Goal: Task Accomplishment & Management: Use online tool/utility

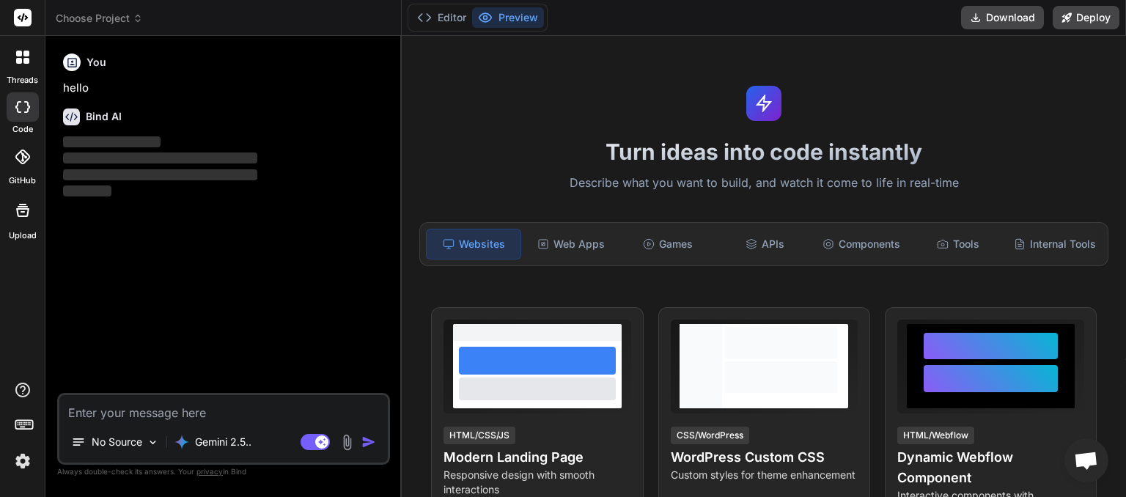
scroll to position [351, 0]
click at [136, 18] on icon at bounding box center [138, 18] width 10 height 10
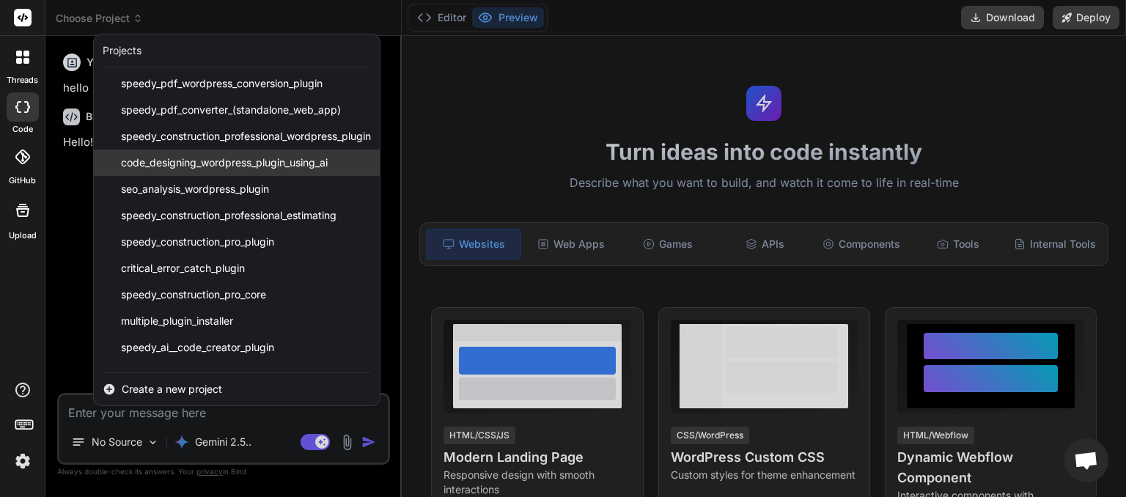
scroll to position [0, 0]
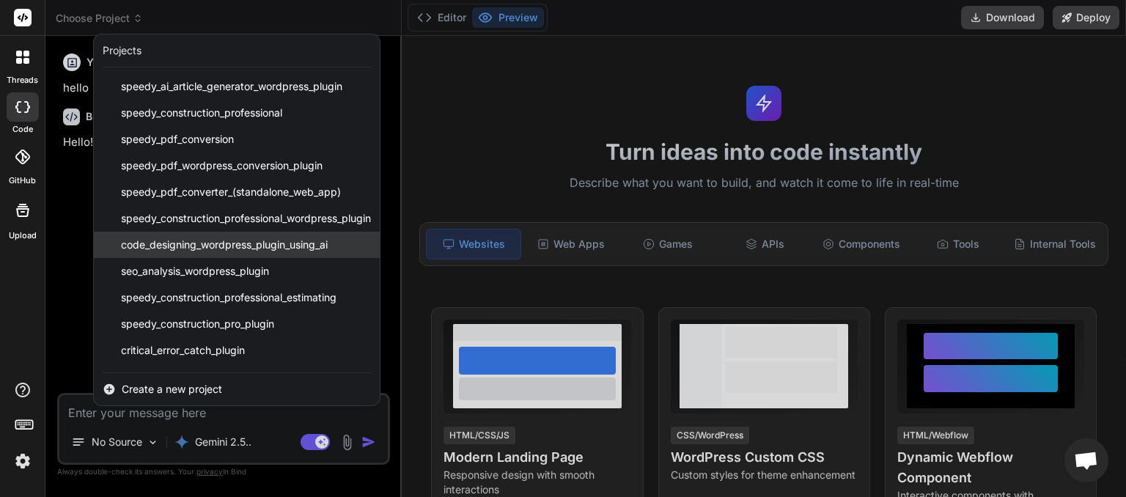
click at [232, 238] on span "code_designing_wordpress_plugin_using_ai" at bounding box center [224, 244] width 207 height 15
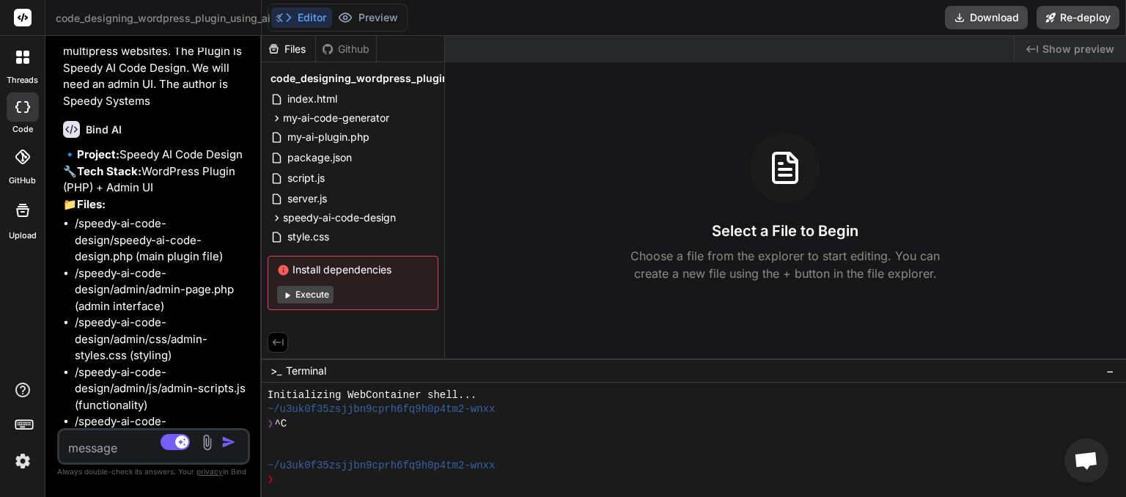
scroll to position [3433, 0]
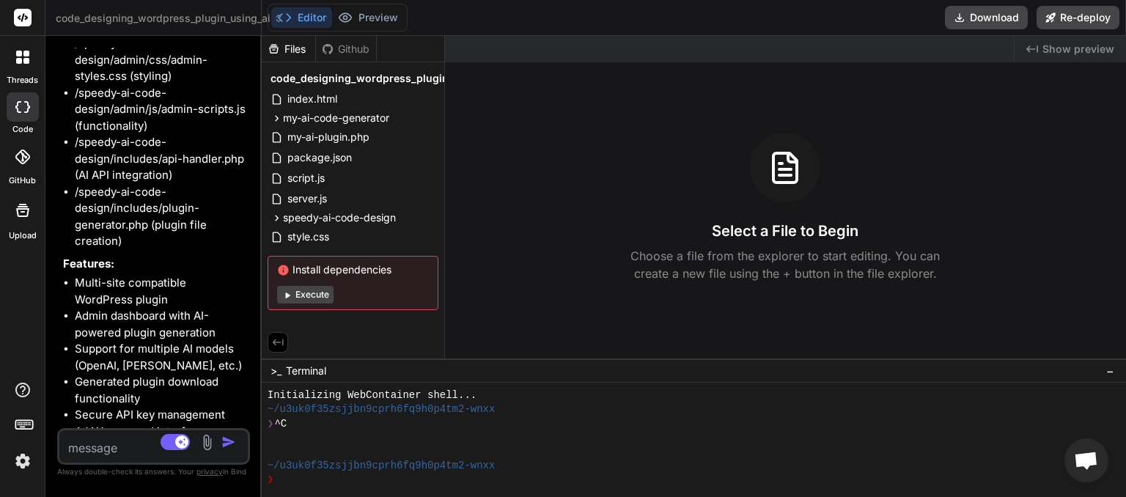
drag, startPoint x: 402, startPoint y: 180, endPoint x: 63, endPoint y: 198, distance: 339.1
click at [64, 195] on div "Bind AI Web Search Created with Pixso. Code Generator You You are giving me the…" at bounding box center [153, 266] width 216 height 461
click at [443, 81] on span "code_designing_wordpress_plugin_using_ai" at bounding box center [383, 78] width 226 height 15
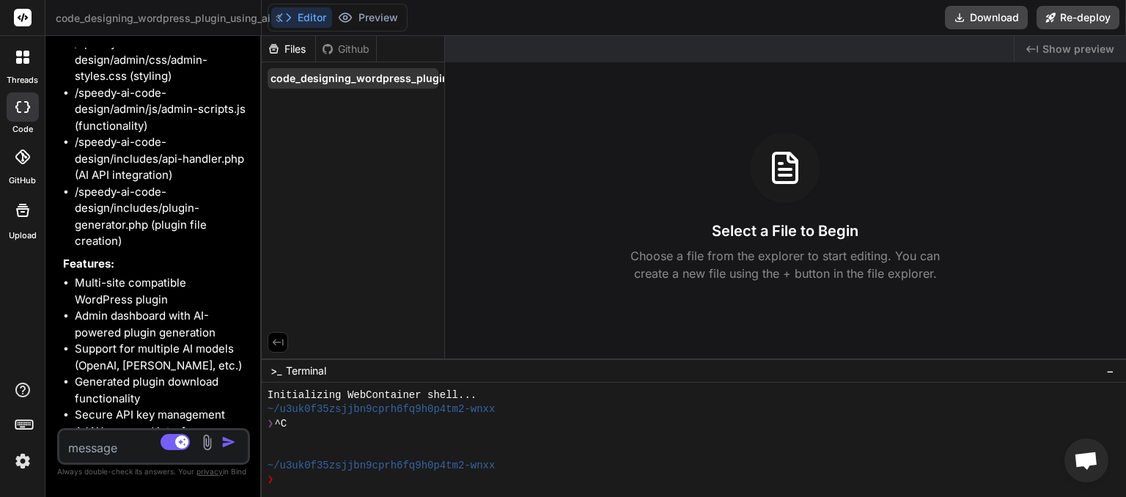
click at [424, 81] on span "code_designing_wordpress_plugin_using_ai" at bounding box center [383, 78] width 226 height 15
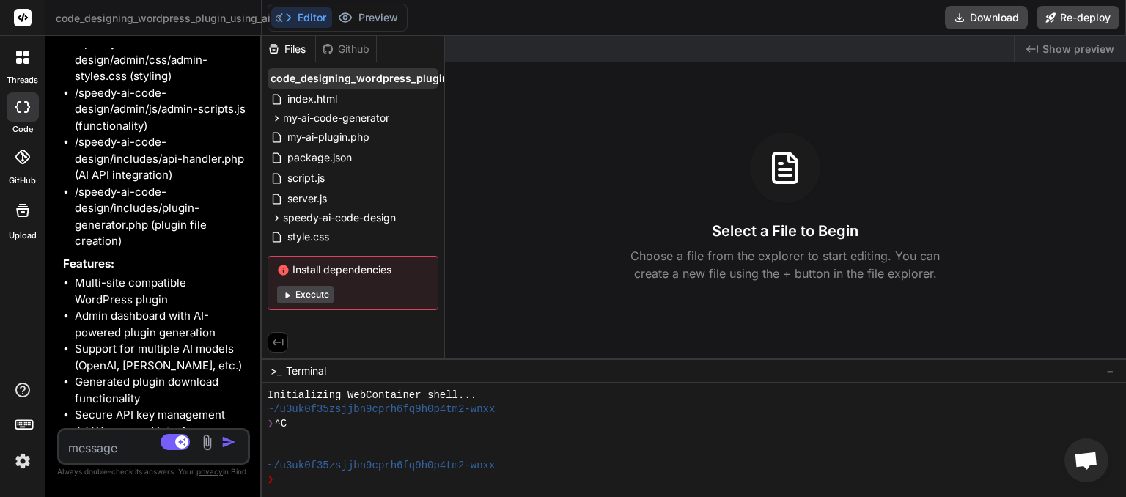
click at [424, 81] on span "code_designing_wordpress_plugin_using_ai" at bounding box center [383, 78] width 226 height 15
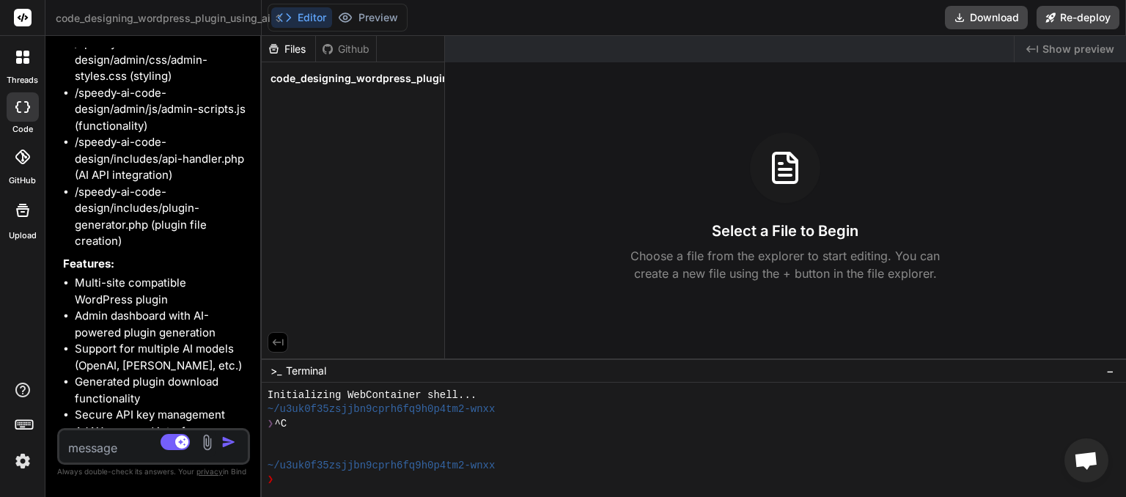
click at [336, 52] on div "Github" at bounding box center [346, 49] width 60 height 15
click at [278, 39] on div "Files" at bounding box center [289, 49] width 54 height 26
click at [289, 47] on div "Files" at bounding box center [288, 49] width 53 height 15
click at [322, 72] on span "code_designing_wordpress_plugin_using_ai" at bounding box center [383, 78] width 226 height 15
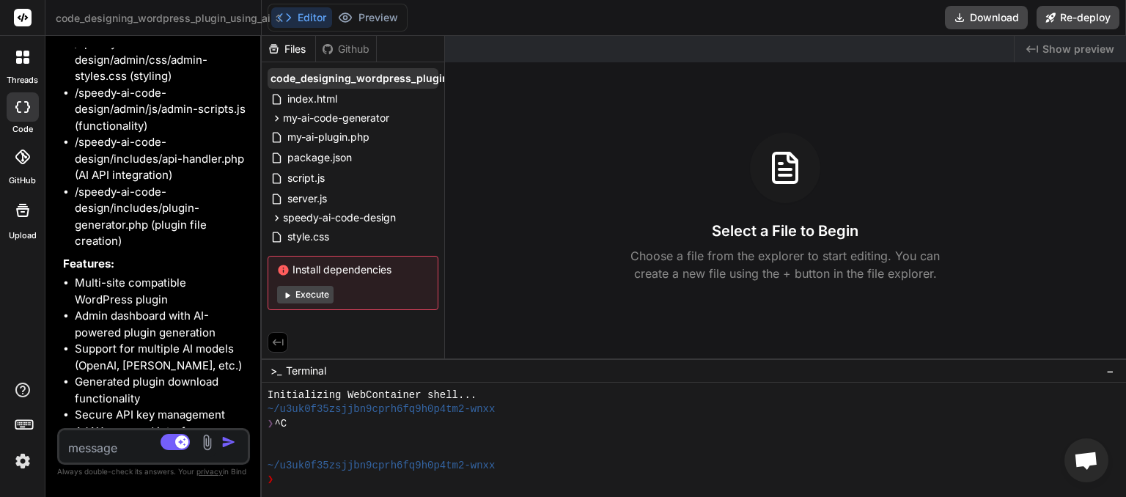
click at [442, 79] on span "code_designing_wordpress_plugin_using_ai" at bounding box center [383, 78] width 226 height 15
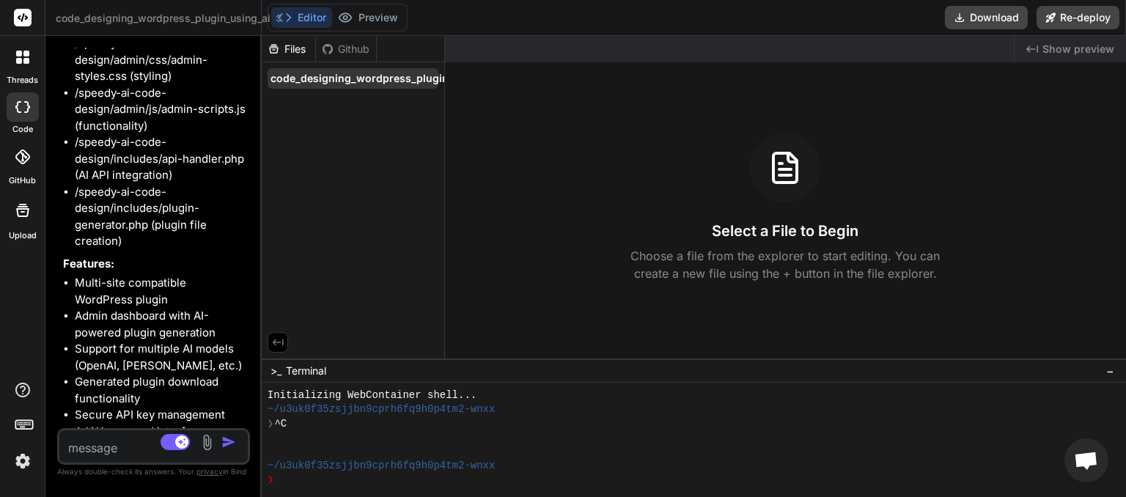
click at [444, 79] on span "code_designing_wordpress_plugin_using_ai" at bounding box center [383, 78] width 226 height 15
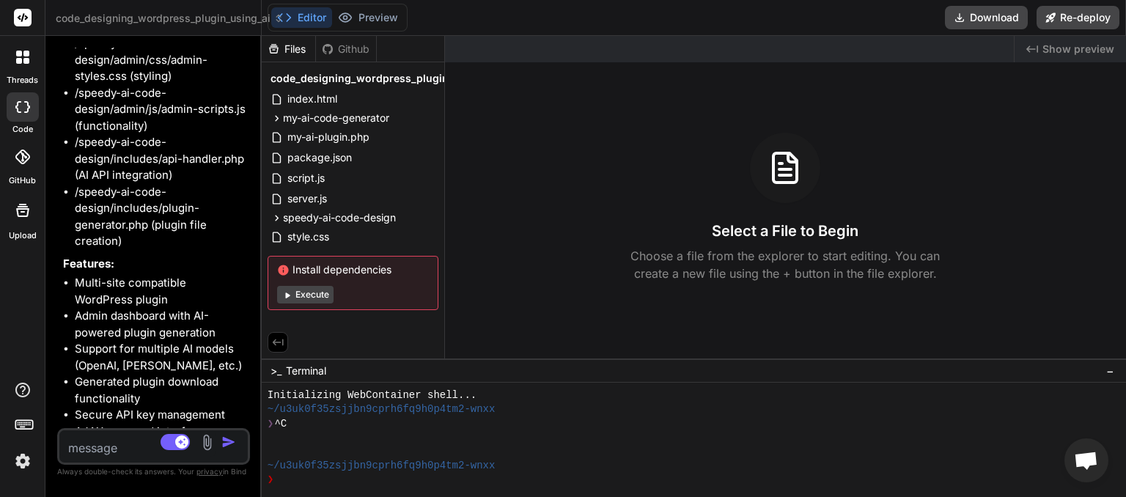
click at [444, 81] on div "Files Github code_designing_wordpress_plugin_using_ai index.html my-ai-code-gen…" at bounding box center [353, 197] width 183 height 322
click at [1067, 46] on span "Show preview" at bounding box center [1078, 49] width 72 height 15
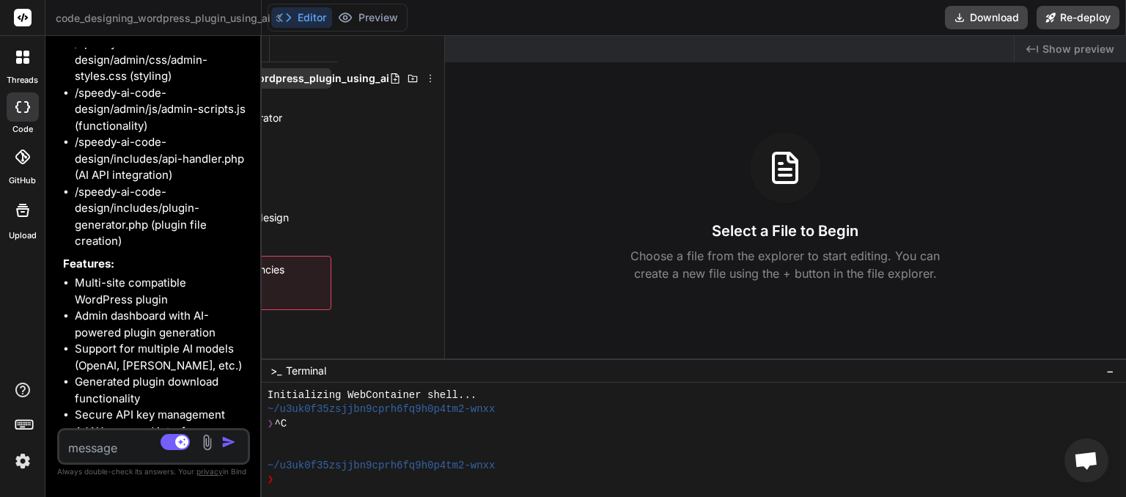
click at [424, 76] on icon at bounding box center [430, 79] width 12 height 12
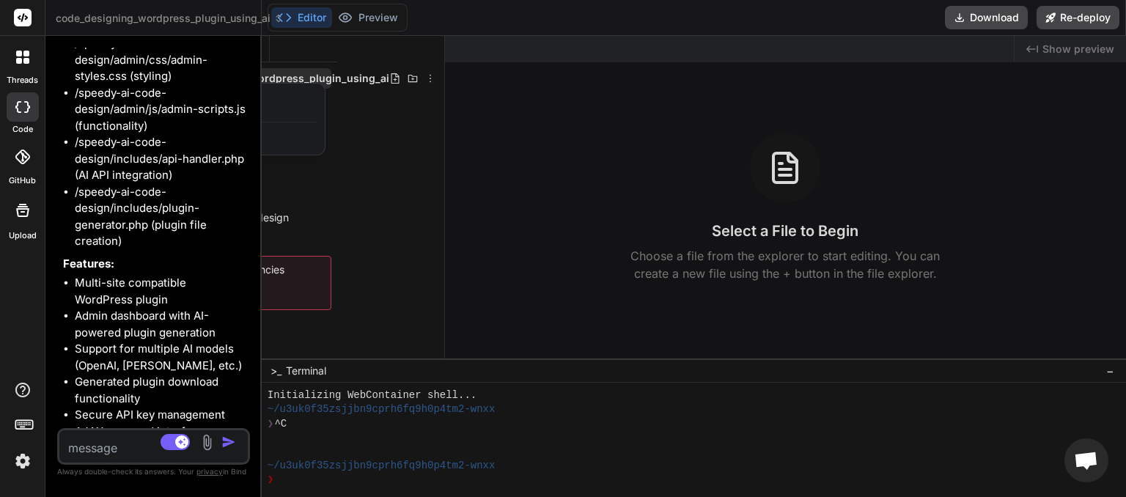
click at [419, 76] on div at bounding box center [694, 266] width 864 height 461
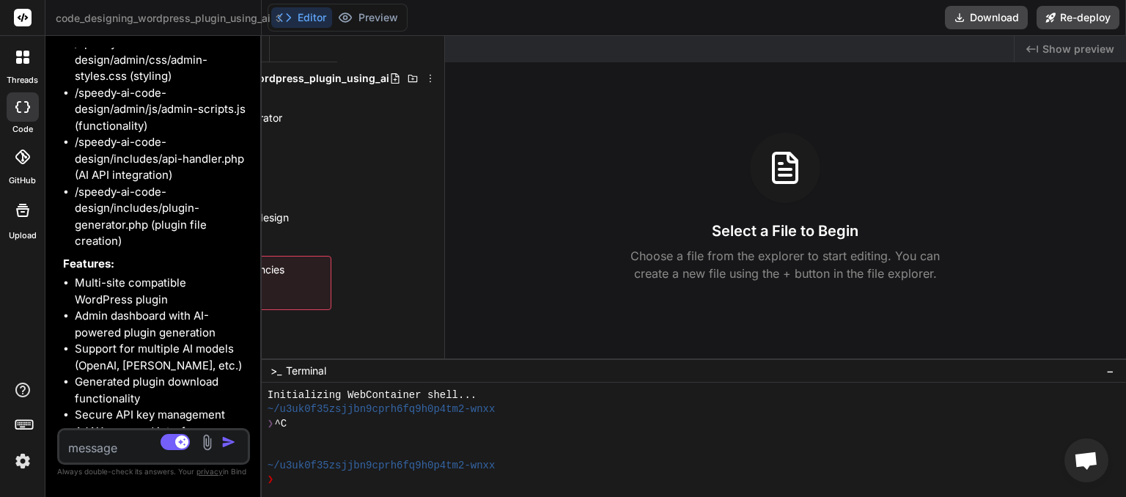
click at [424, 76] on icon at bounding box center [430, 79] width 12 height 12
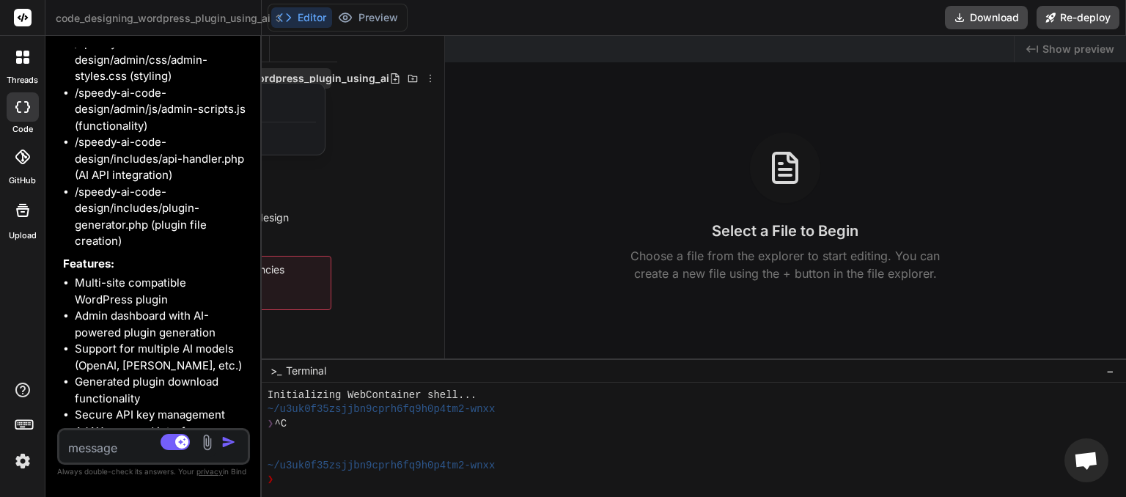
click at [389, 306] on div at bounding box center [694, 266] width 864 height 461
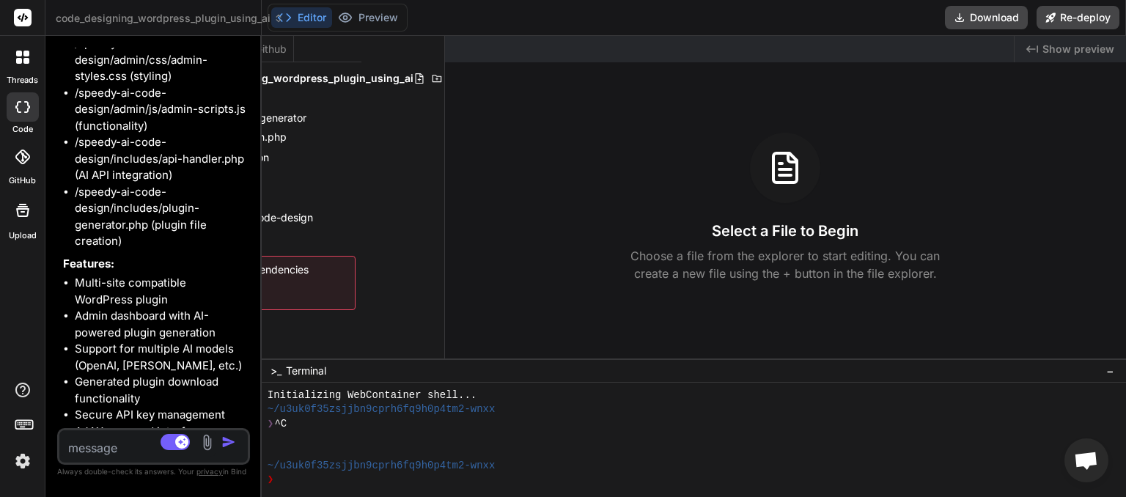
scroll to position [0, 88]
click at [443, 80] on icon at bounding box center [449, 79] width 12 height 12
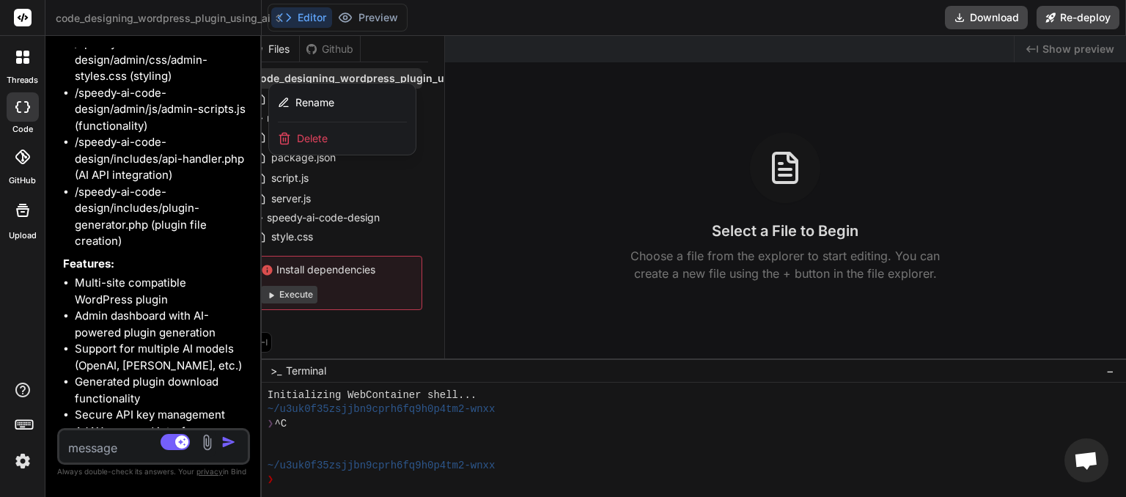
scroll to position [0, 0]
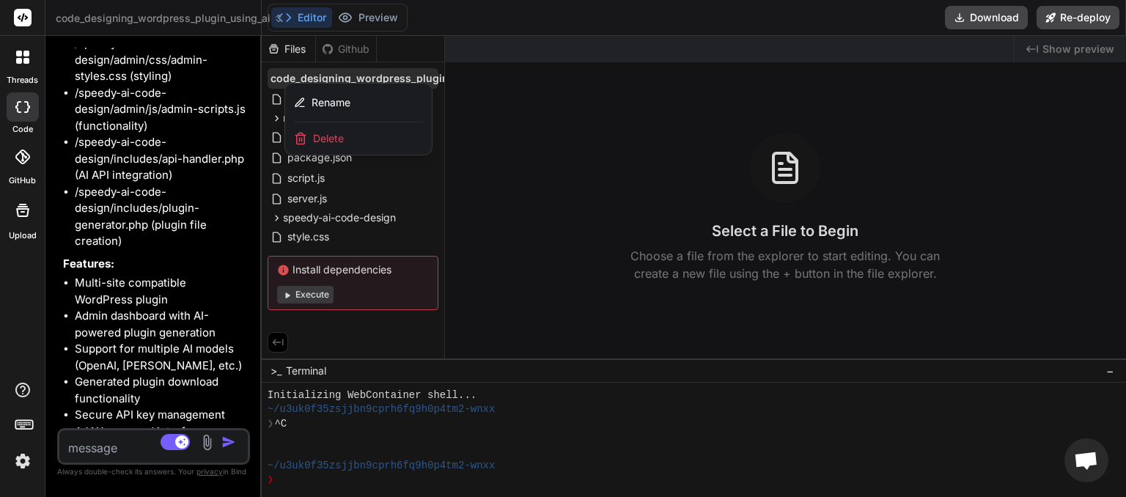
drag, startPoint x: 326, startPoint y: 351, endPoint x: 285, endPoint y: 315, distance: 54.5
click at [278, 338] on div at bounding box center [694, 266] width 864 height 461
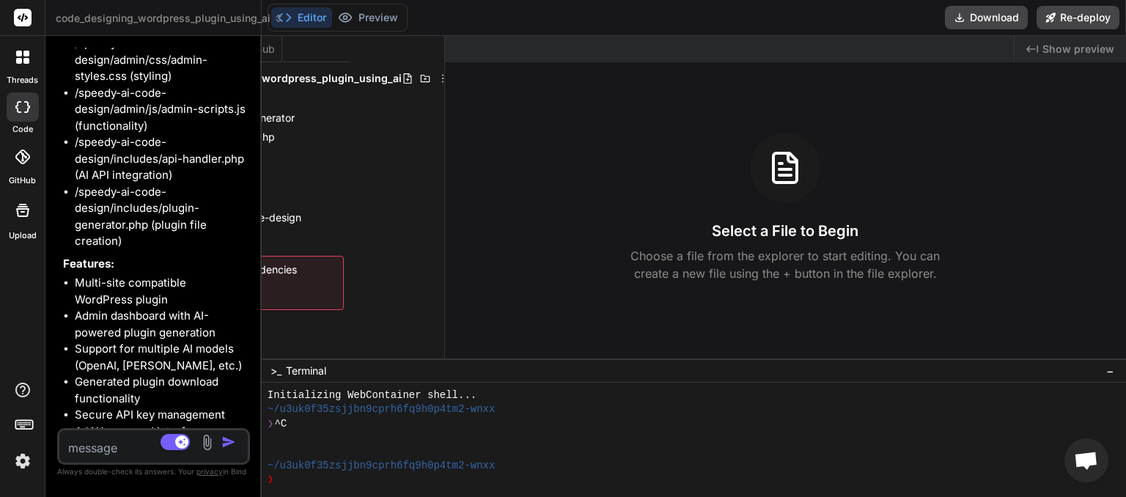
scroll to position [0, 87]
click at [444, 80] on icon at bounding box center [450, 79] width 12 height 12
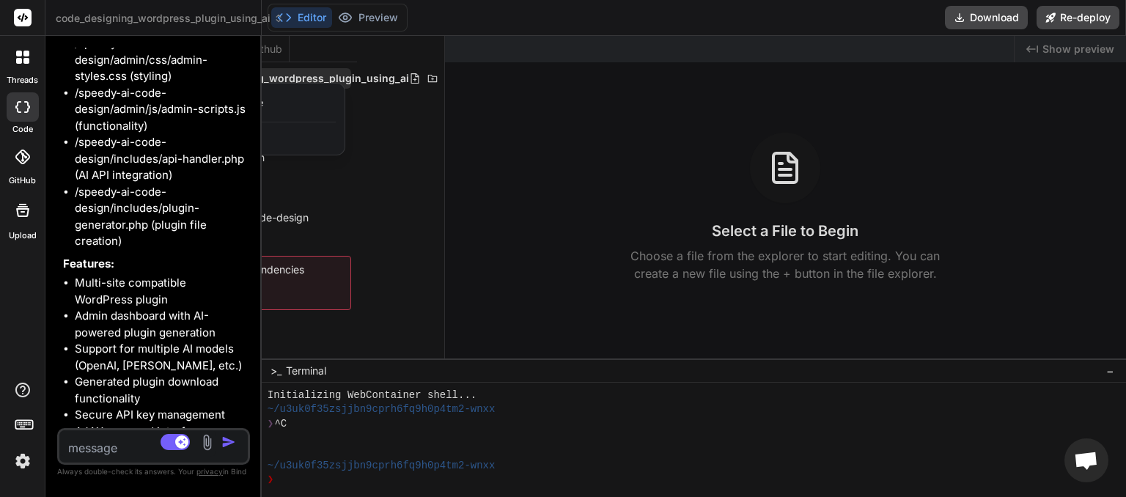
click at [270, 136] on div "Delete" at bounding box center [271, 138] width 147 height 32
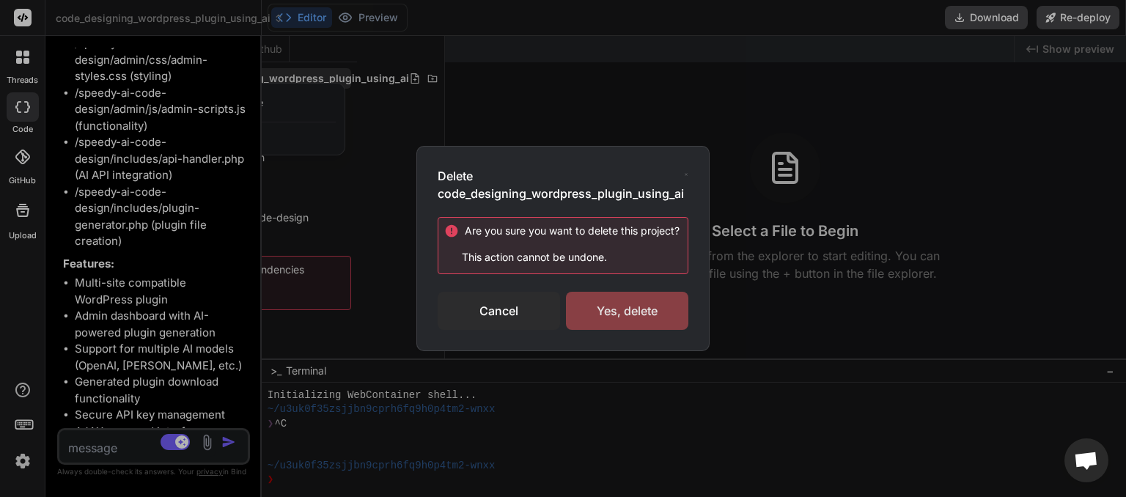
click at [610, 304] on div "Yes, delete" at bounding box center [627, 311] width 122 height 38
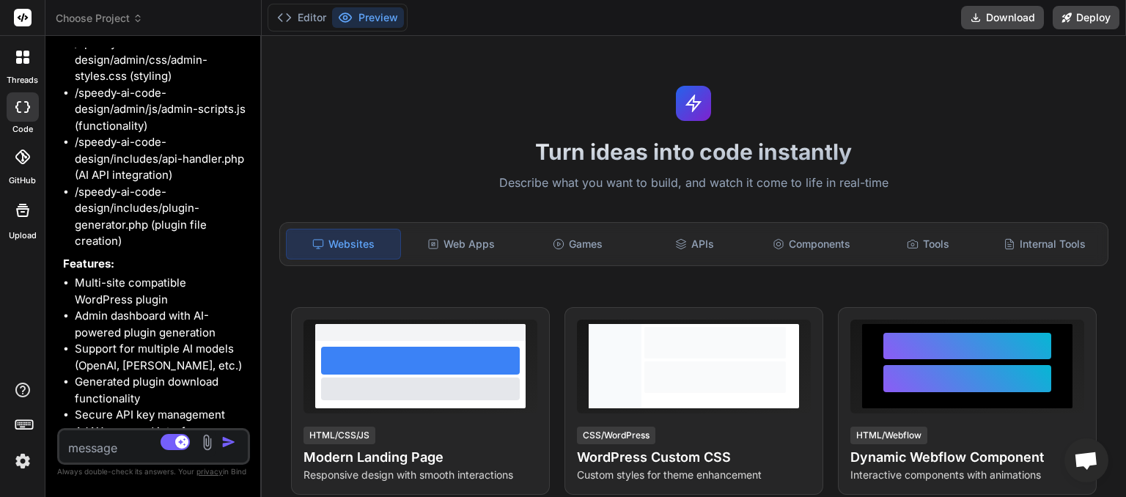
click at [122, 13] on span "Choose Project" at bounding box center [99, 18] width 87 height 15
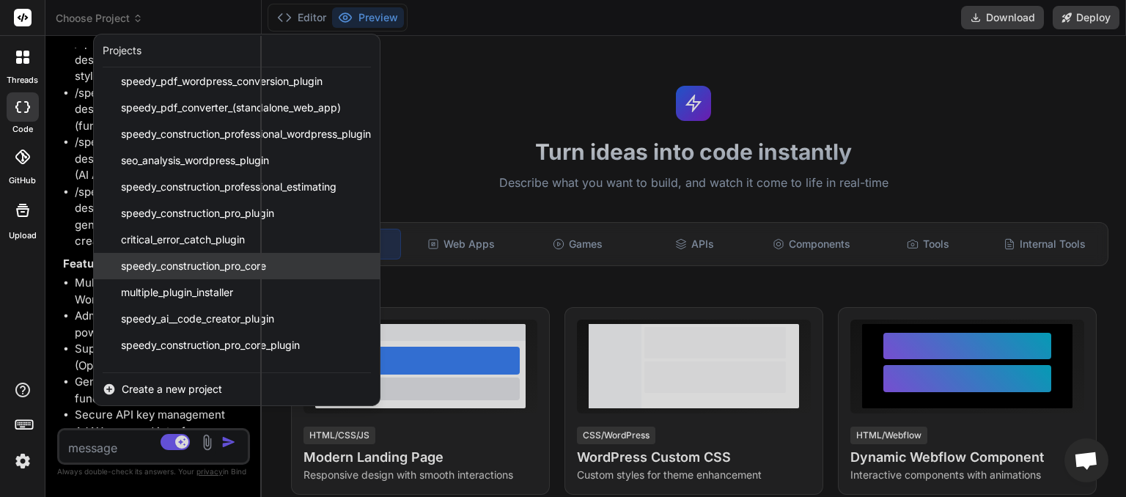
scroll to position [155, 0]
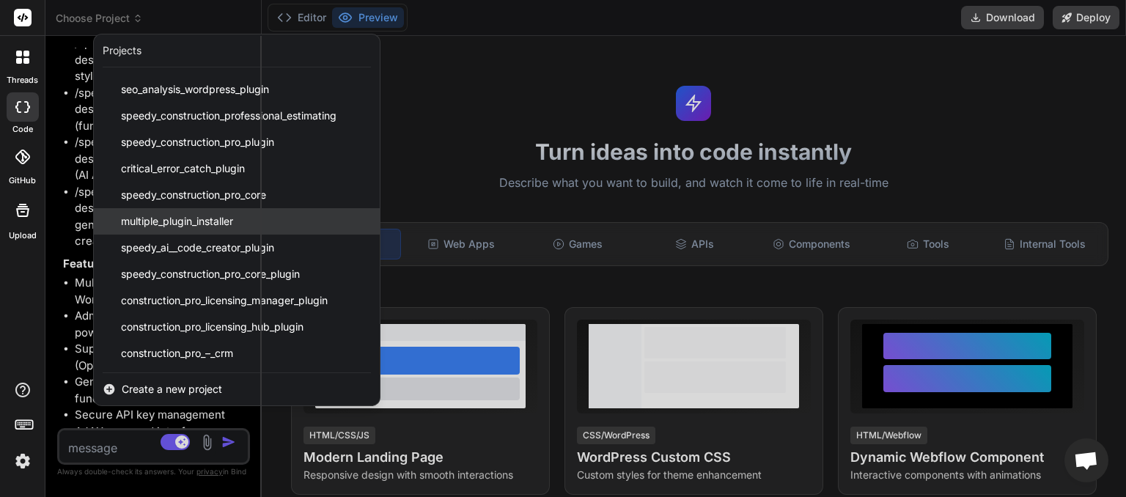
click at [182, 231] on div "multiple_plugin_installer" at bounding box center [237, 221] width 286 height 26
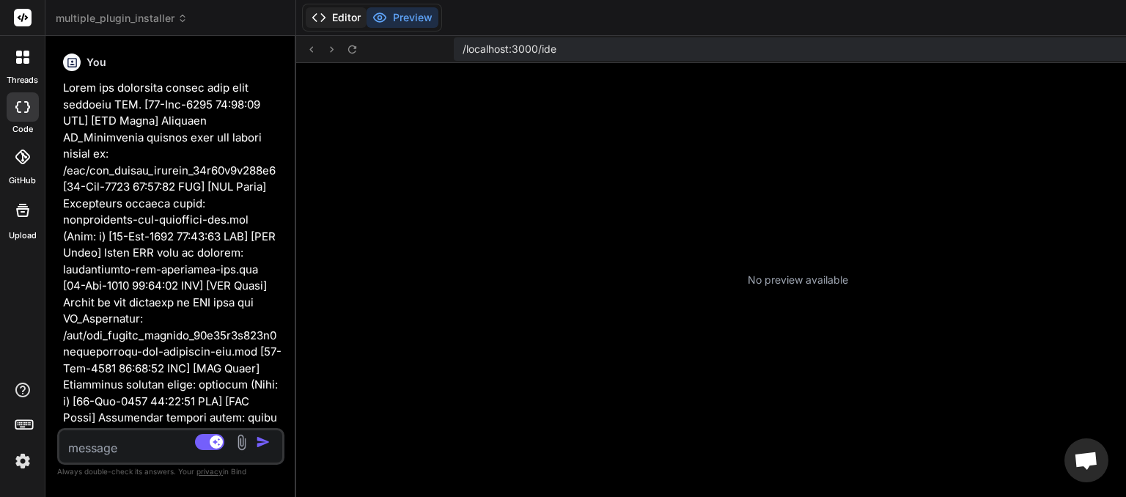
scroll to position [1590, 0]
click at [340, 23] on button "Editor" at bounding box center [336, 17] width 61 height 21
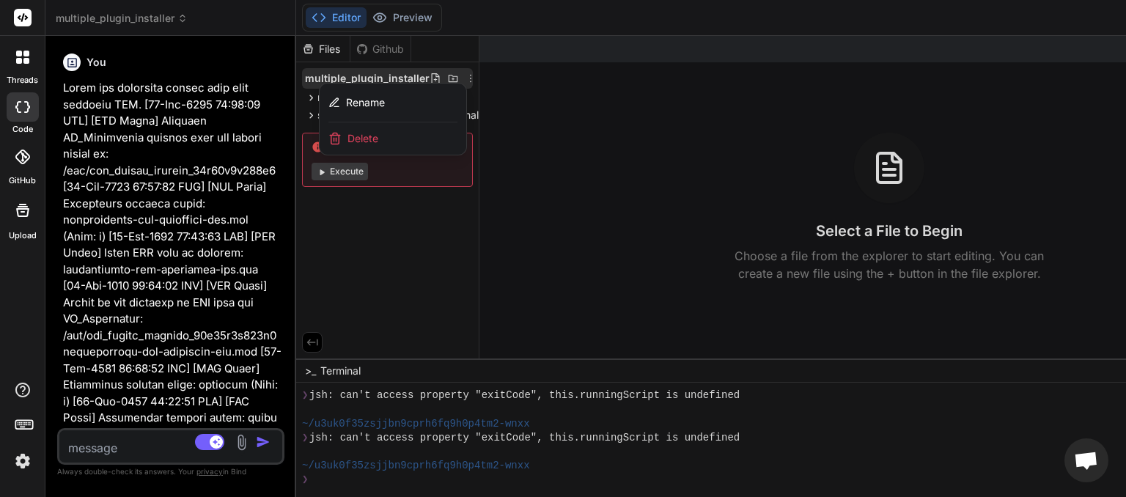
click at [380, 286] on div at bounding box center [797, 266] width 1003 height 461
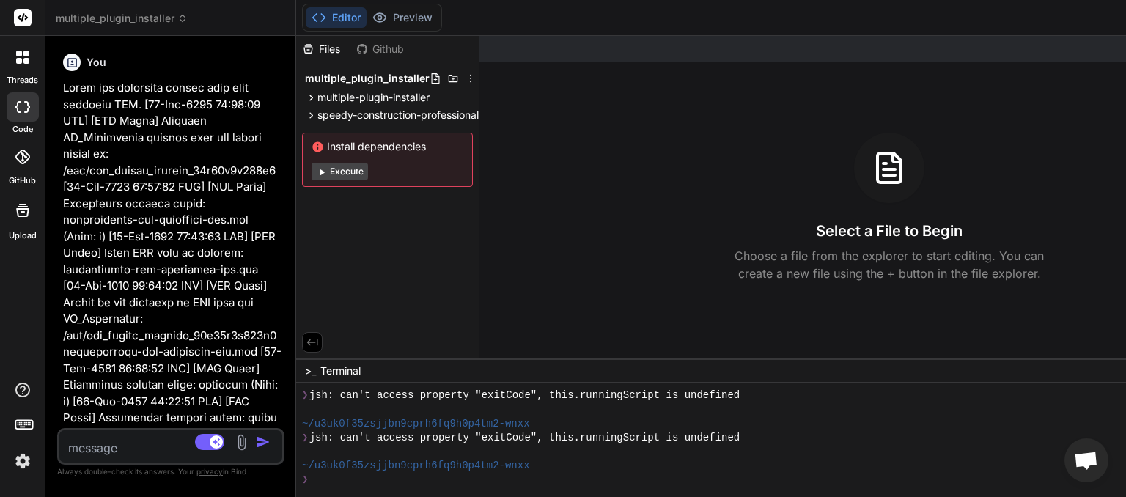
scroll to position [0, 10]
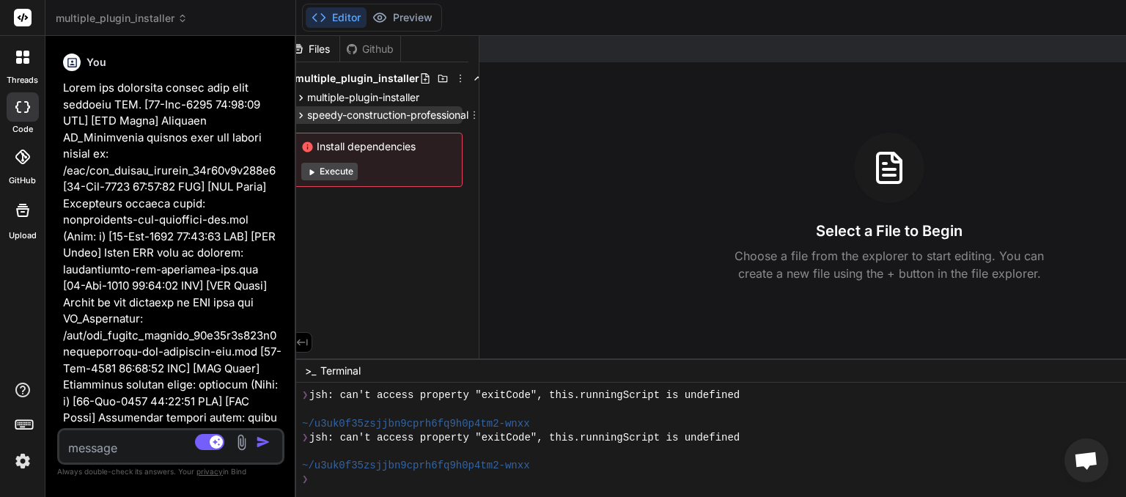
click at [466, 113] on span "speedy-construction-professional" at bounding box center [387, 115] width 161 height 15
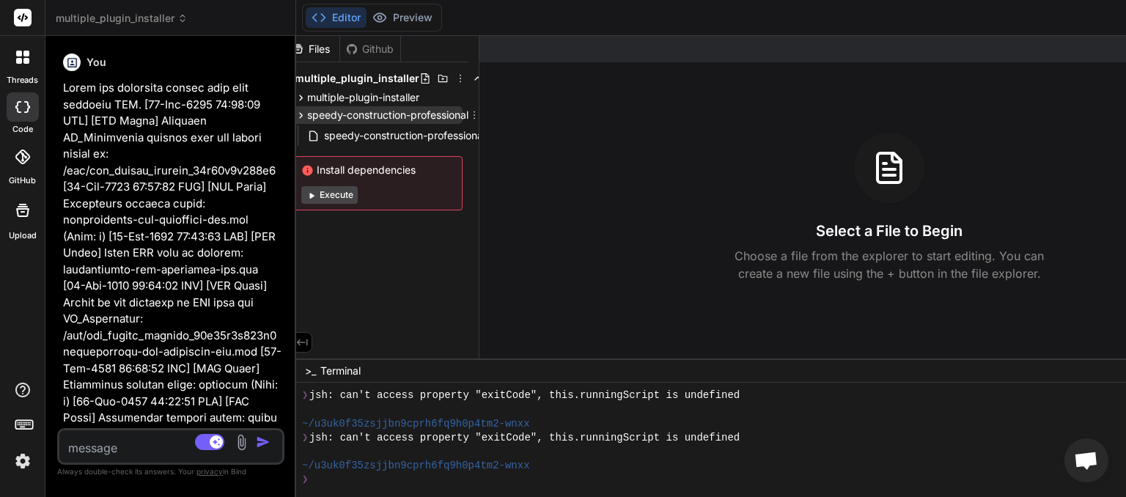
click at [477, 111] on icon at bounding box center [474, 115] width 12 height 12
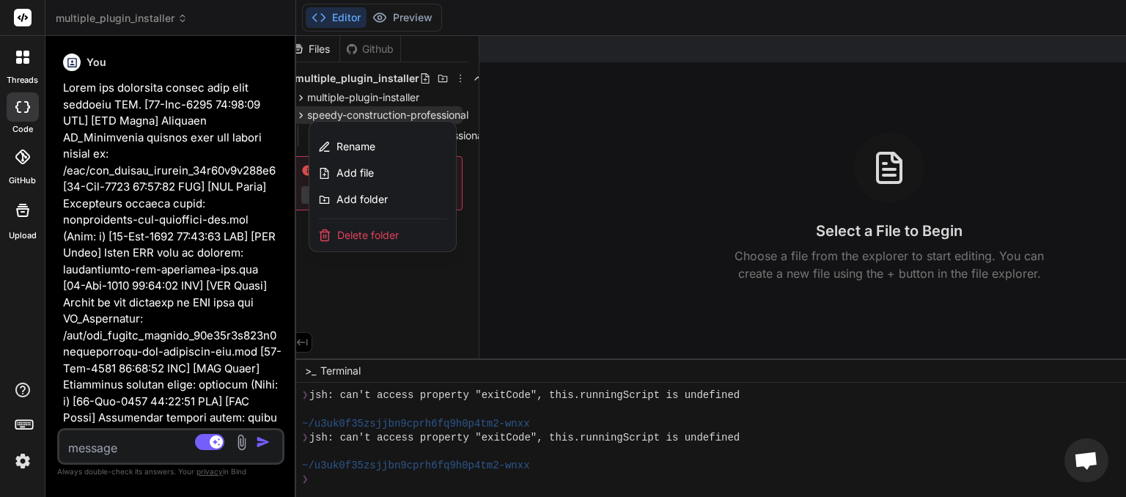
click at [372, 230] on span "Delete folder" at bounding box center [368, 235] width 62 height 15
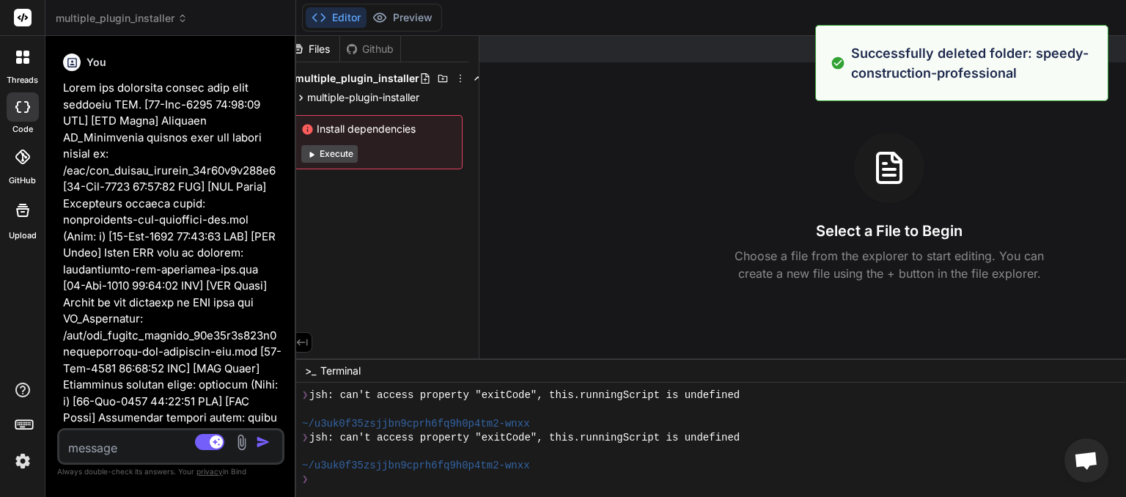
scroll to position [0, 0]
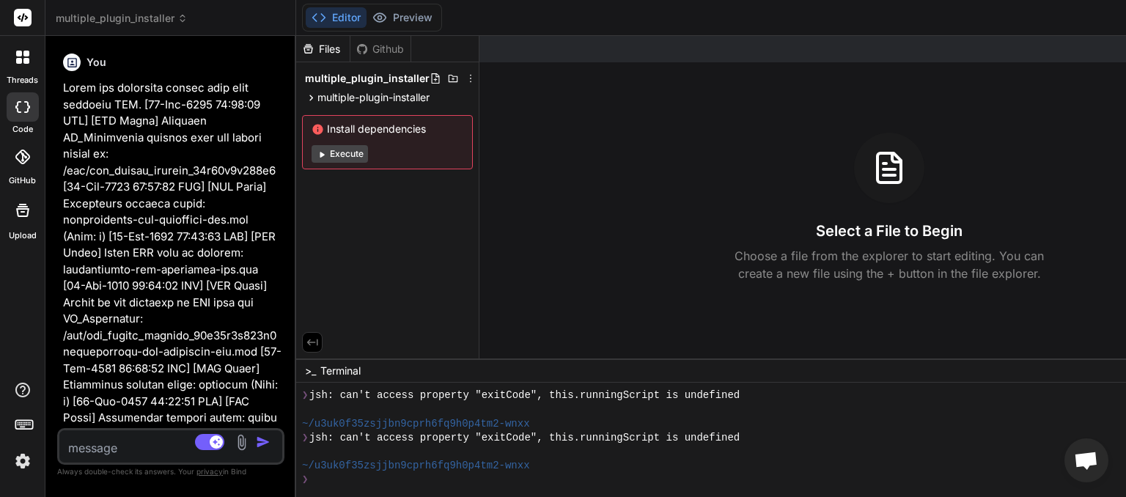
click at [324, 78] on span "multiple_plugin_installer" at bounding box center [367, 78] width 125 height 15
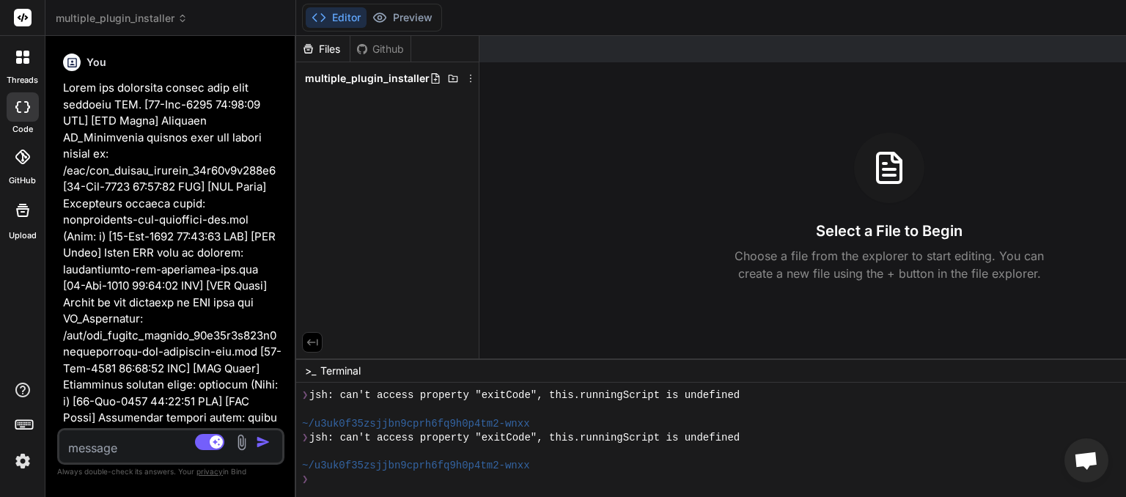
click at [336, 82] on span "multiple_plugin_installer" at bounding box center [367, 78] width 125 height 15
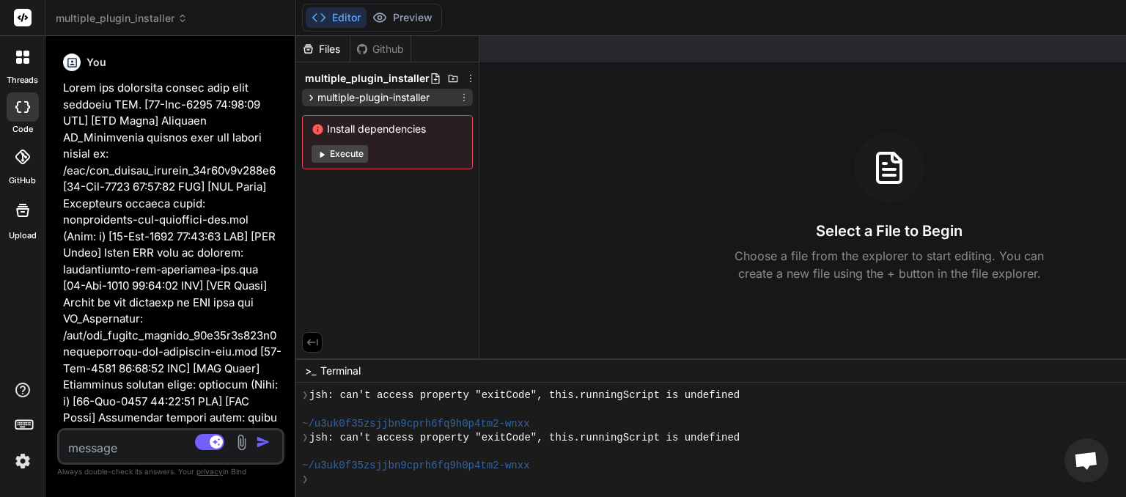
click at [335, 98] on span "multiple-plugin-installer" at bounding box center [373, 97] width 112 height 15
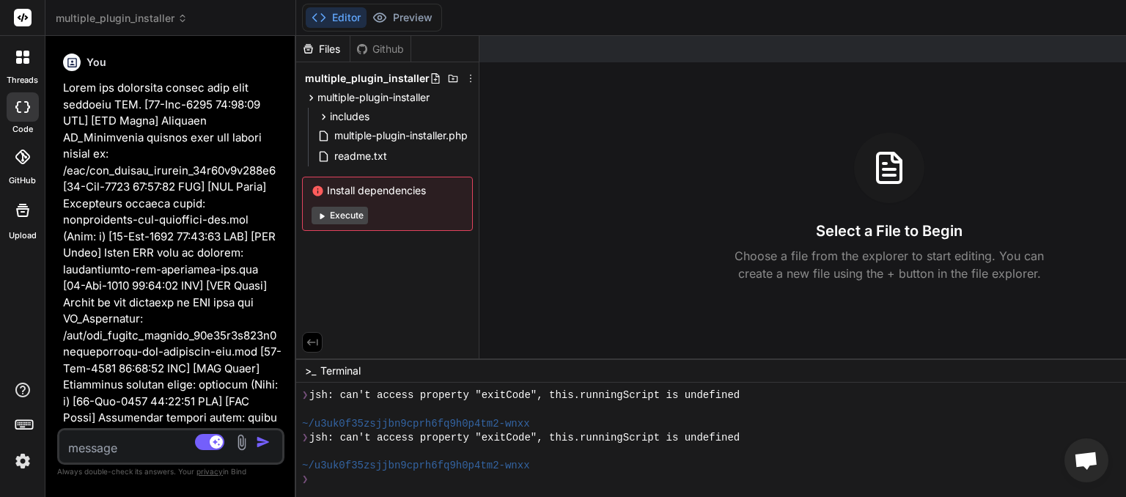
click at [177, 18] on icon at bounding box center [182, 18] width 10 height 10
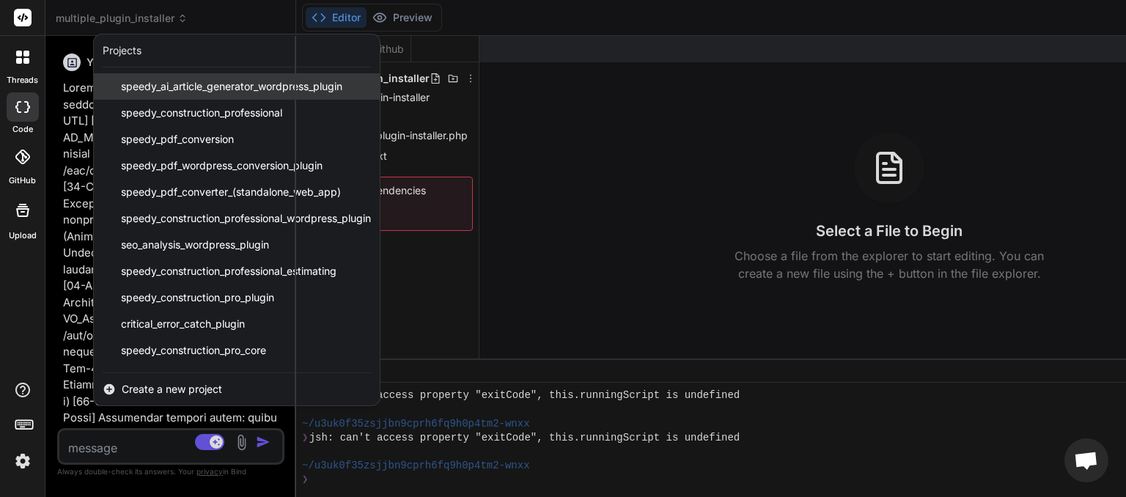
click at [202, 86] on span "speedy_ai_article_generator_wordpress_plugin" at bounding box center [231, 86] width 221 height 15
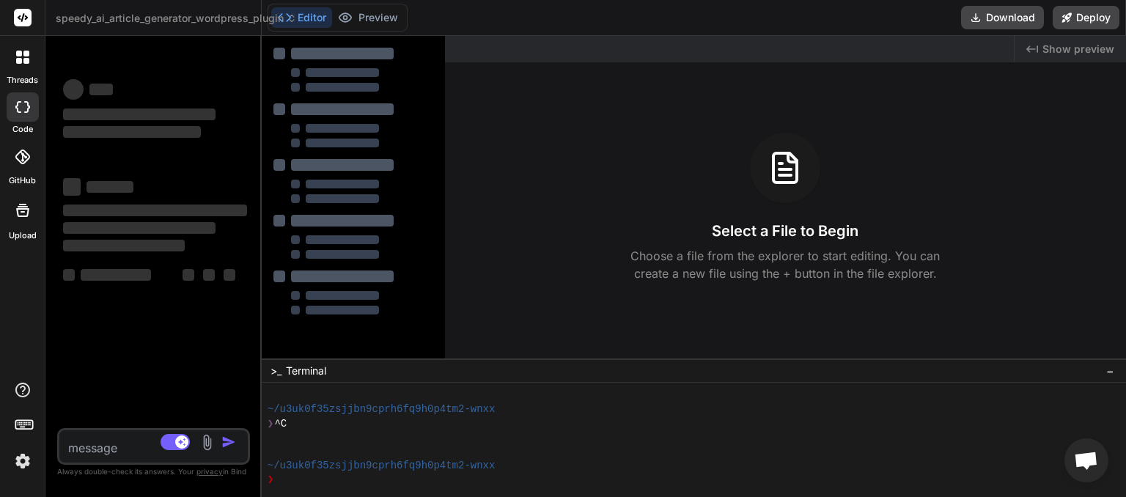
scroll to position [1646, 0]
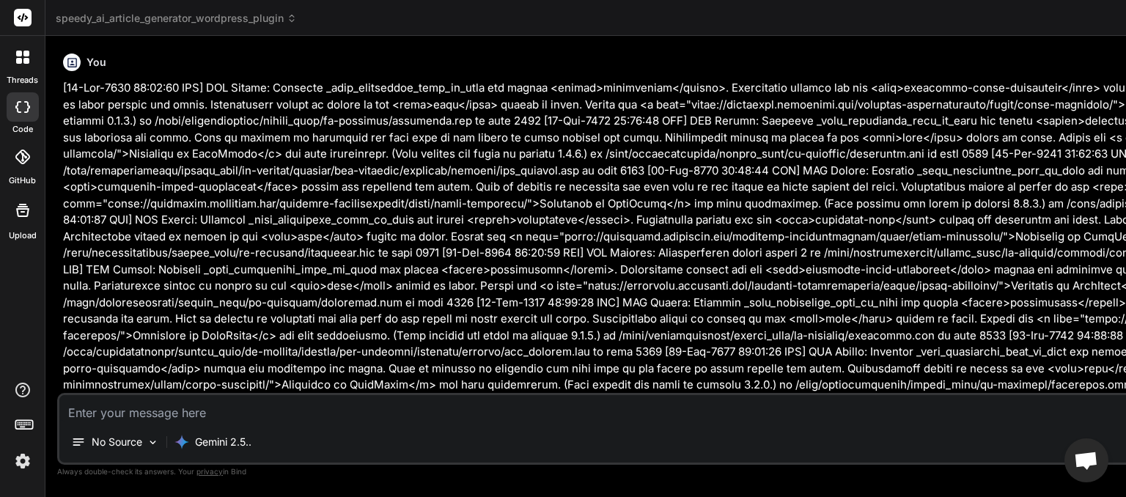
drag, startPoint x: 1020, startPoint y: 64, endPoint x: 215, endPoint y: 123, distance: 806.8
click at [226, 136] on div "Bind AI Web Search Created with Pixso. Code Generator You Bind AI It seems we'r…" at bounding box center [811, 266] width 1532 height 461
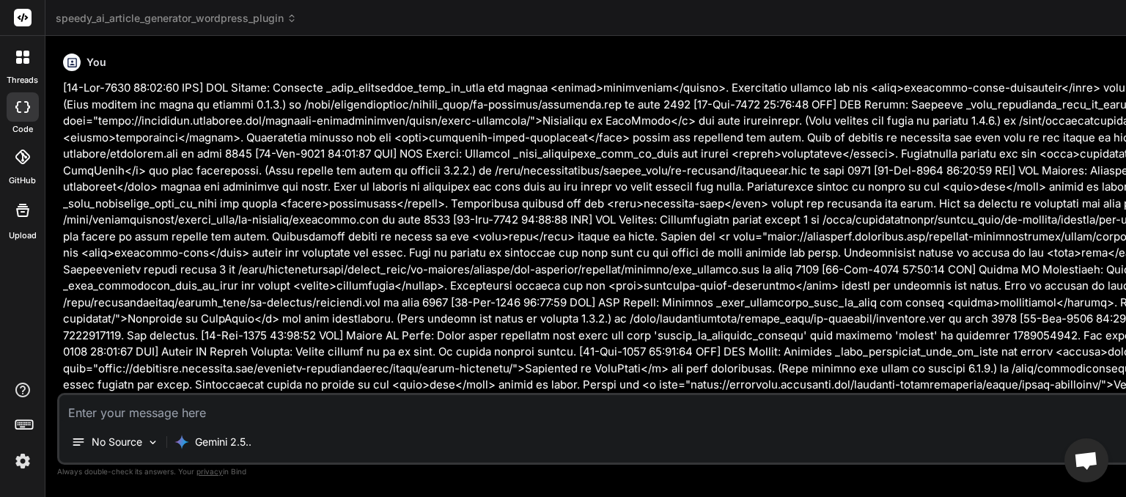
drag, startPoint x: 1022, startPoint y: 107, endPoint x: 1068, endPoint y: 154, distance: 65.8
click at [213, 18] on span "speedy_ai_article_generator_wordpress_plugin" at bounding box center [176, 18] width 241 height 15
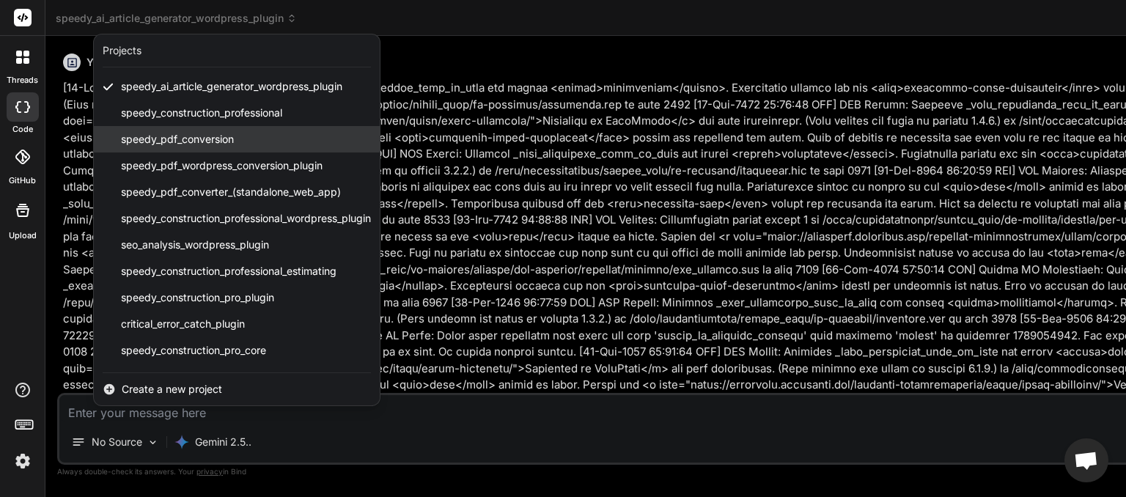
click at [190, 144] on span "speedy_pdf_conversion" at bounding box center [177, 139] width 113 height 15
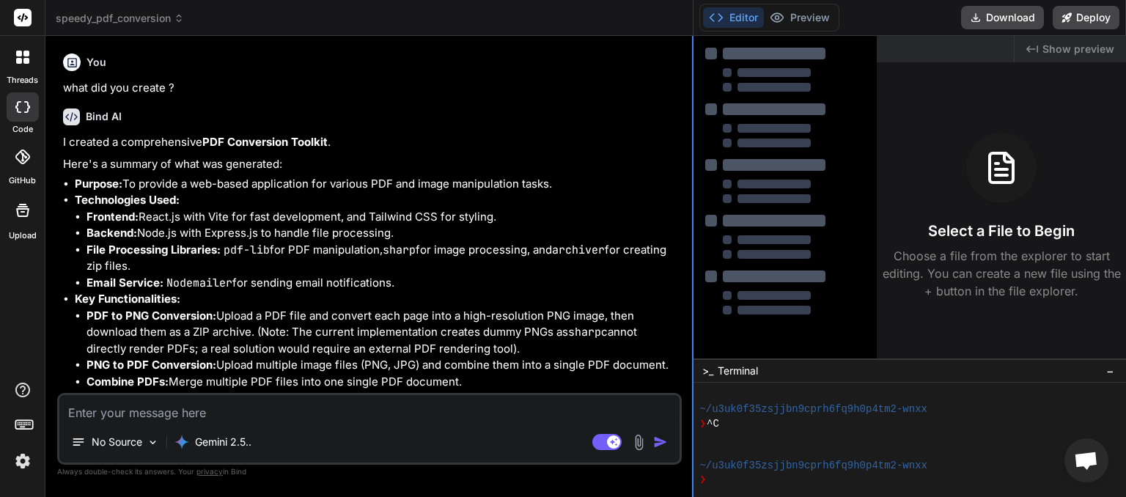
scroll to position [1773, 0]
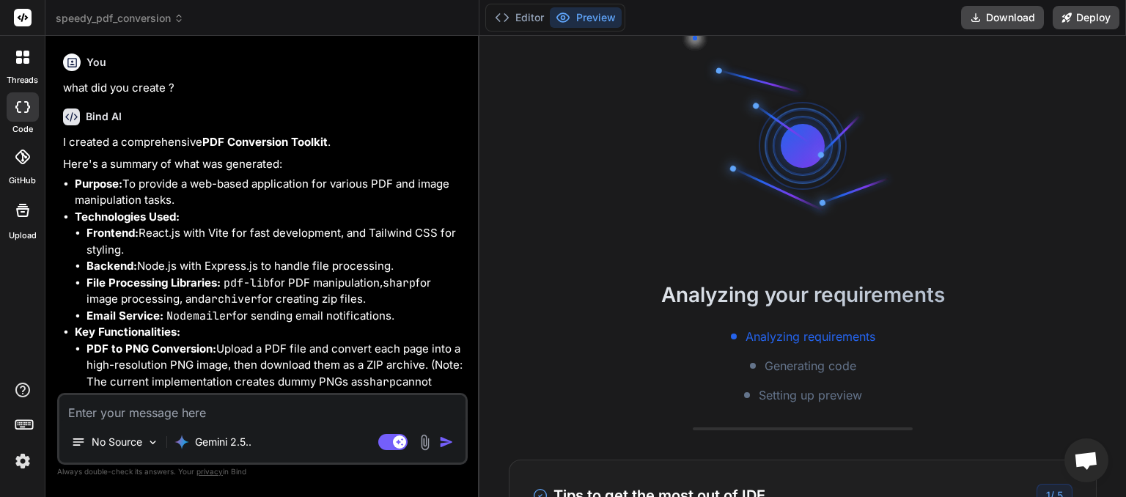
drag, startPoint x: 693, startPoint y: 66, endPoint x: 452, endPoint y: 97, distance: 243.2
click at [452, 97] on div "Bind AI Web Search Created with Pixso. Code Generator You what did you create ?…" at bounding box center [262, 266] width 434 height 461
click at [525, 11] on button "Editor" at bounding box center [519, 17] width 61 height 21
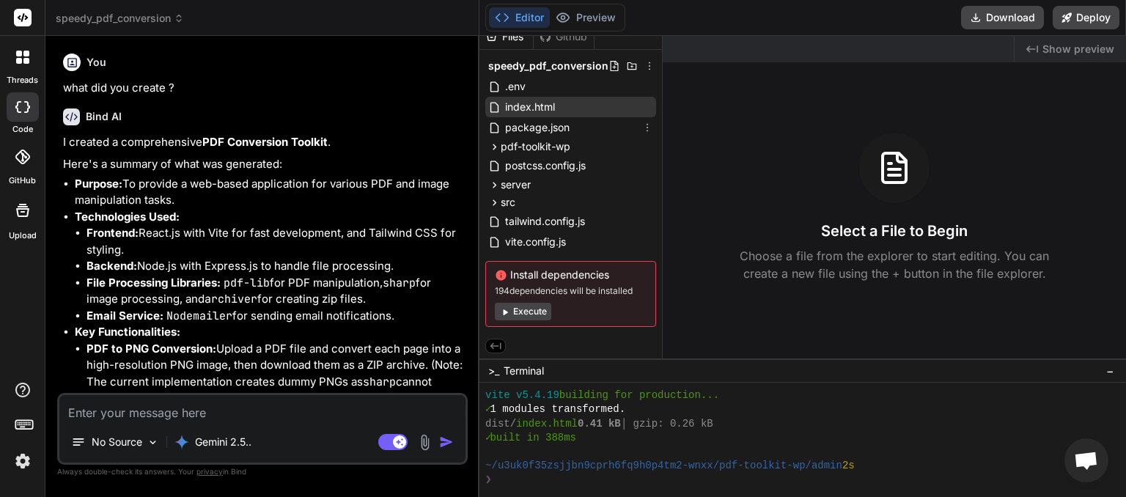
scroll to position [0, 0]
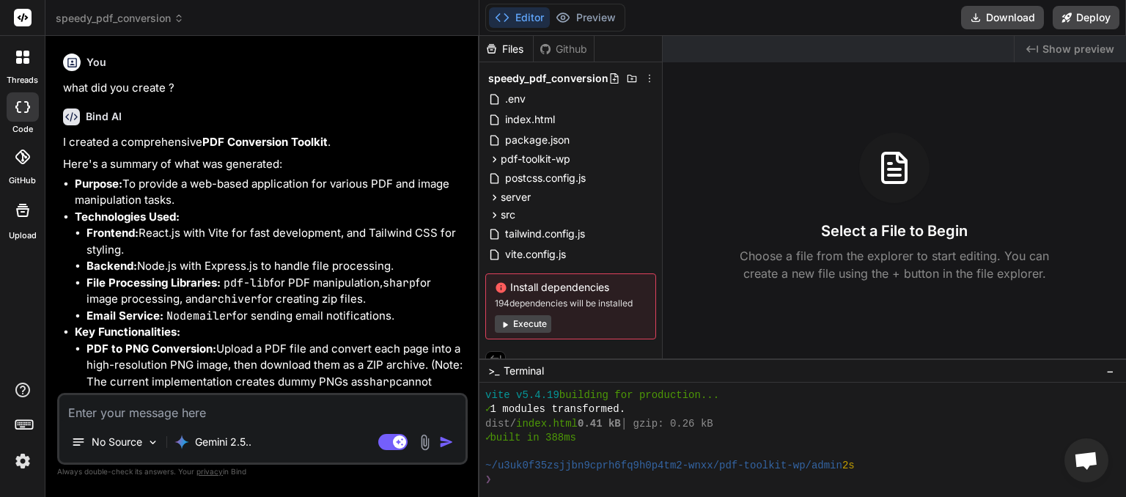
click at [178, 21] on icon at bounding box center [179, 18] width 10 height 10
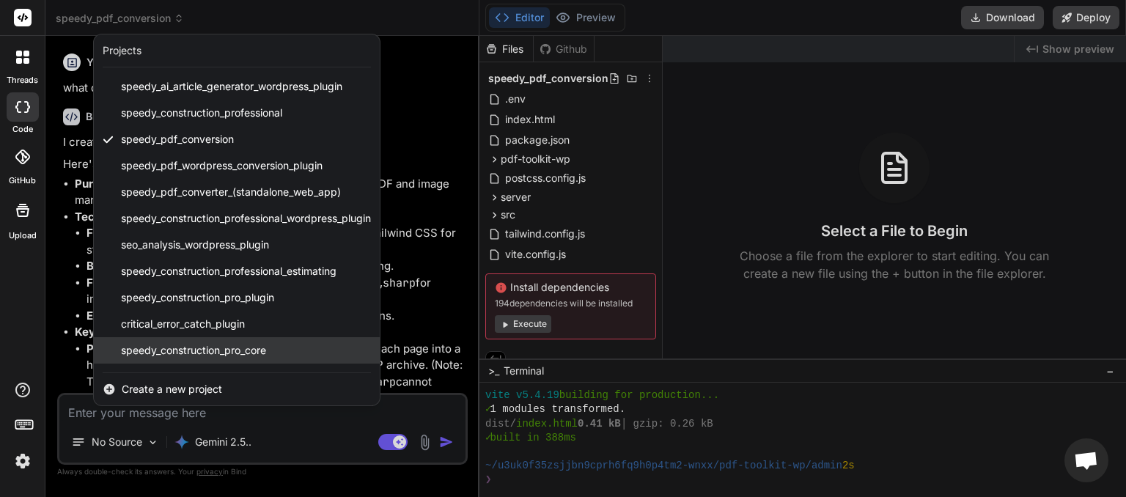
scroll to position [155, 0]
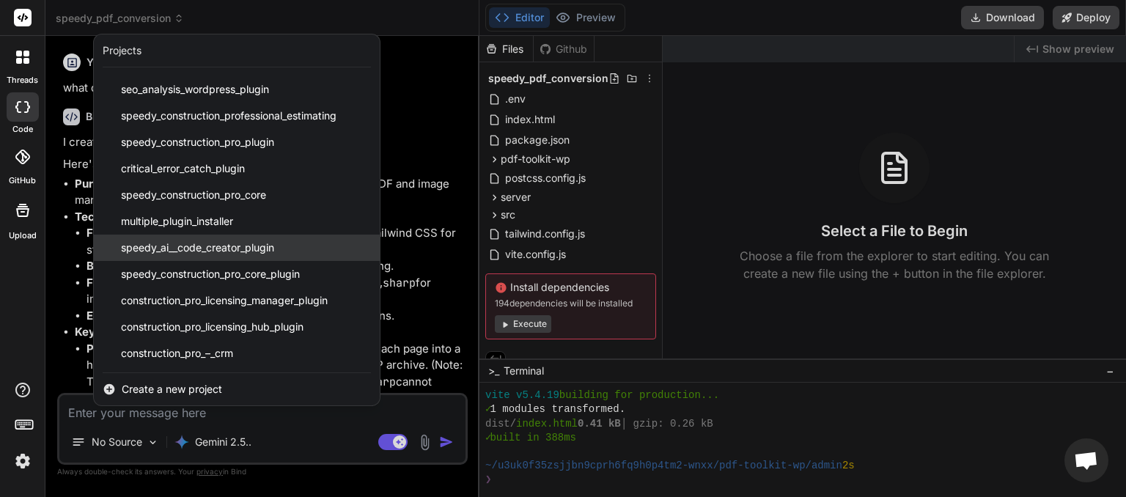
click at [196, 248] on span "speedy_ai__code_creator_plugin" at bounding box center [197, 247] width 153 height 15
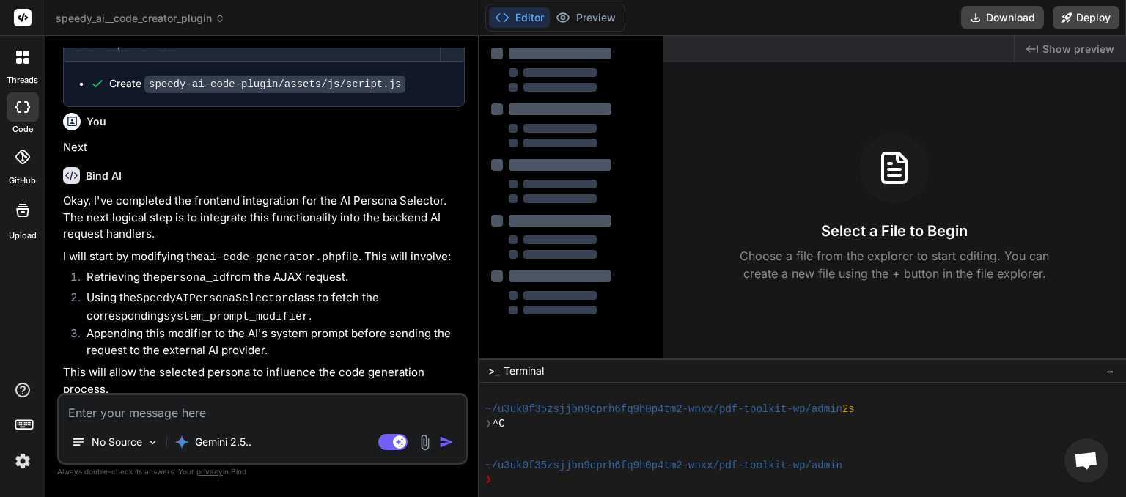
scroll to position [2486, 0]
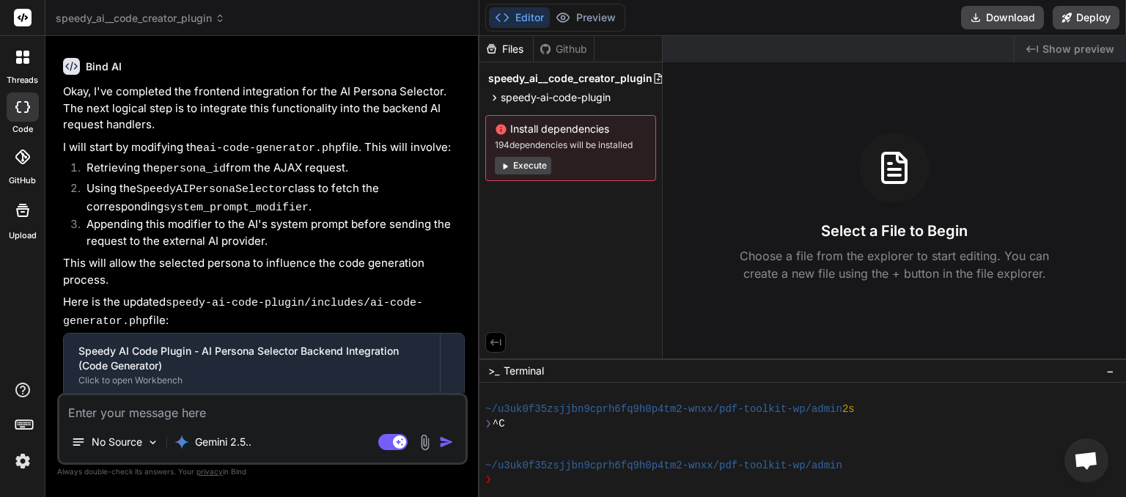
type textarea "x"
click at [180, 407] on textarea at bounding box center [262, 408] width 406 height 26
type textarea "n"
type textarea "x"
type textarea "ne"
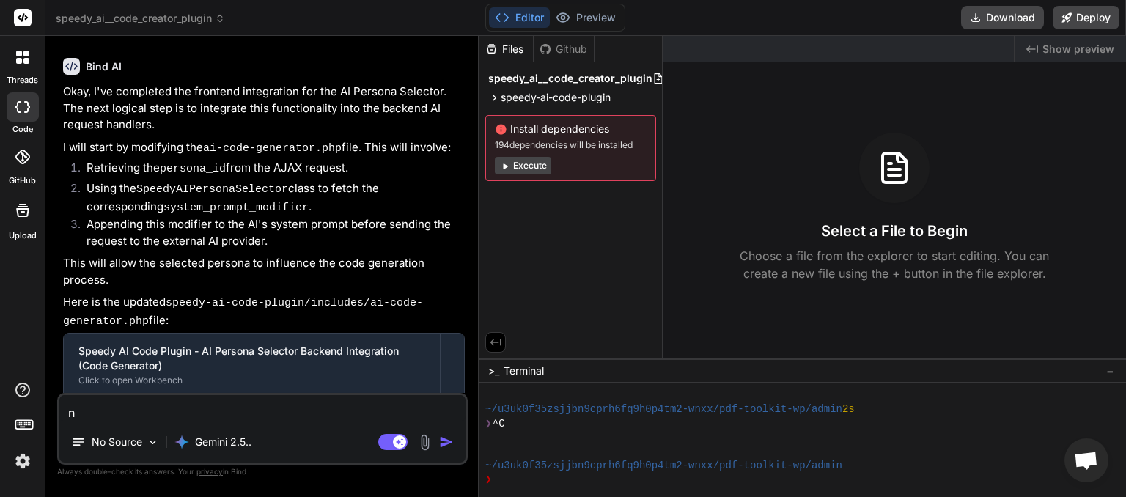
type textarea "x"
type textarea "nes"
type textarea "x"
type textarea "nest"
type textarea "x"
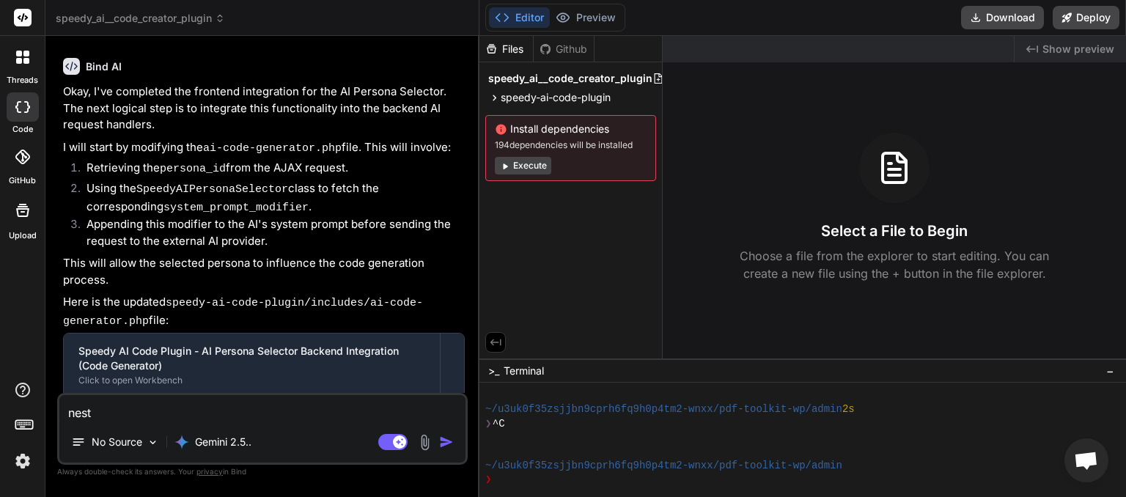
type textarea "nes"
type textarea "x"
type textarea "ne"
type textarea "x"
type textarea "nec"
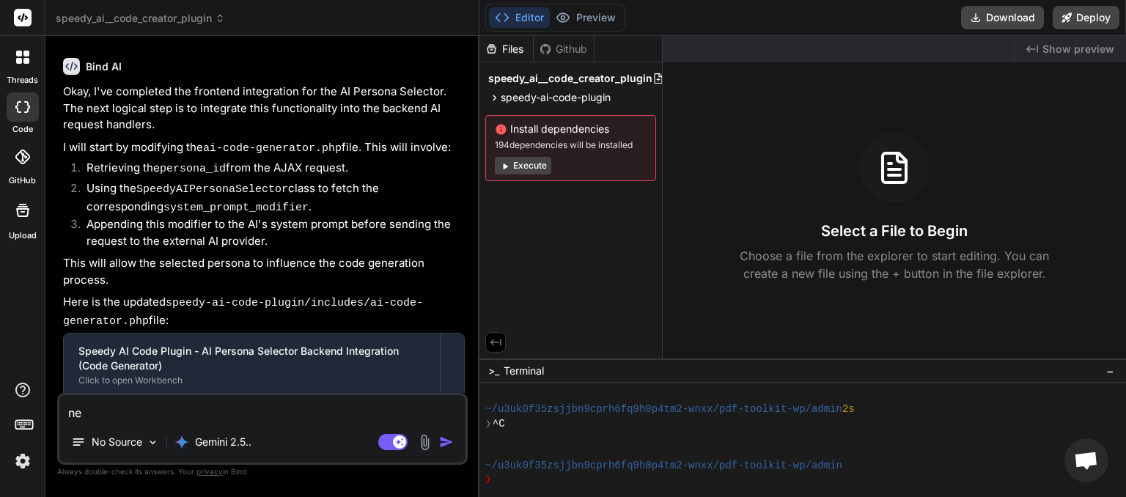
type textarea "x"
type textarea "ne"
type textarea "x"
type textarea "nex"
type textarea "x"
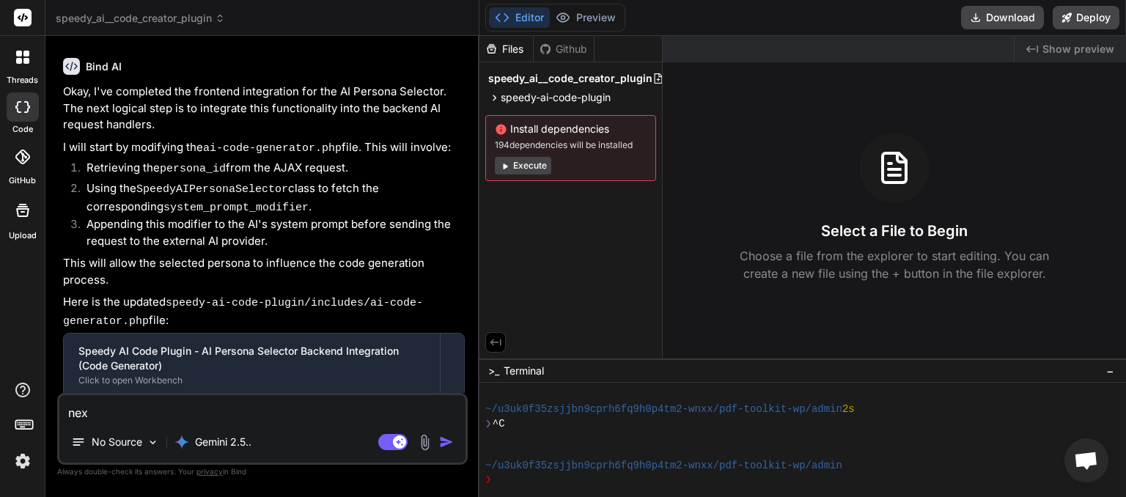
type textarea "next"
type textarea "x"
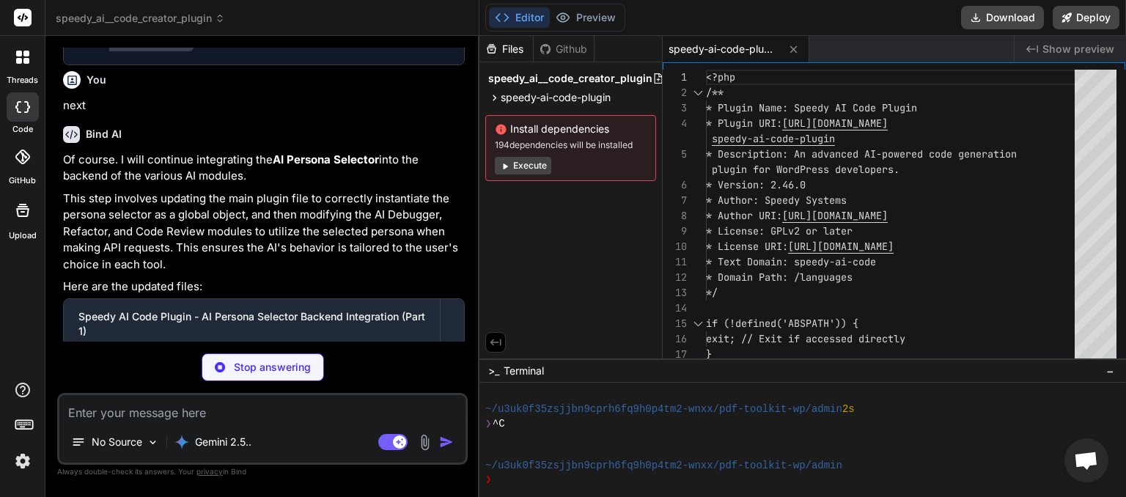
scroll to position [2902, 0]
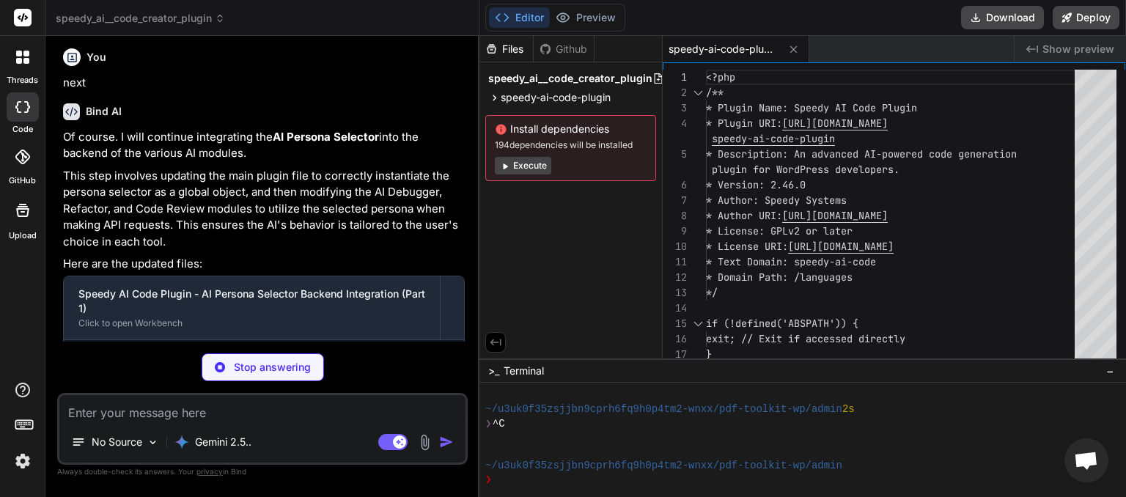
click at [141, 412] on textarea at bounding box center [262, 408] width 406 height 26
type textarea "x"
type textarea "n"
type textarea "x"
type textarea "ne"
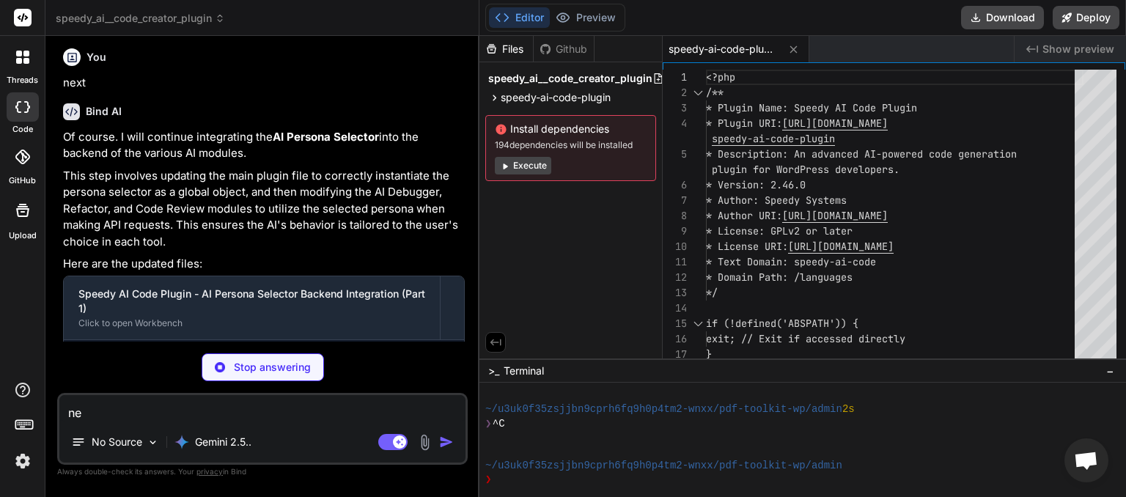
type textarea "x"
type textarea "nex"
type textarea "x"
type textarea "next"
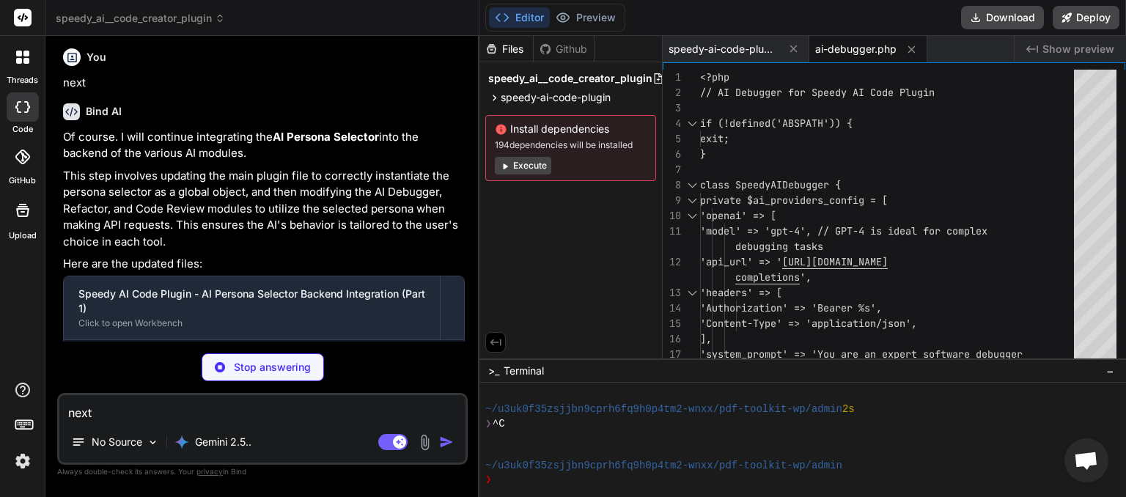
scroll to position [2924, 0]
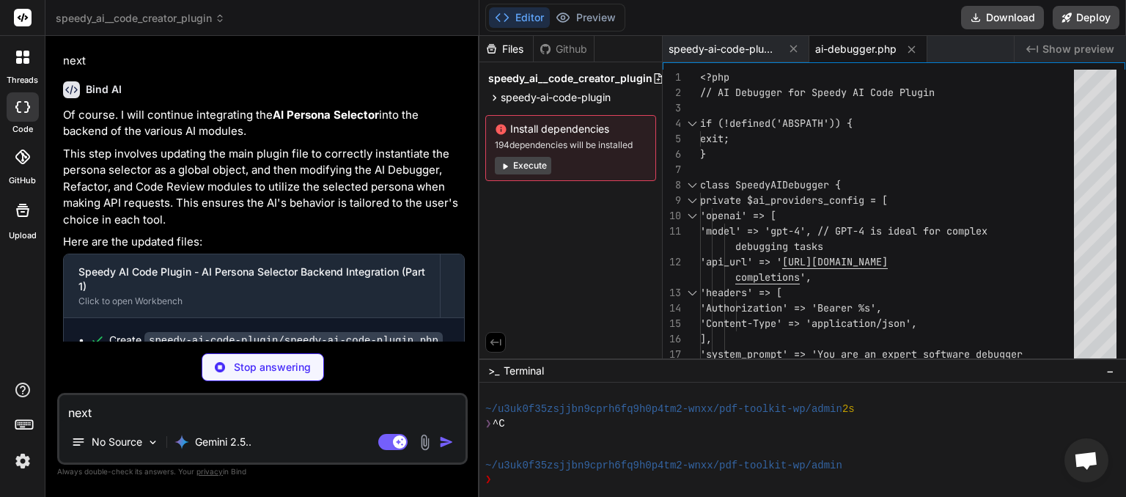
type textarea "x"
type textarea "next"
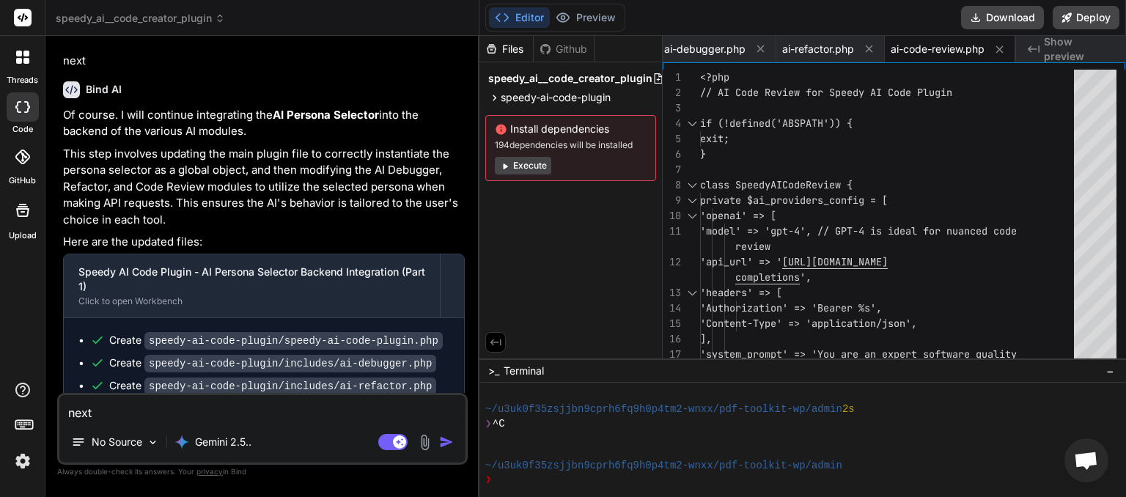
scroll to position [2895, 0]
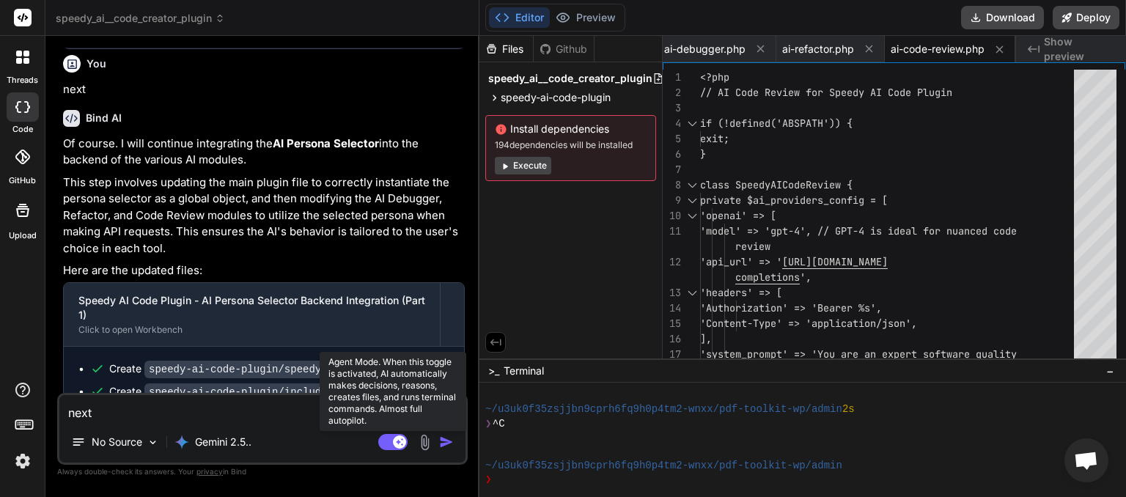
click at [380, 442] on rect at bounding box center [392, 442] width 29 height 16
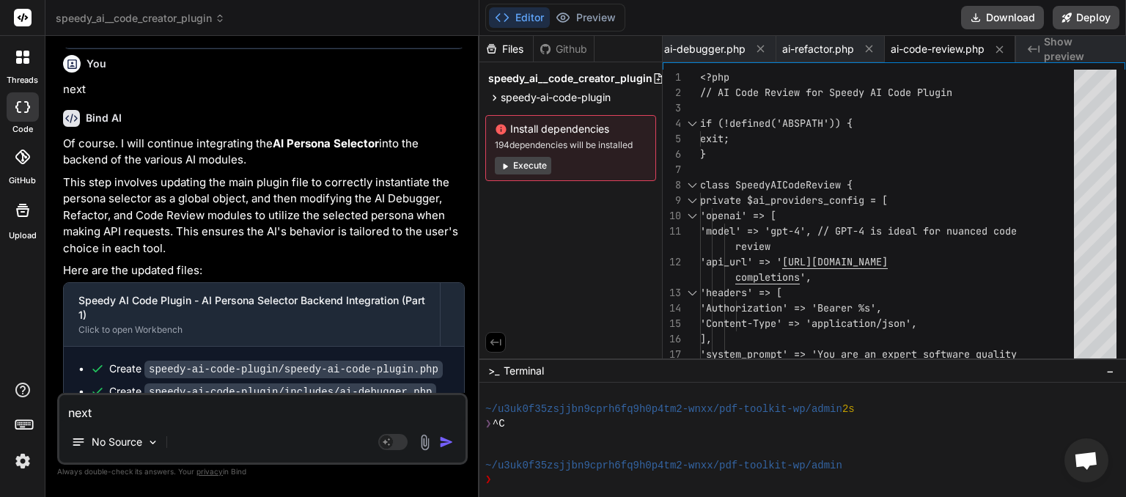
click at [444, 443] on img "button" at bounding box center [446, 442] width 15 height 15
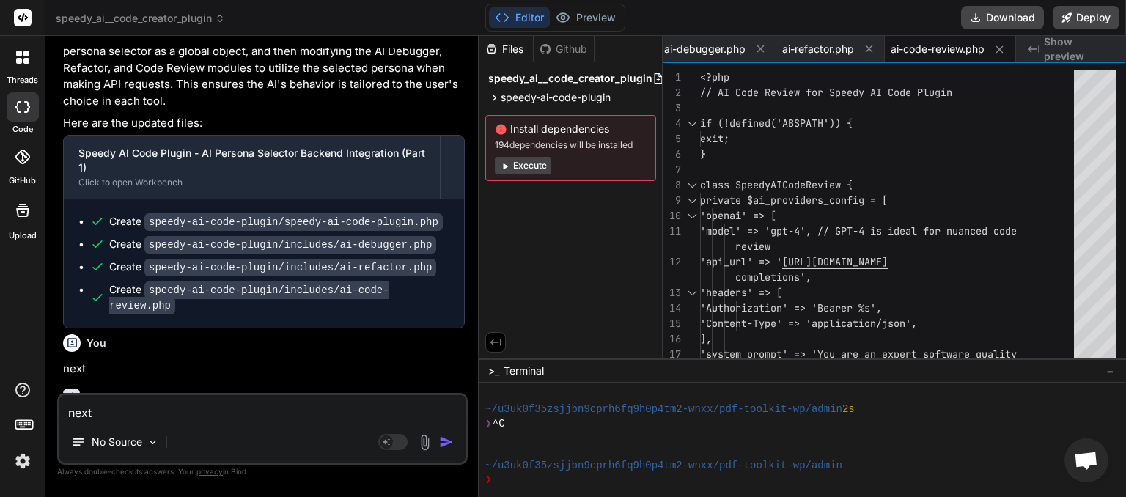
scroll to position [3048, 0]
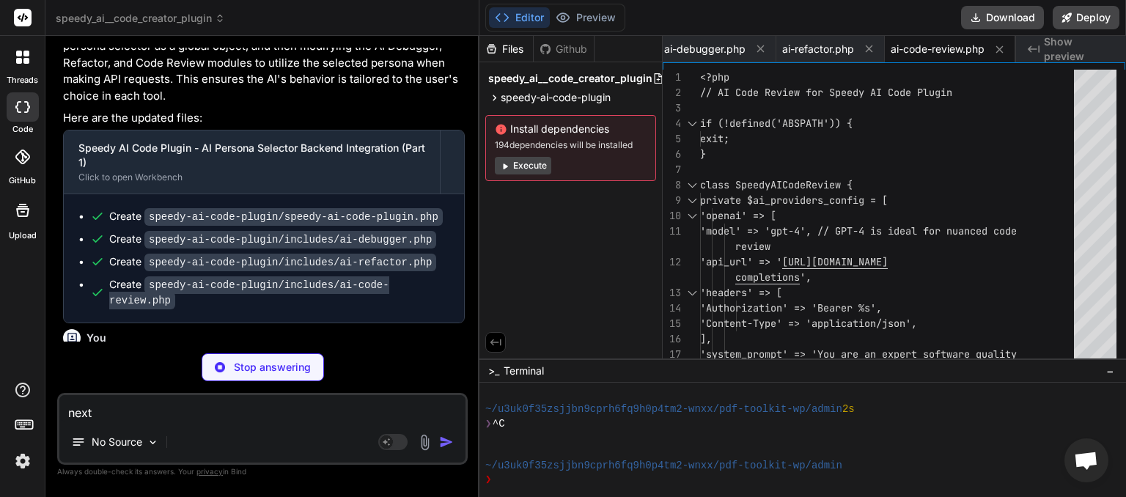
type textarea "x"
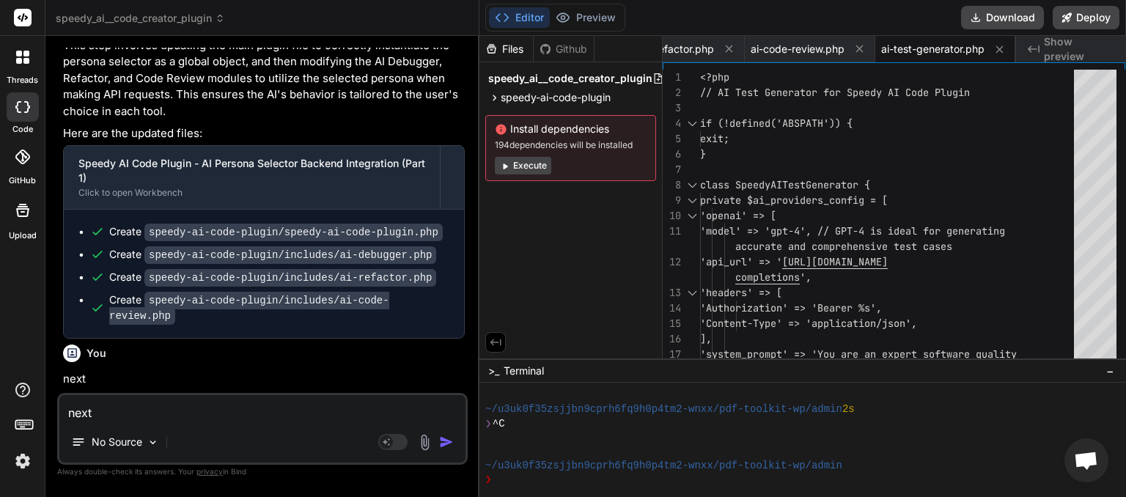
scroll to position [3279, 0]
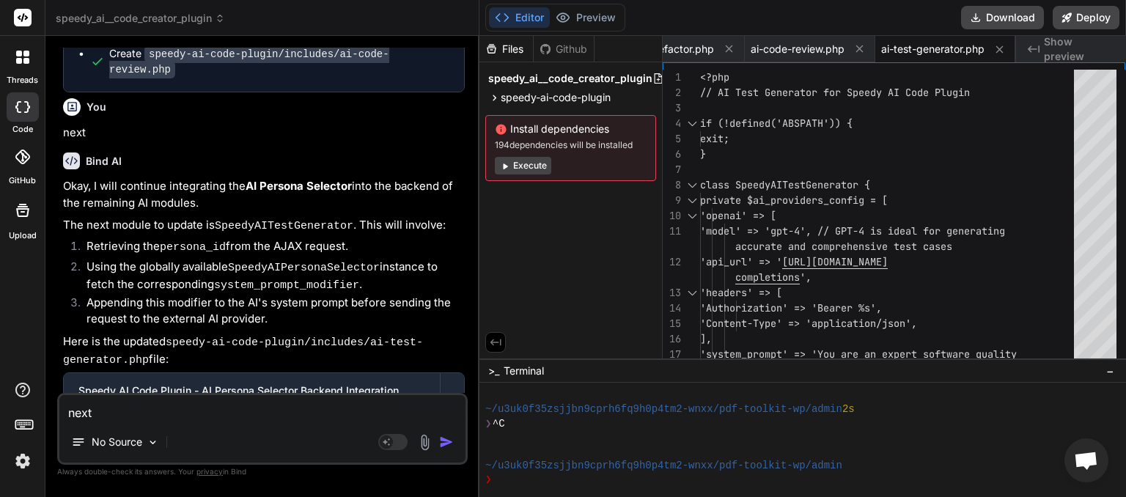
click at [180, 419] on textarea "next" at bounding box center [262, 408] width 406 height 26
type textarea "N"
type textarea "x"
type textarea "NE"
type textarea "x"
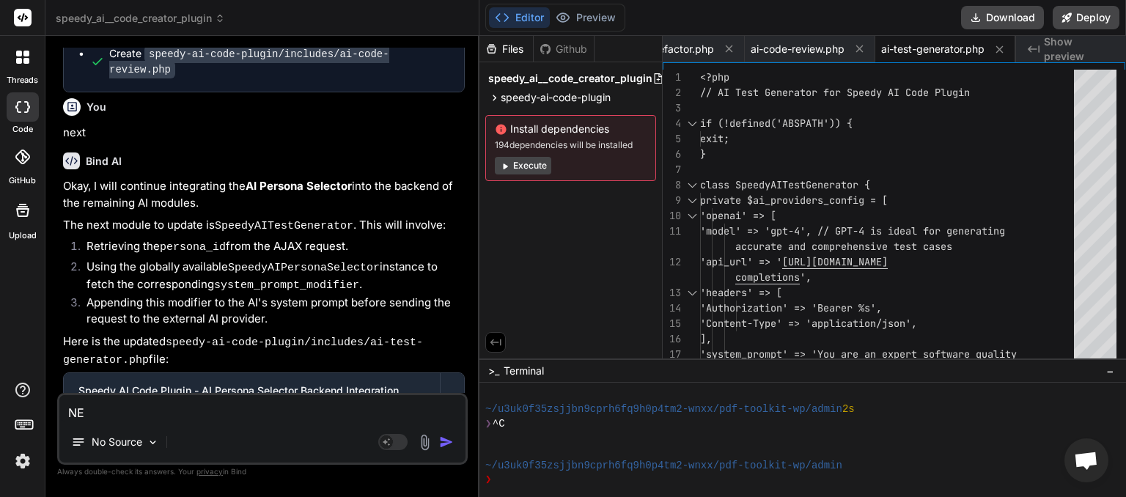
type textarea "NEX"
type textarea "x"
type textarea "NEXT"
type textarea "x"
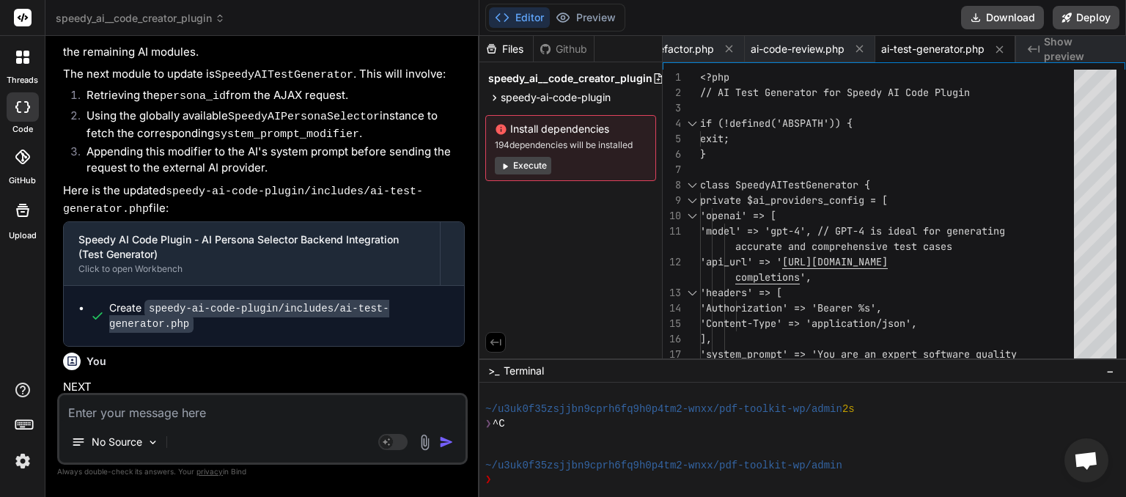
scroll to position [3430, 0]
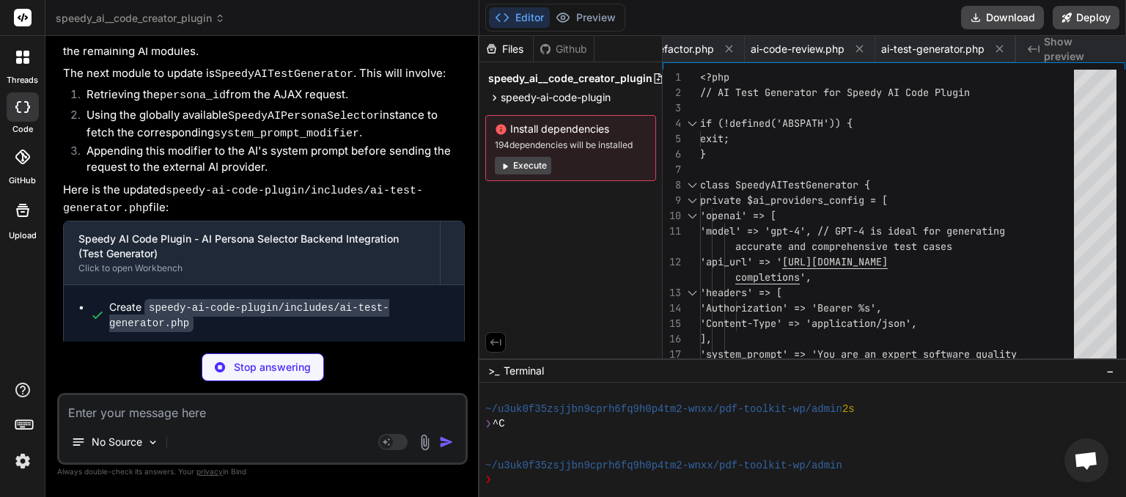
type textarea "x"
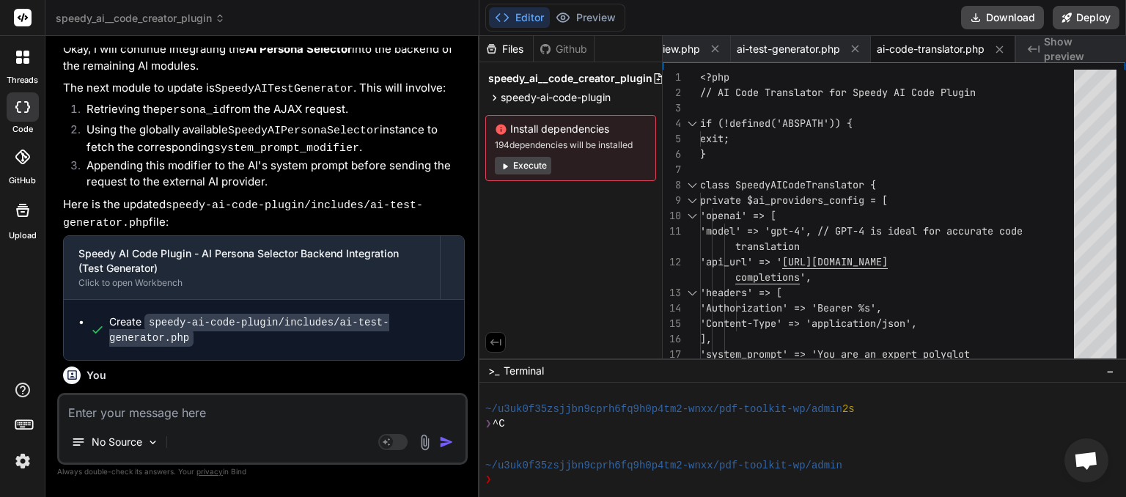
scroll to position [3677, 0]
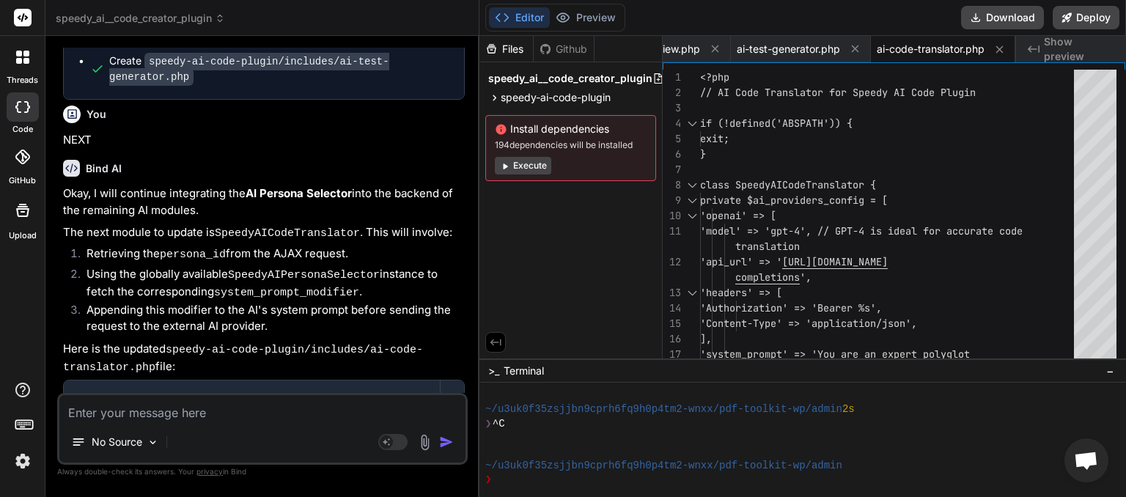
click at [150, 418] on textarea at bounding box center [262, 408] width 406 height 26
type textarea "N"
type textarea "x"
type textarea "NE"
type textarea "x"
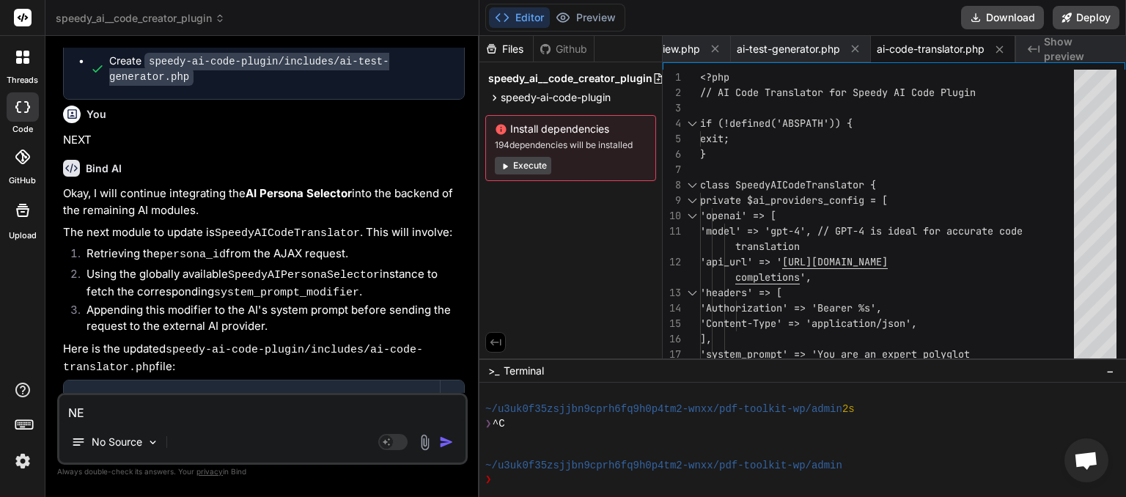
type textarea "NEX"
type textarea "x"
type textarea "NEXT"
type textarea "x"
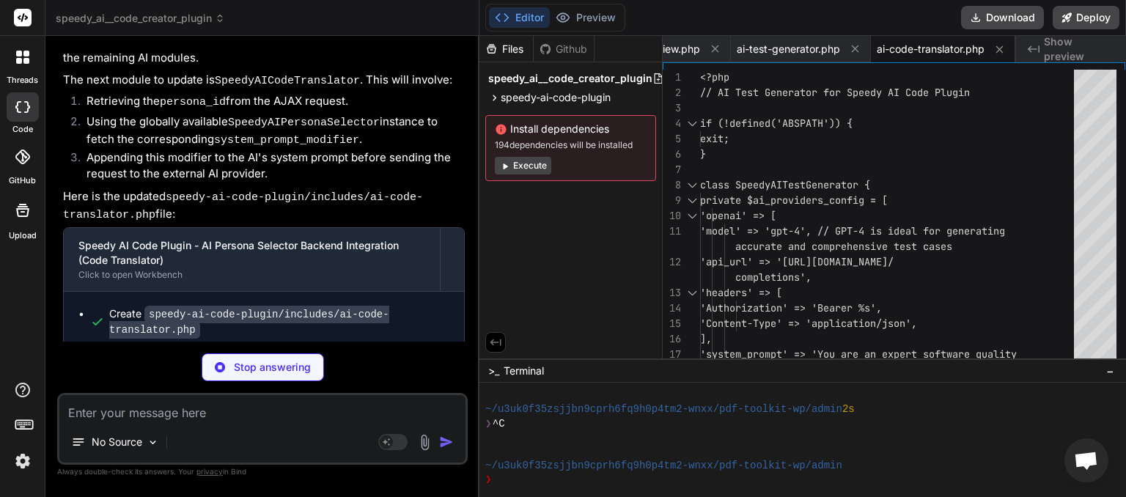
scroll to position [3814, 0]
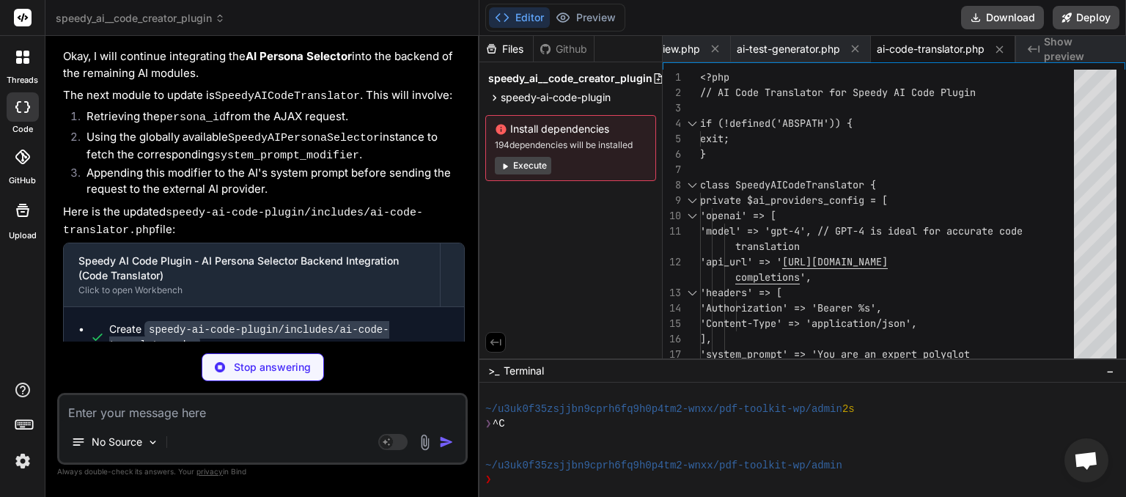
type textarea "x"
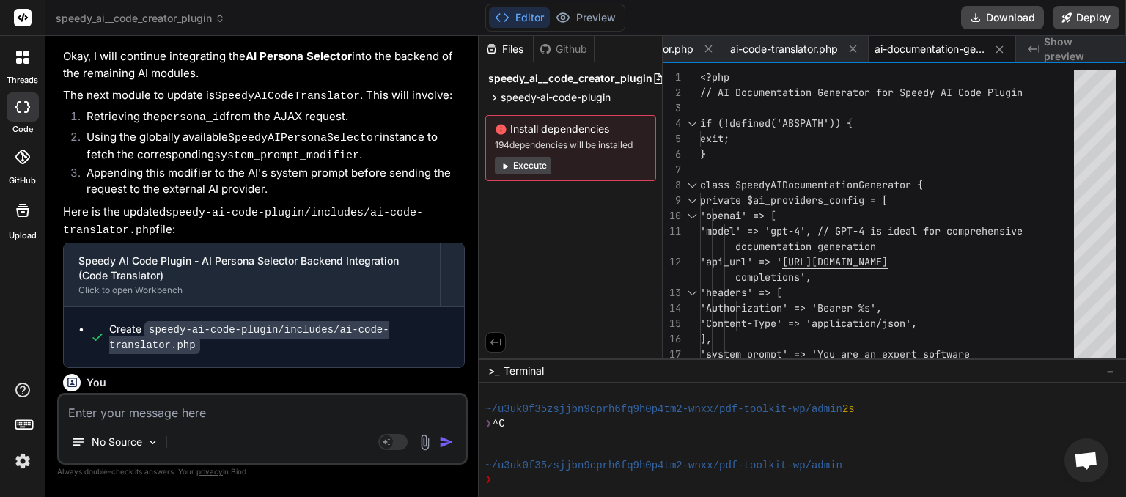
scroll to position [4060, 0]
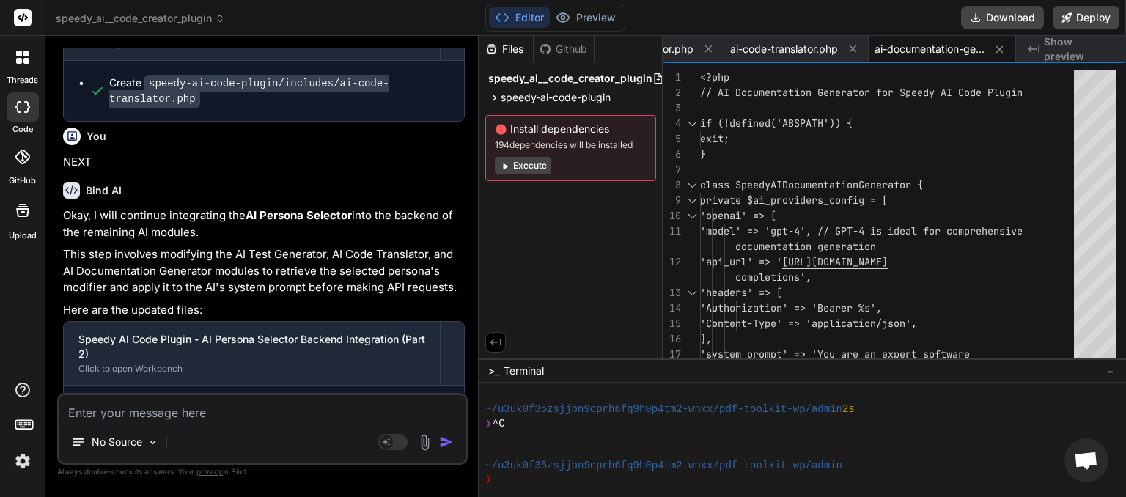
click at [165, 412] on textarea at bounding box center [262, 408] width 406 height 26
type textarea "n"
type textarea "x"
type textarea "ne"
type textarea "x"
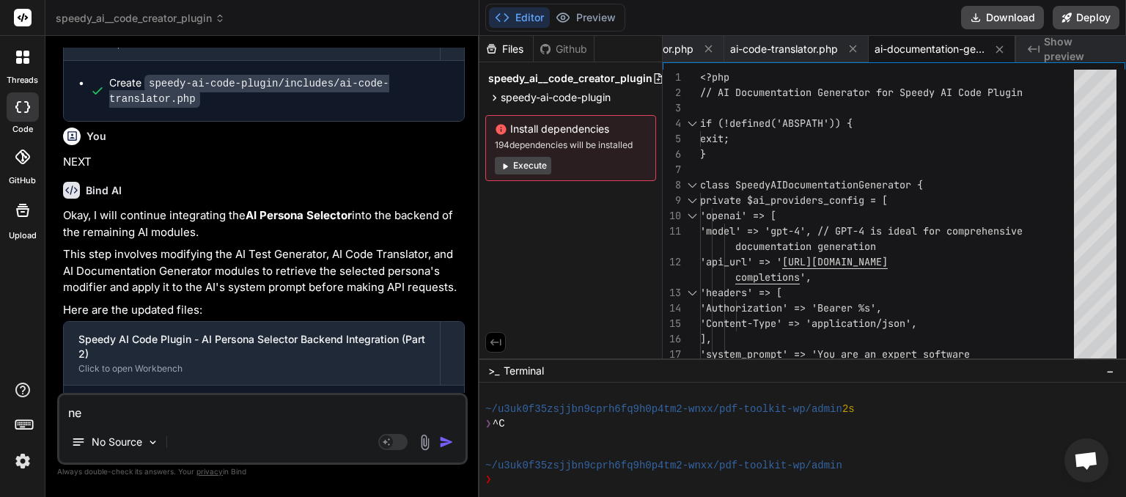
type textarea "nex"
type textarea "x"
type textarea "next"
type textarea "x"
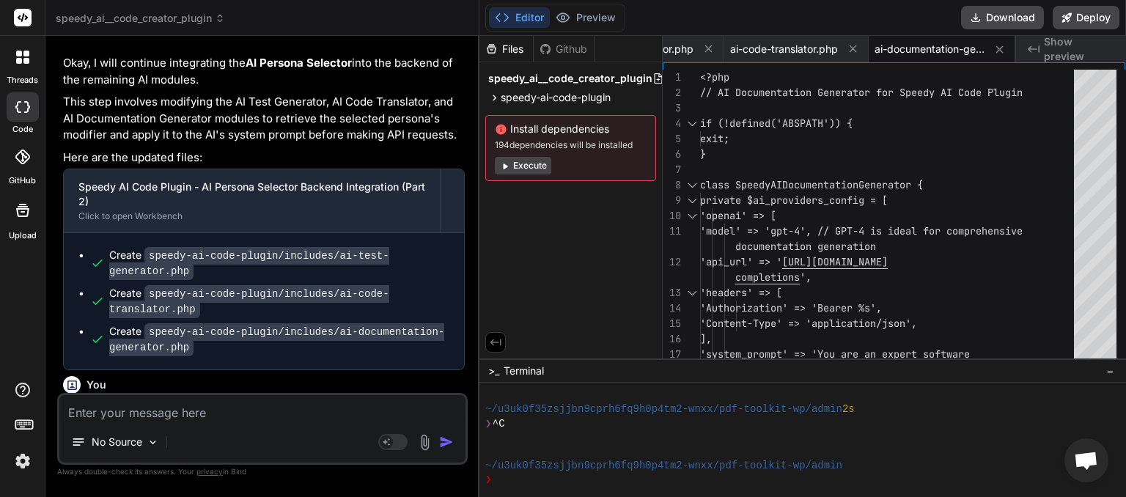
scroll to position [0, 583]
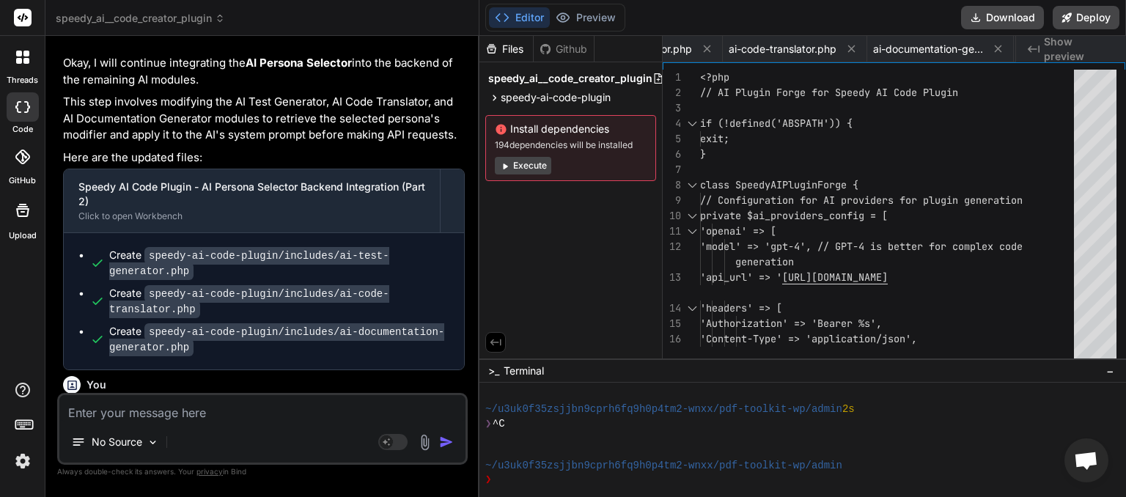
type textarea "x"
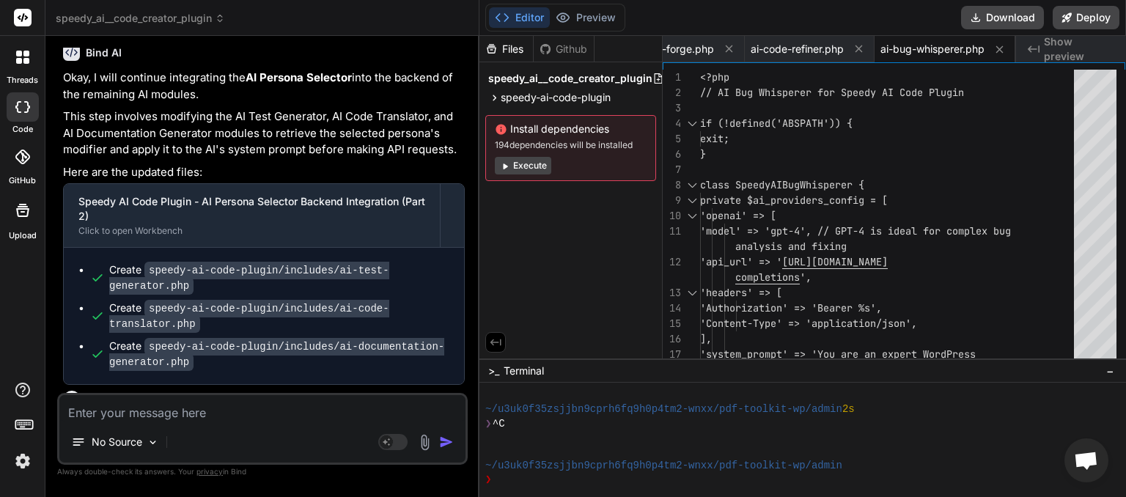
scroll to position [4414, 0]
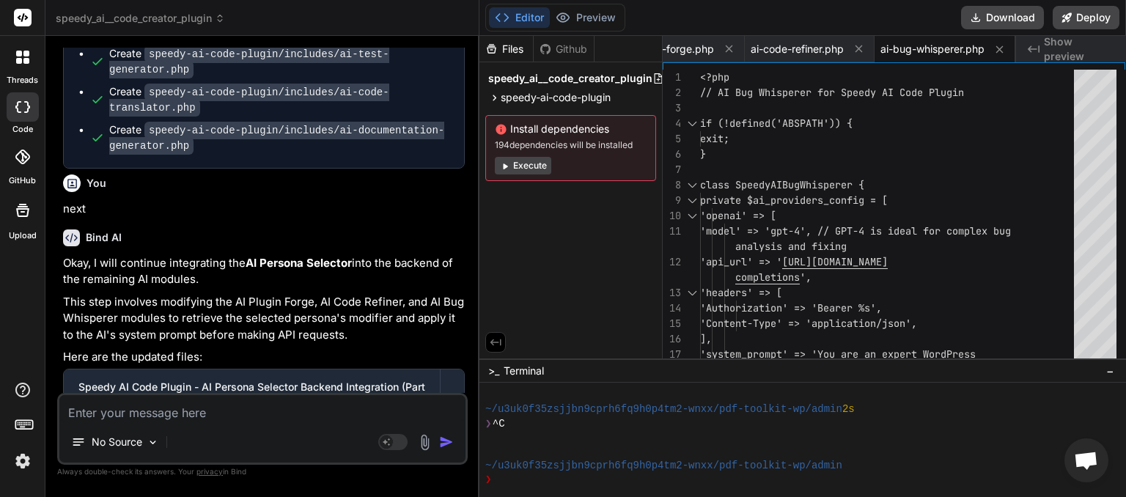
drag, startPoint x: 195, startPoint y: 408, endPoint x: 188, endPoint y: 409, distance: 7.4
click at [193, 408] on textarea at bounding box center [262, 408] width 406 height 26
type textarea "n"
type textarea "x"
type textarea "ne"
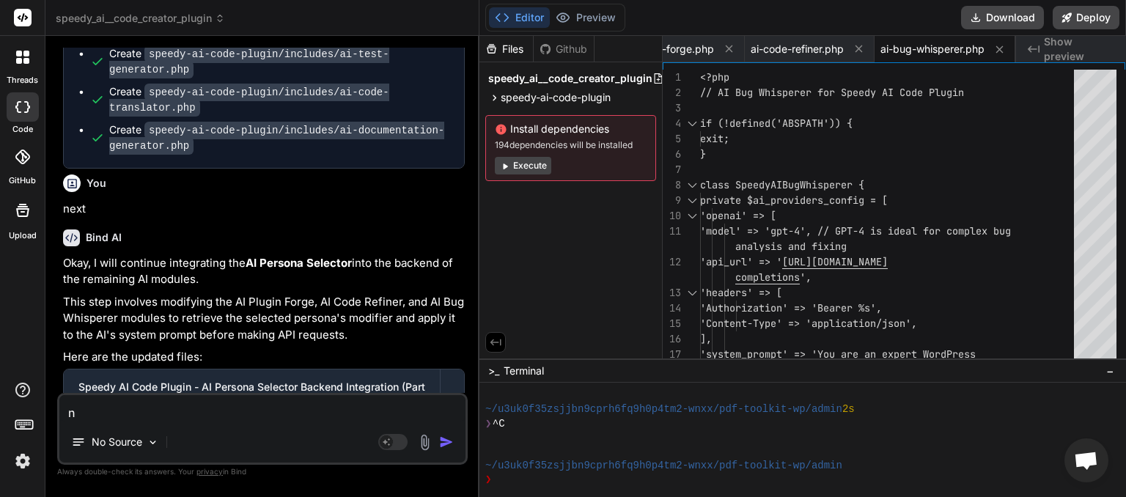
type textarea "x"
type textarea "nex"
type textarea "x"
type textarea "next"
type textarea "x"
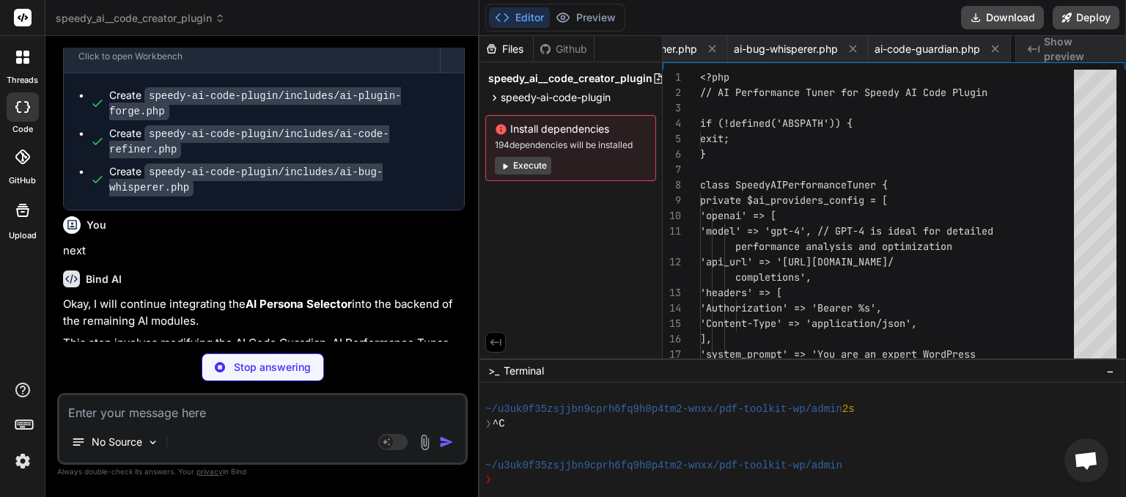
scroll to position [0, 1276]
type textarea "x"
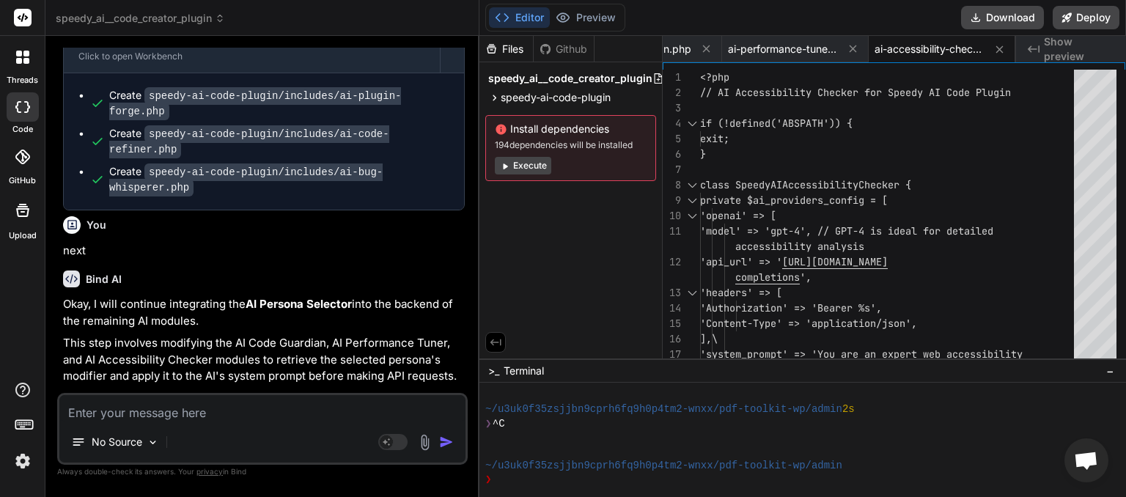
scroll to position [4797, 0]
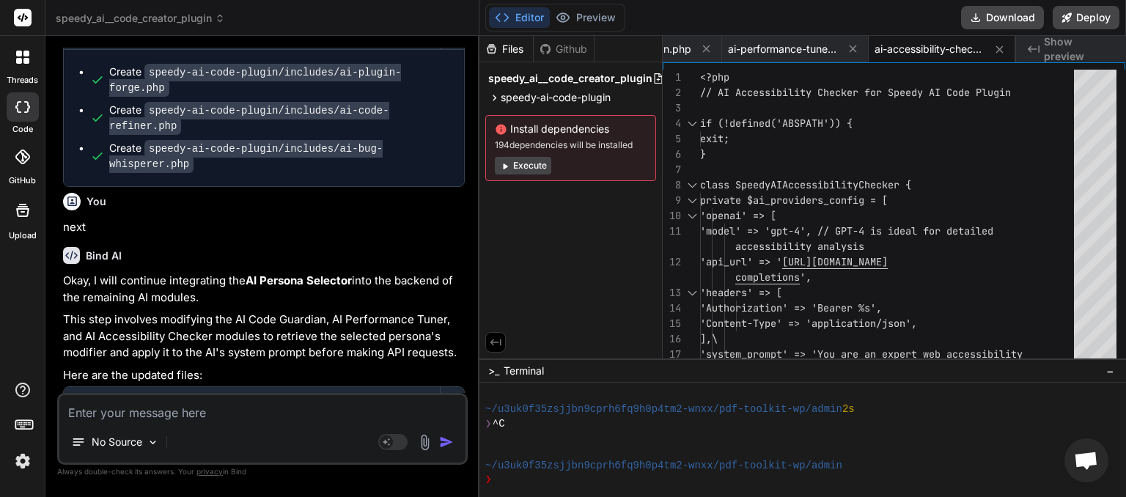
click at [151, 408] on textarea at bounding box center [262, 408] width 406 height 26
type textarea "n"
type textarea "x"
type textarea "ne"
type textarea "x"
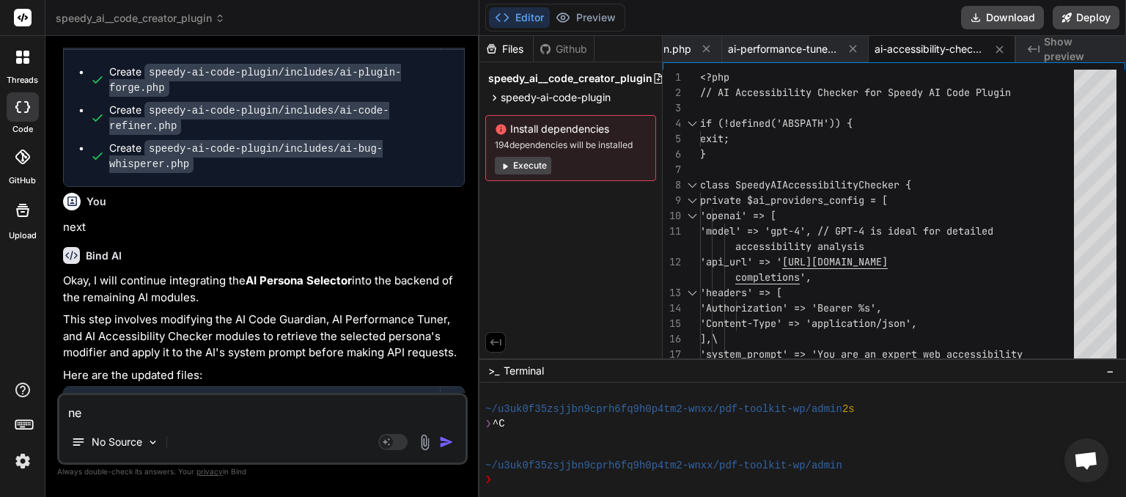
type textarea "ner"
type textarea "x"
type textarea "ne"
type textarea "x"
type textarea "nex"
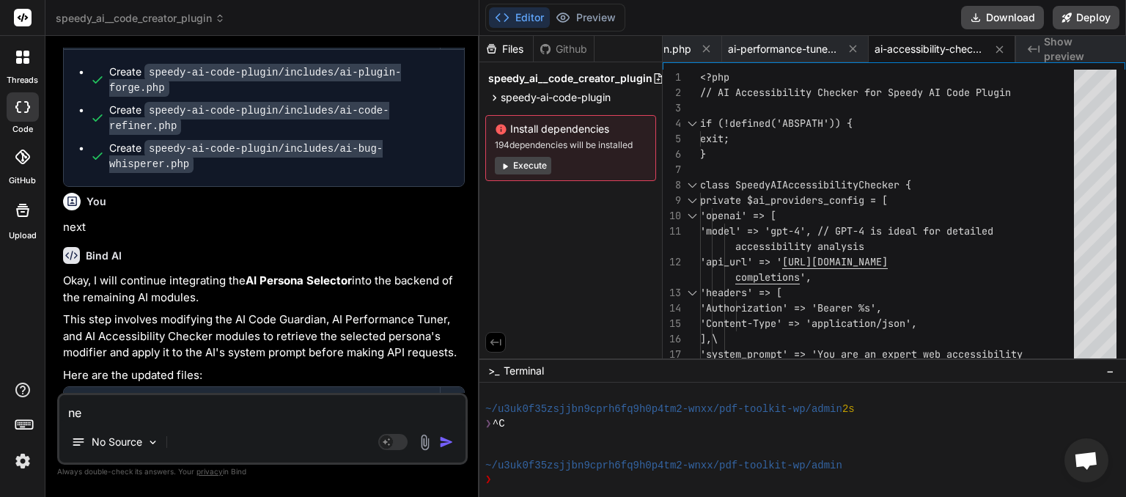
type textarea "x"
type textarea "next"
type textarea "x"
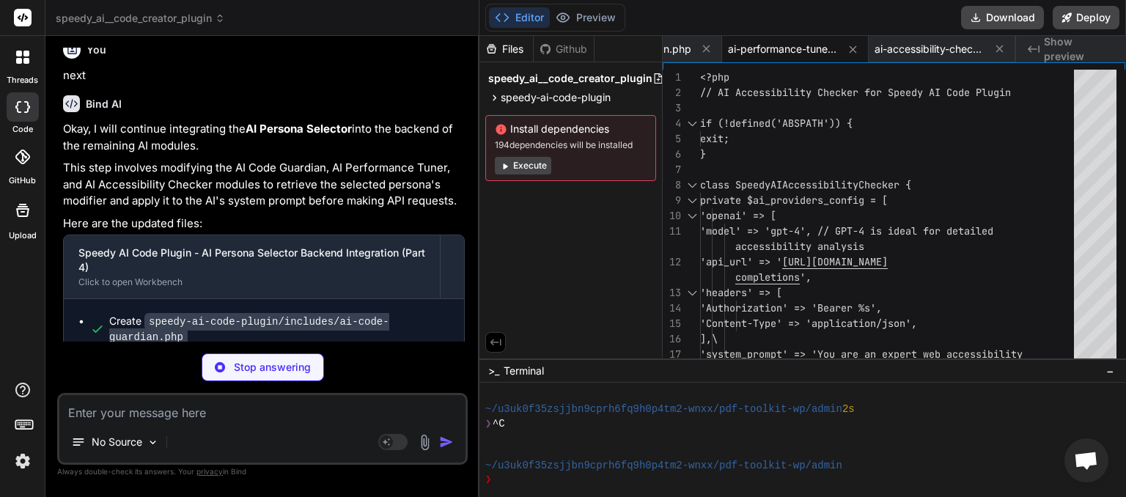
scroll to position [4934, 0]
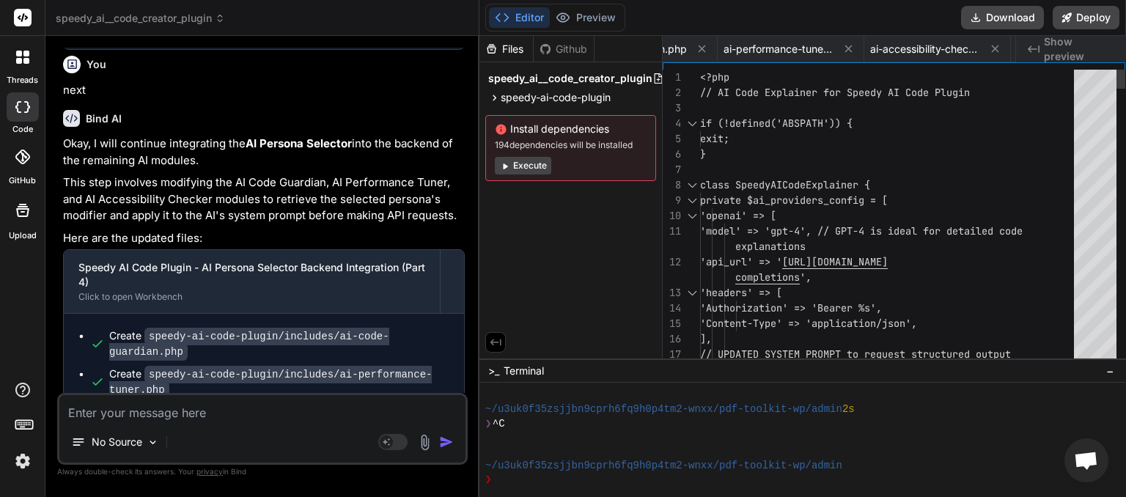
type textarea "x"
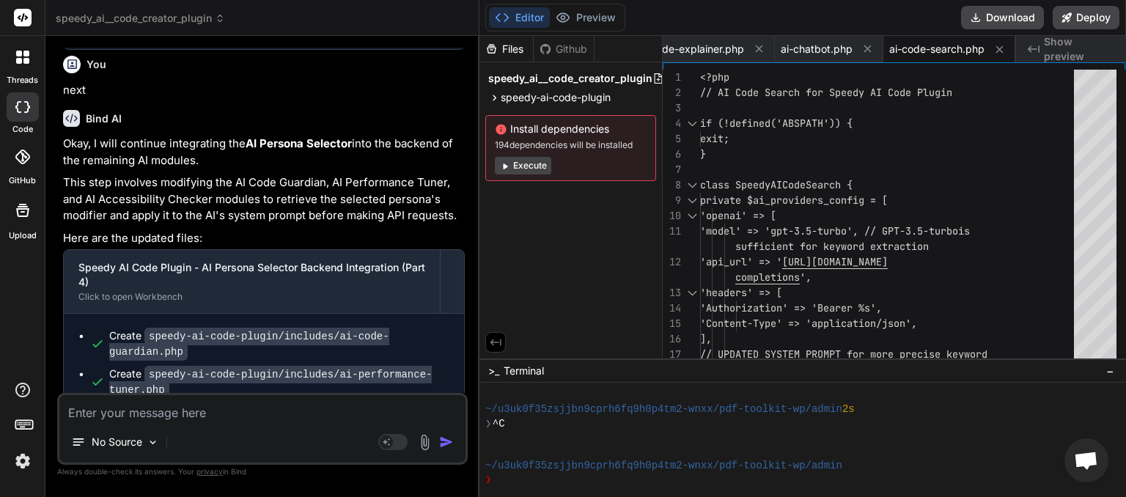
scroll to position [5382, 0]
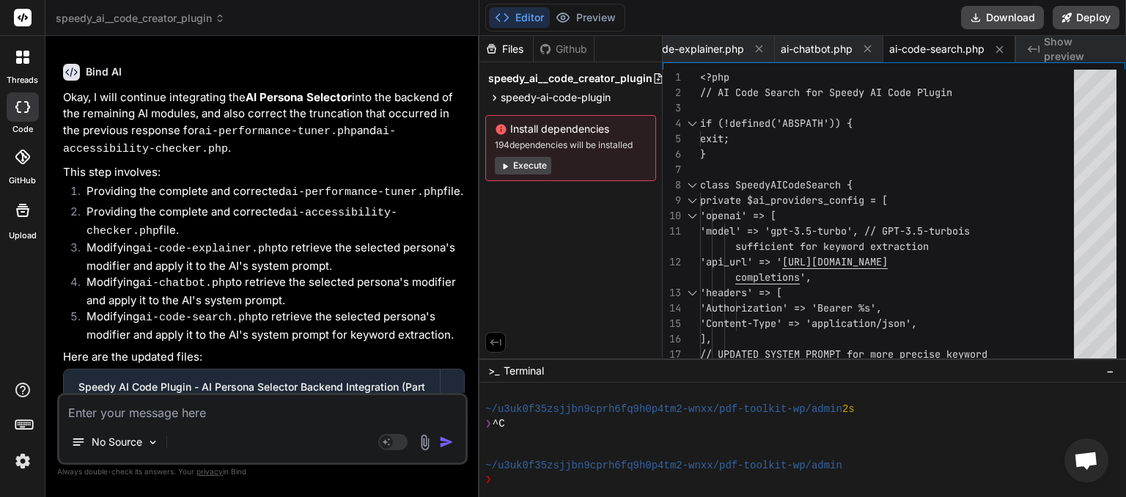
click at [136, 418] on textarea at bounding box center [262, 408] width 406 height 26
type textarea "n"
type textarea "x"
type textarea "ne"
type textarea "x"
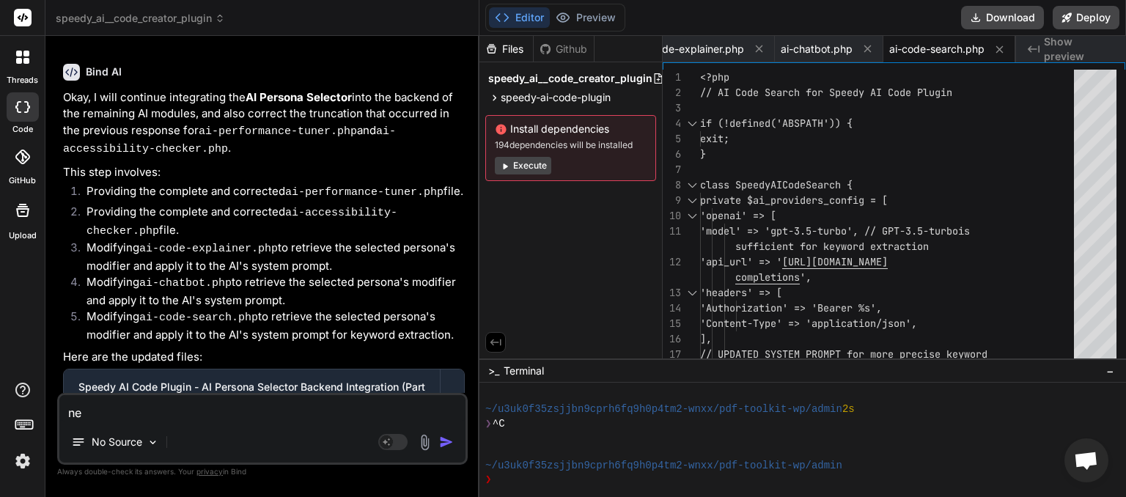
type textarea "nex"
type textarea "x"
type textarea "next"
type textarea "x"
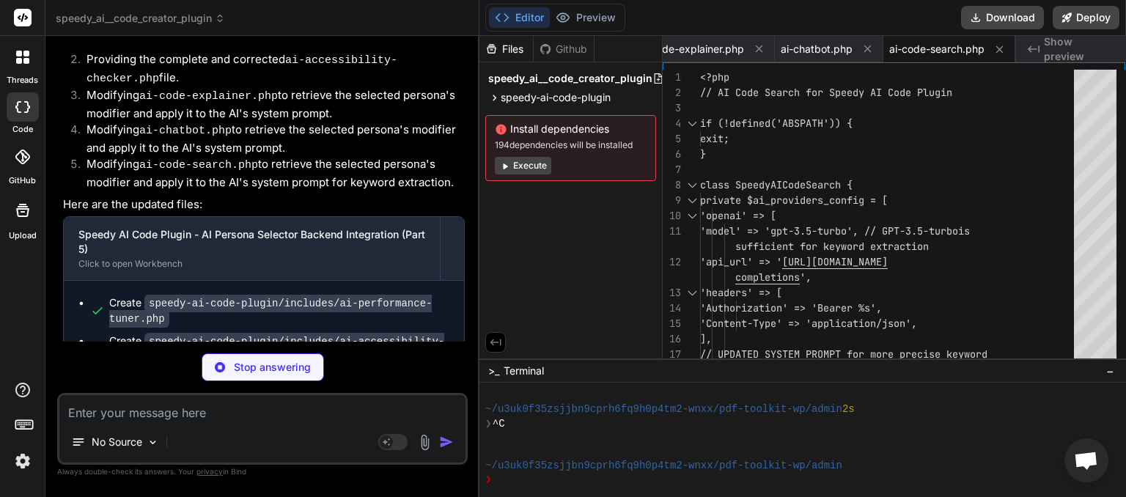
scroll to position [5520, 0]
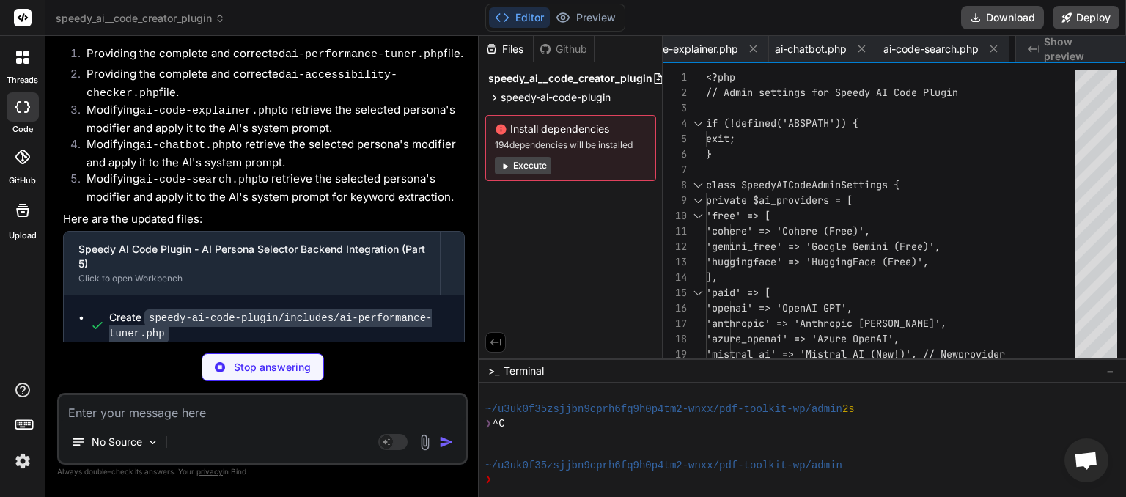
type textarea "x"
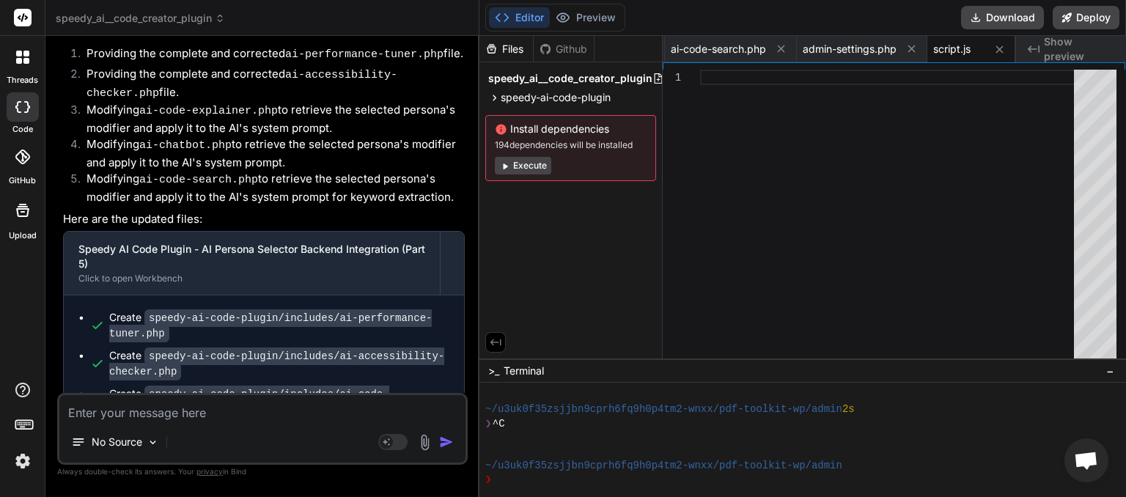
scroll to position [5887, 0]
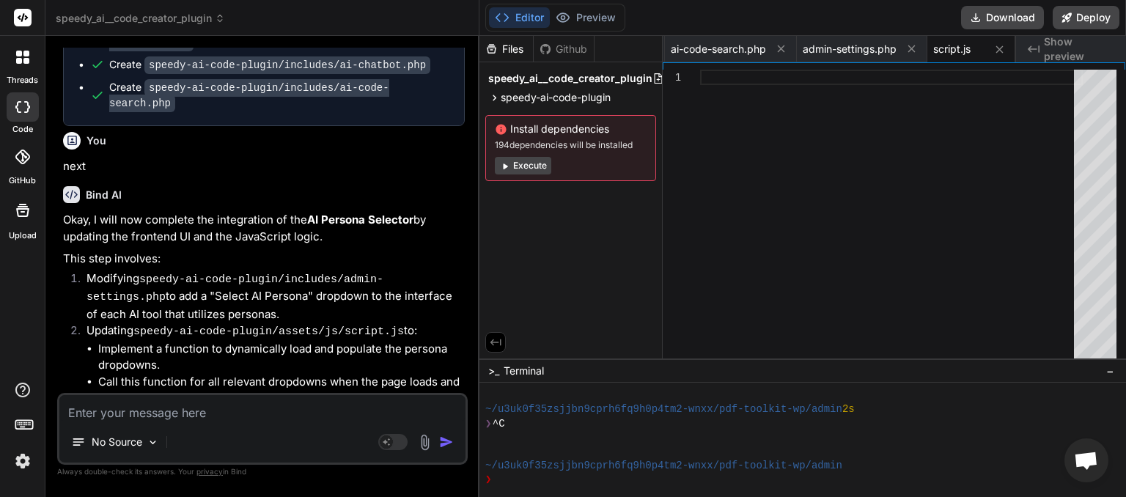
drag, startPoint x: 128, startPoint y: 370, endPoint x: 94, endPoint y: 356, distance: 37.2
copy span "This message appears to be truncated. The response may be incomplete."
click at [125, 416] on textarea at bounding box center [262, 408] width 406 height 26
paste textarea "This message appears to be truncated. The response may be incomplete."
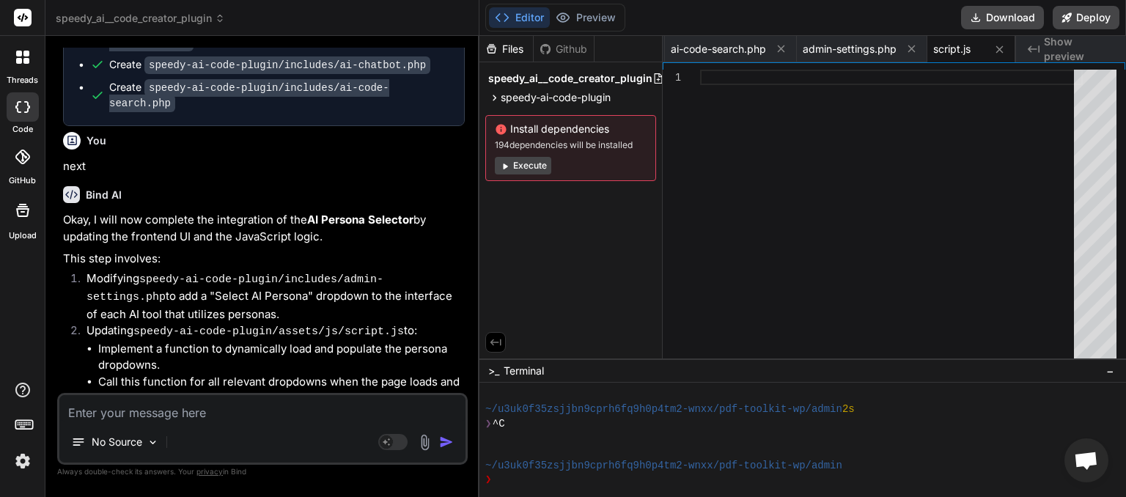
type textarea "This message appears to be truncated. The response may be incomplete."
type textarea "x"
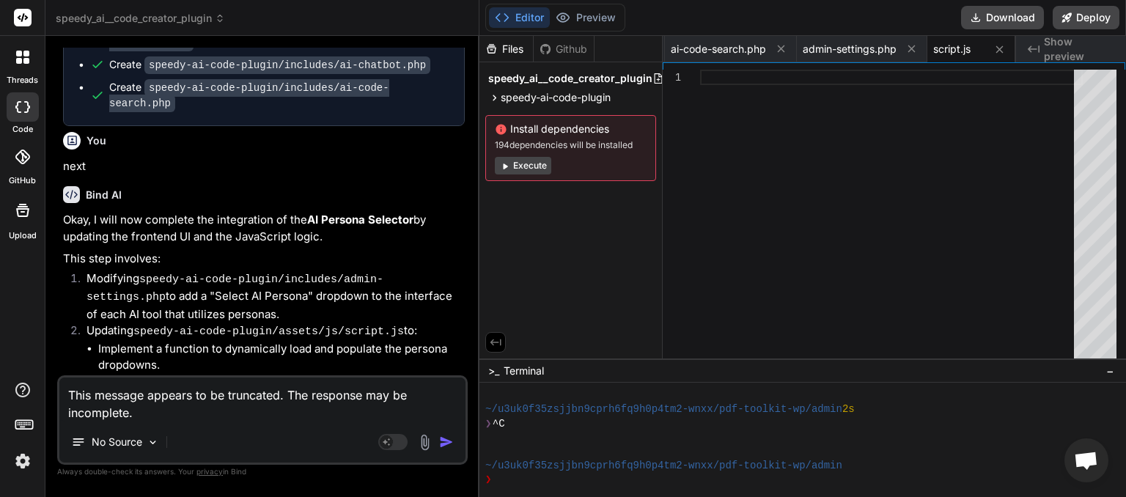
type textarea "This message appears to be truncated. The response may be incomplete."
click at [448, 440] on img "button" at bounding box center [446, 442] width 15 height 15
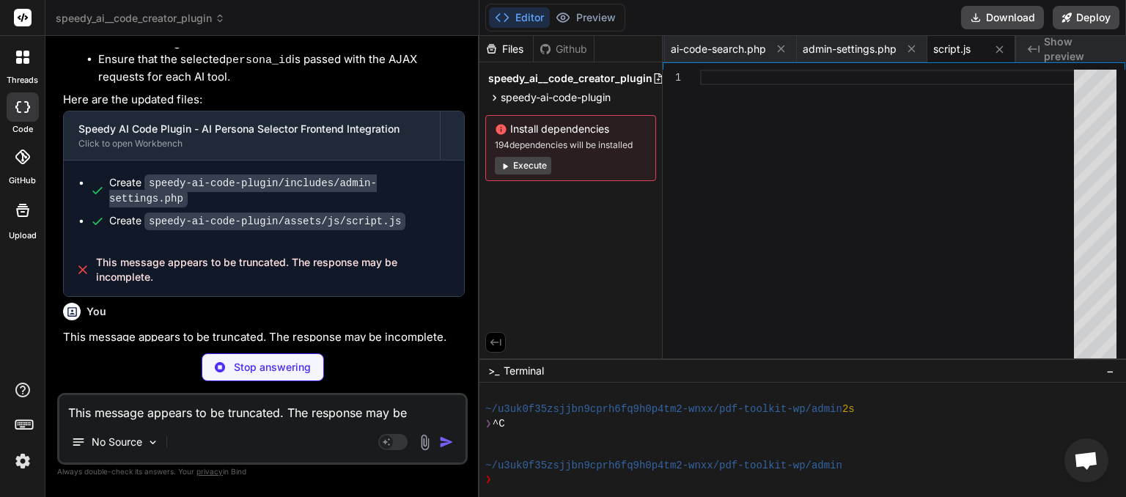
scroll to position [0, 2026]
type textarea "x"
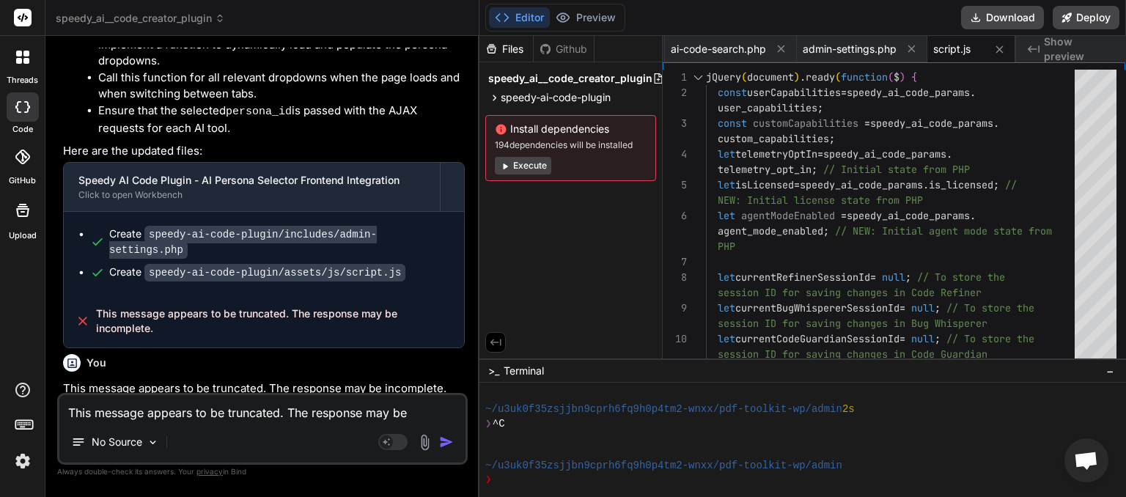
click at [154, 416] on textarea "This message appears to be truncated. The response may be incomplete." at bounding box center [262, 408] width 406 height 26
type textarea "n"
type textarea "x"
type textarea "ne"
type textarea "x"
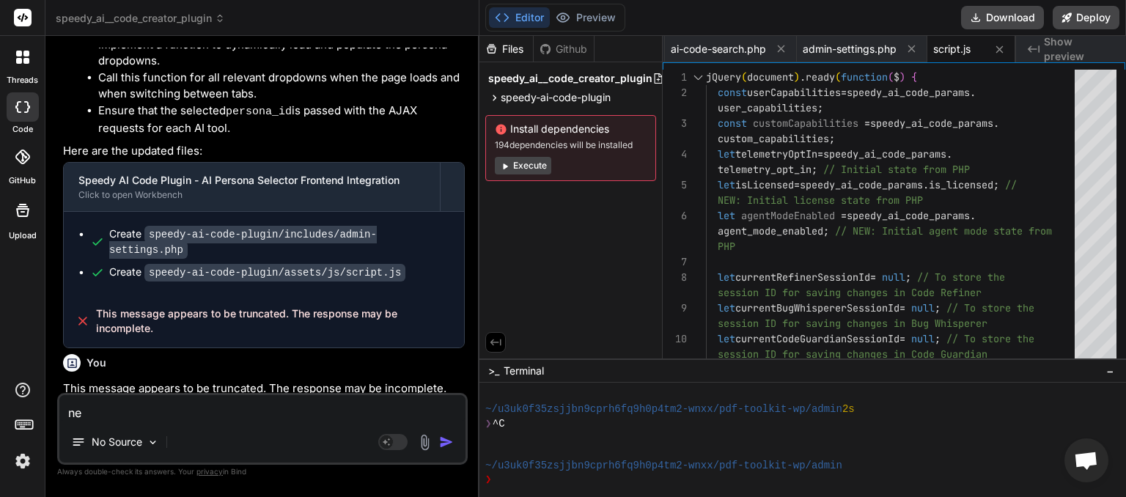
type textarea "nex"
type textarea "x"
type textarea "next"
type textarea "x"
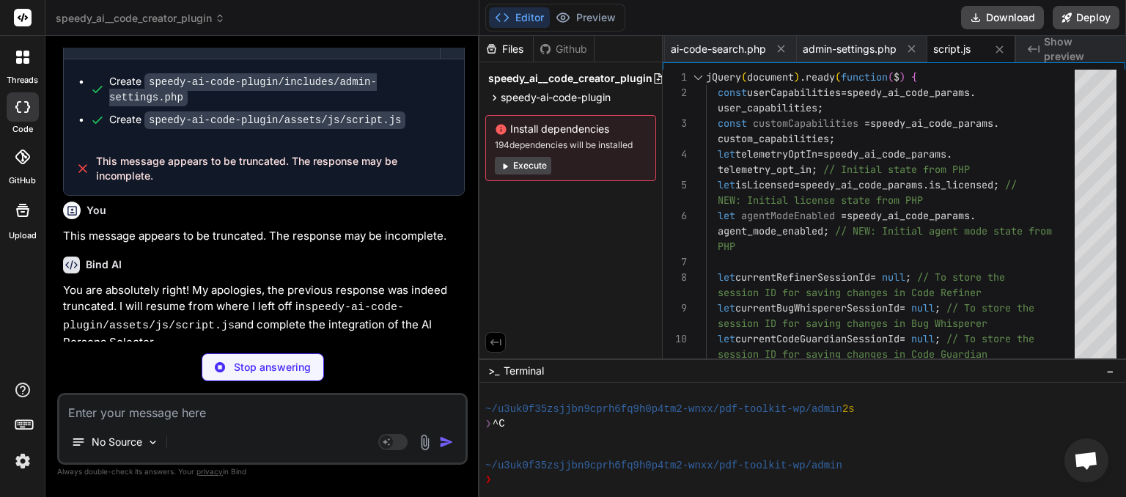
type textarea "x"
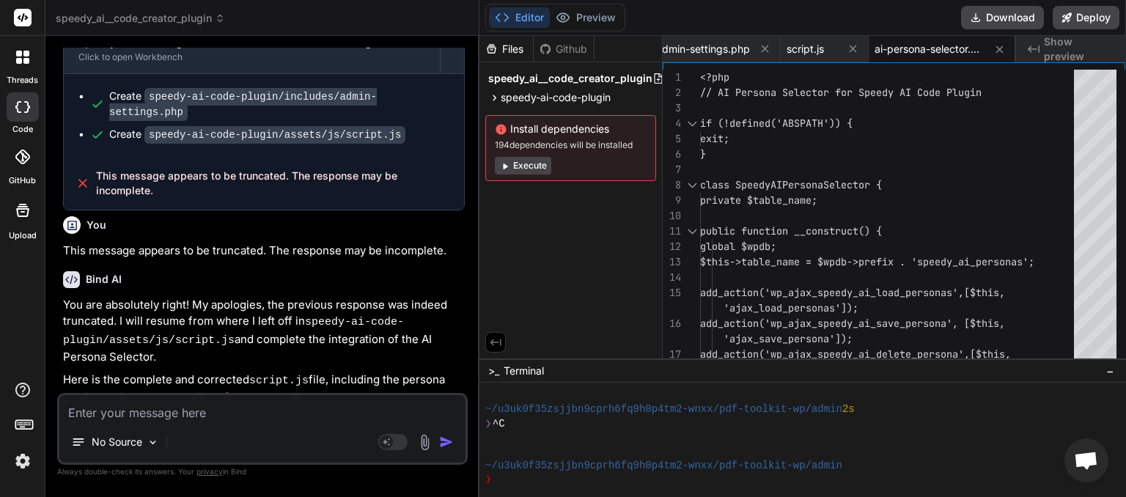
scroll to position [6552, 0]
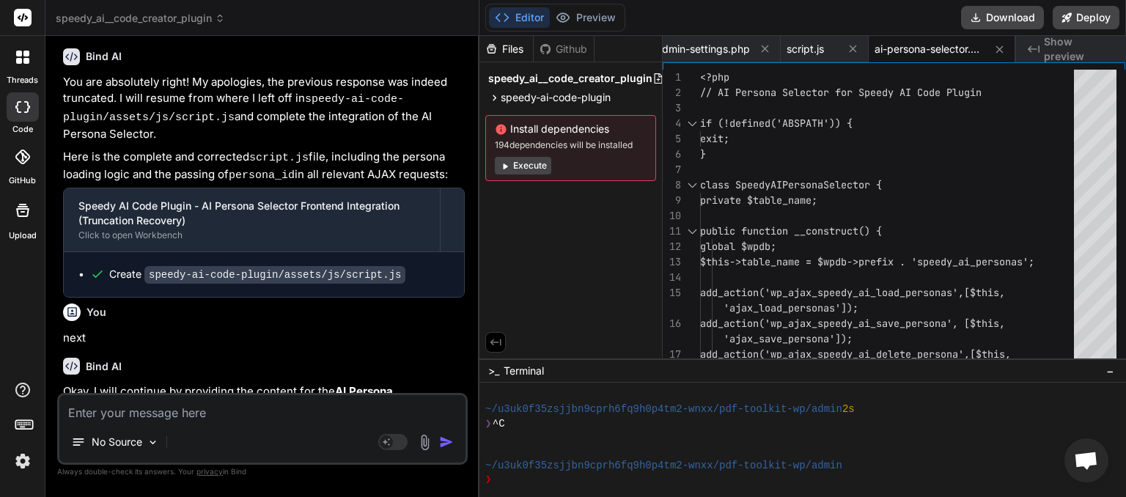
click at [185, 409] on textarea at bounding box center [262, 408] width 406 height 26
type textarea "n"
type textarea "x"
type textarea "ne"
type textarea "x"
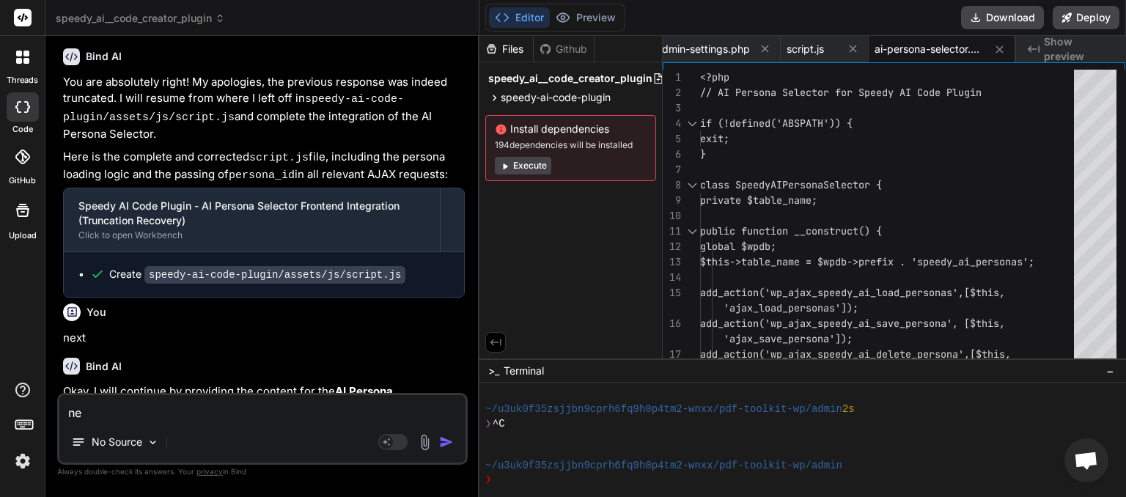
type textarea "nex"
type textarea "x"
type textarea "next"
type textarea "x"
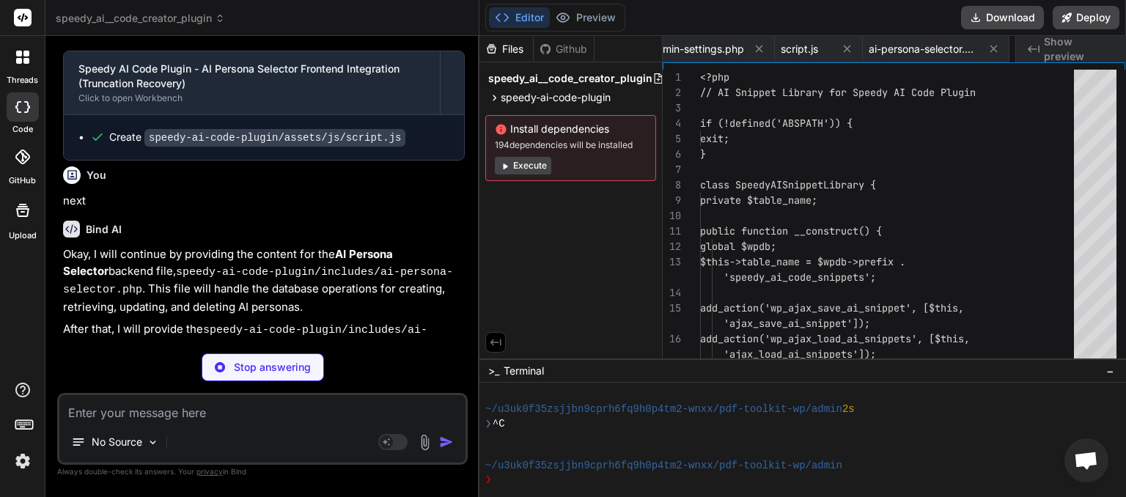
scroll to position [0, 2314]
type textarea "x"
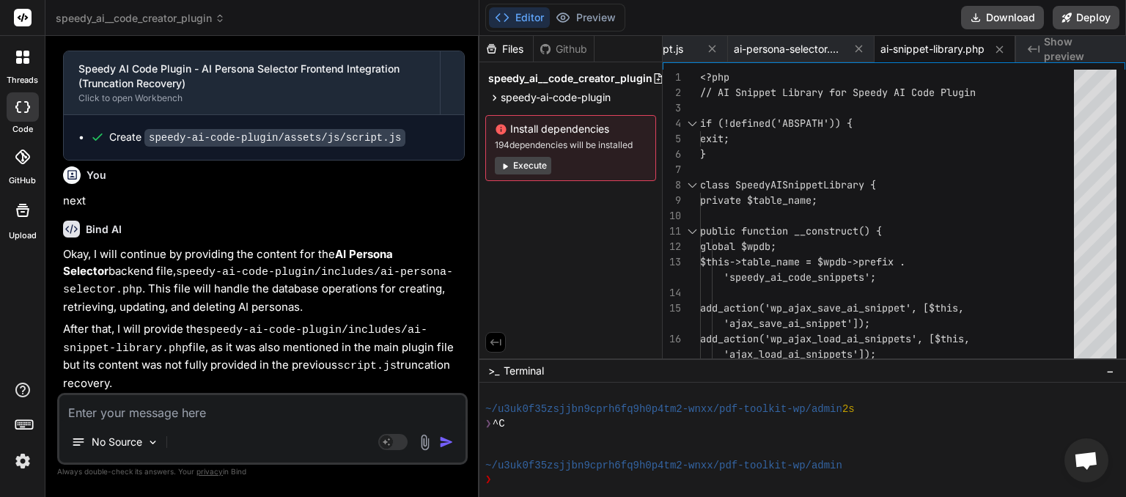
scroll to position [6823, 0]
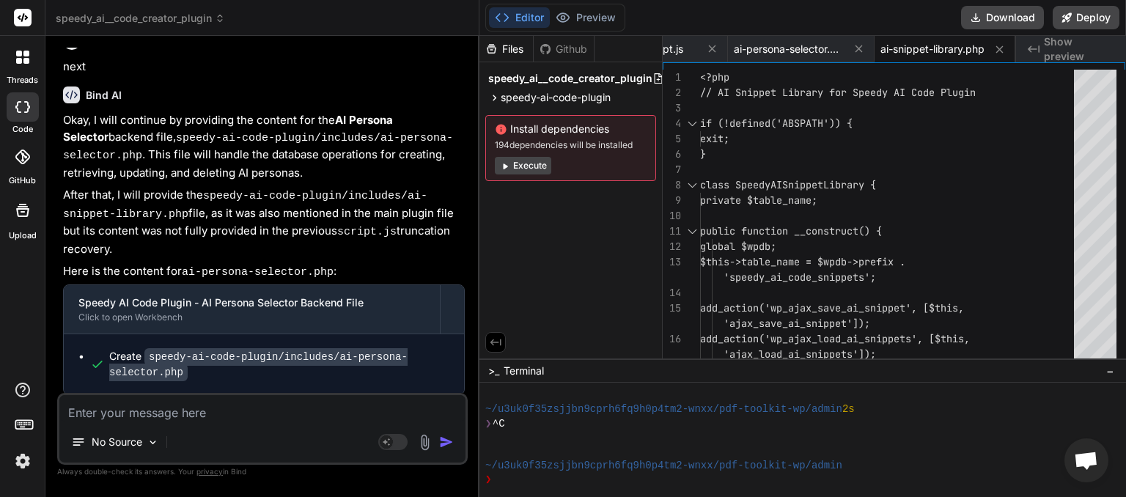
click at [149, 412] on textarea at bounding box center [262, 408] width 406 height 26
type textarea "n"
type textarea "x"
type textarea "ne"
type textarea "x"
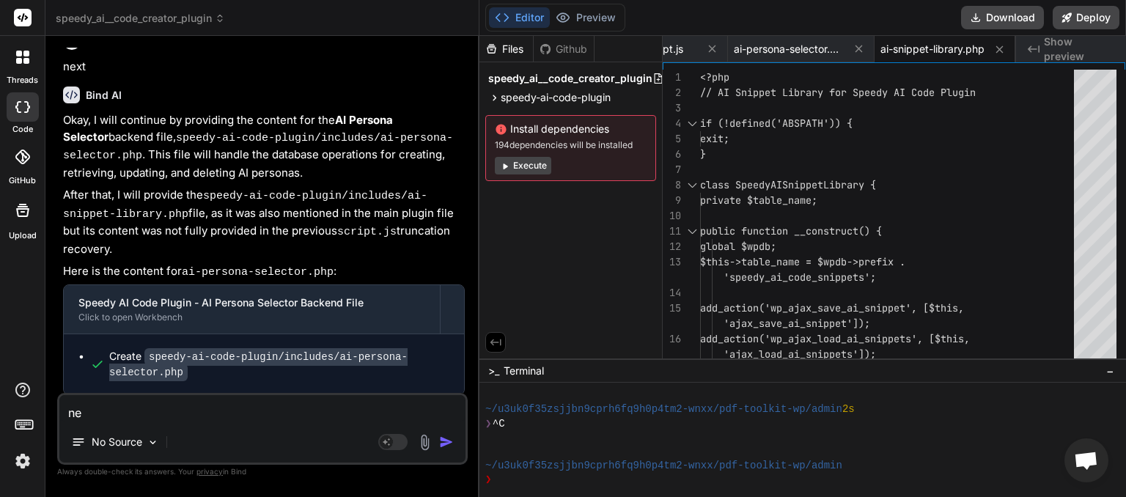
type textarea "nex"
type textarea "x"
type textarea "next"
type textarea "x"
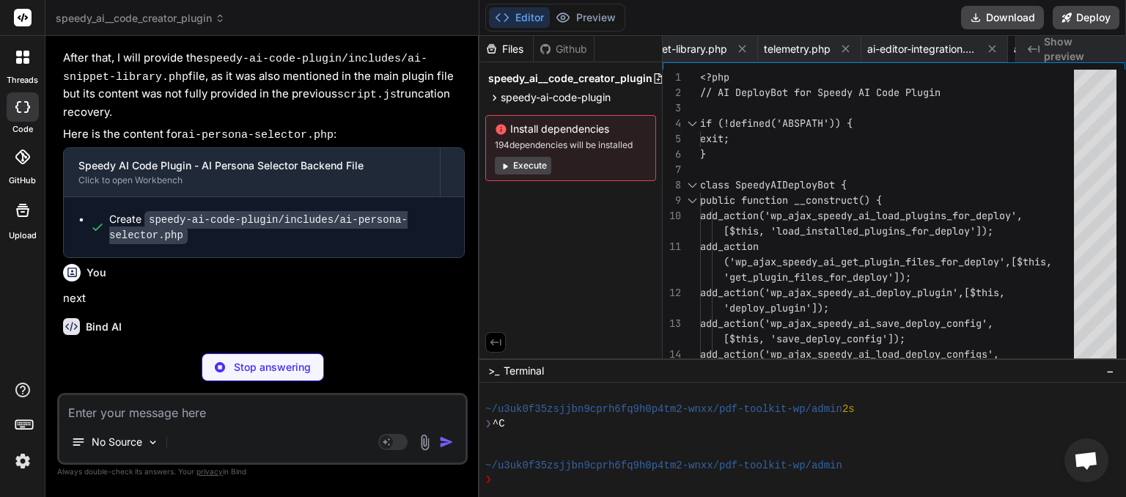
scroll to position [0, 2684]
type textarea "x"
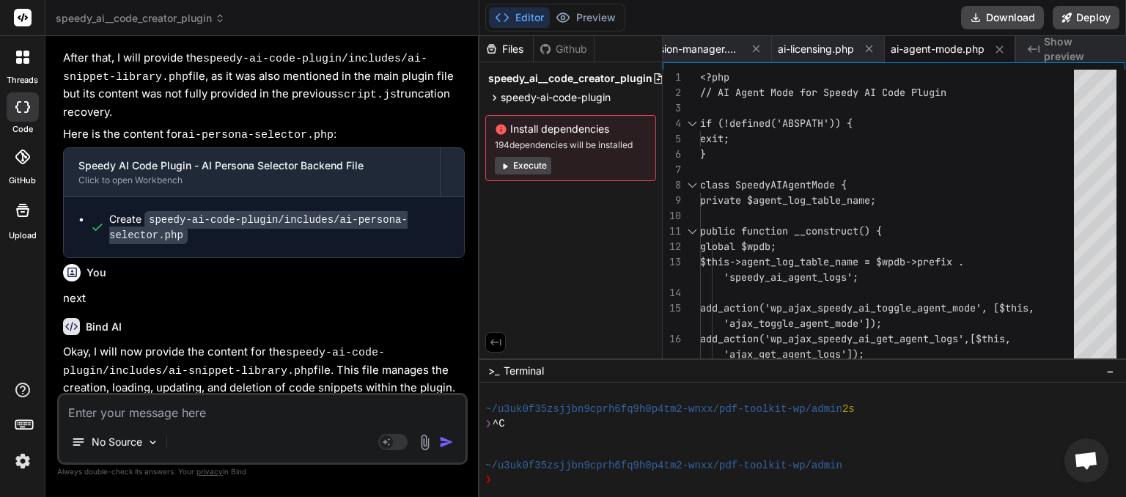
scroll to position [7553, 0]
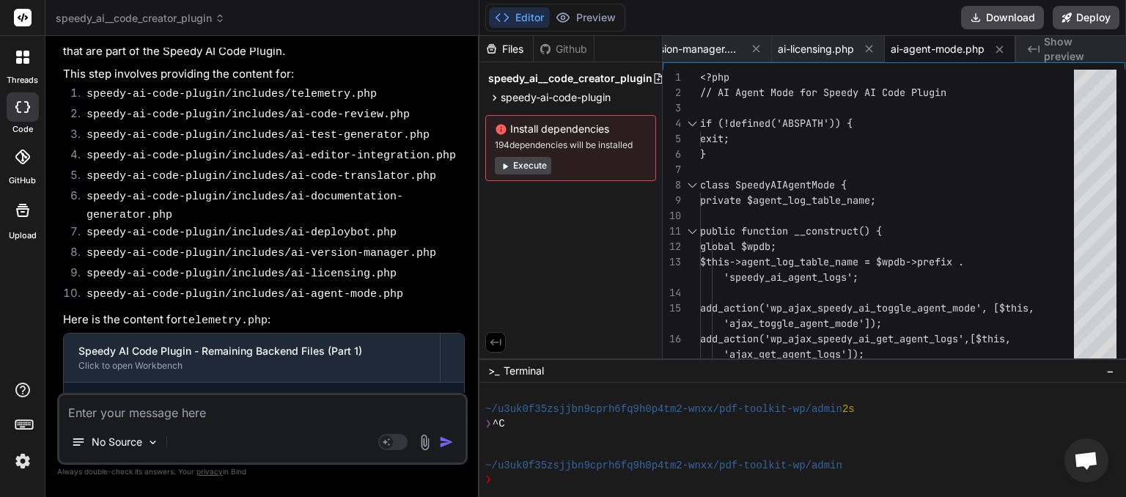
click at [152, 415] on textarea at bounding box center [262, 408] width 406 height 26
type textarea "n"
type textarea "x"
type textarea "ne"
type textarea "x"
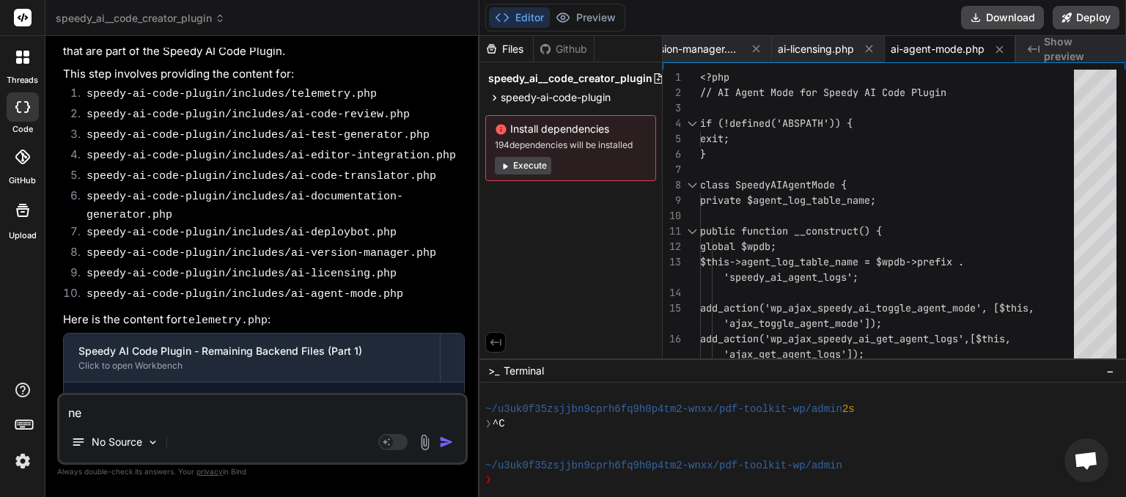
type textarea "nex"
type textarea "x"
type textarea "next"
type textarea "x"
type textarea "next'"
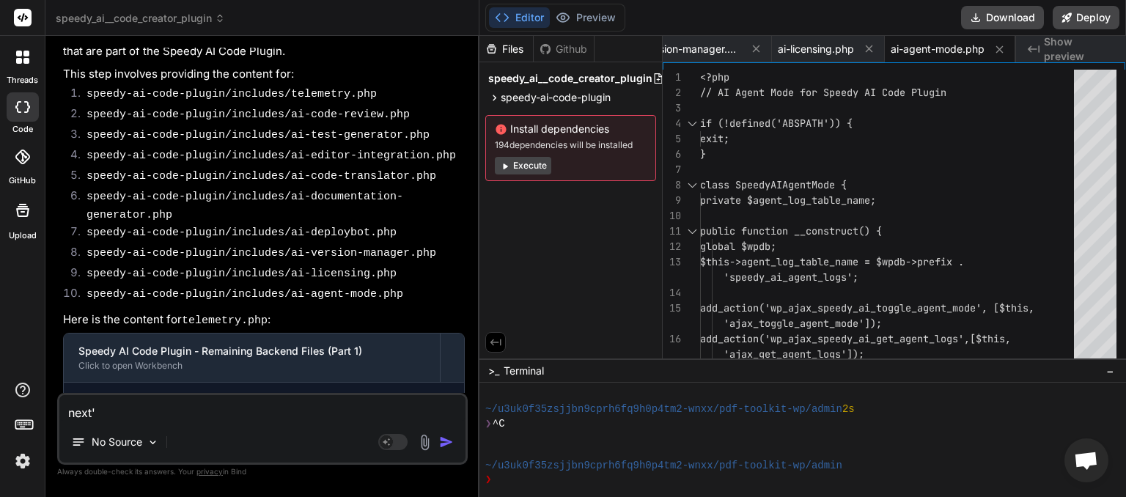
type textarea "x"
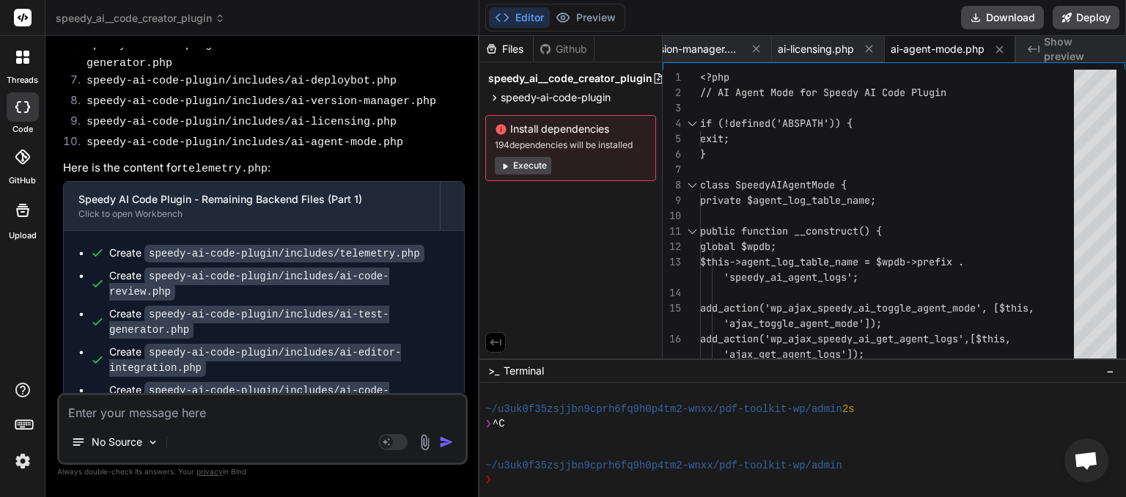
scroll to position [0, 3075]
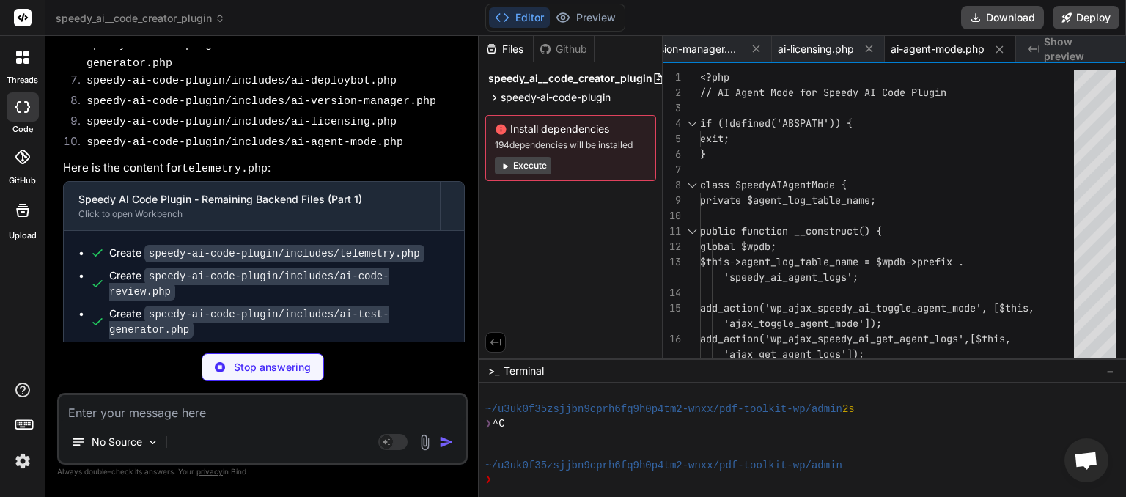
type textarea "x"
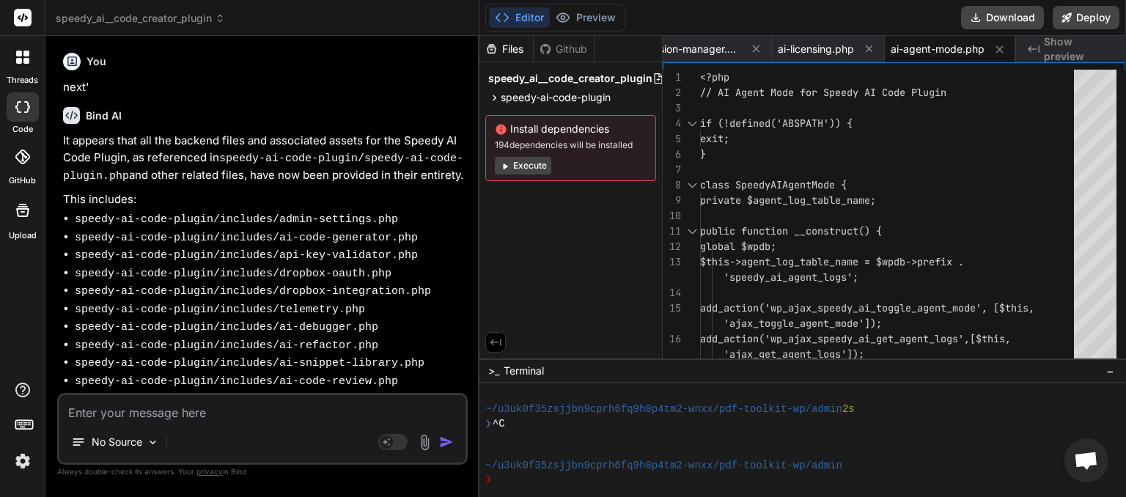
scroll to position [8399, 0]
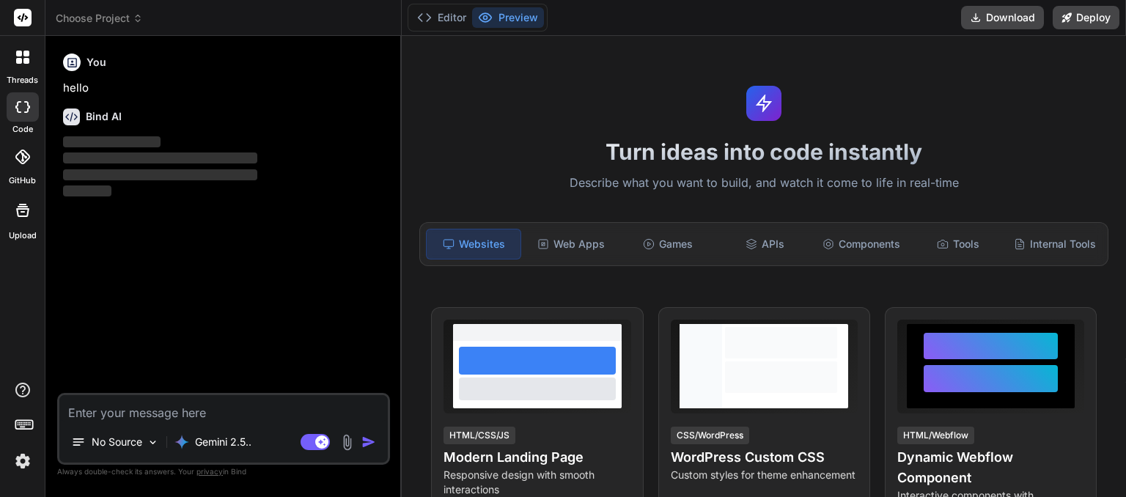
click at [139, 21] on icon at bounding box center [138, 21] width 4 height 2
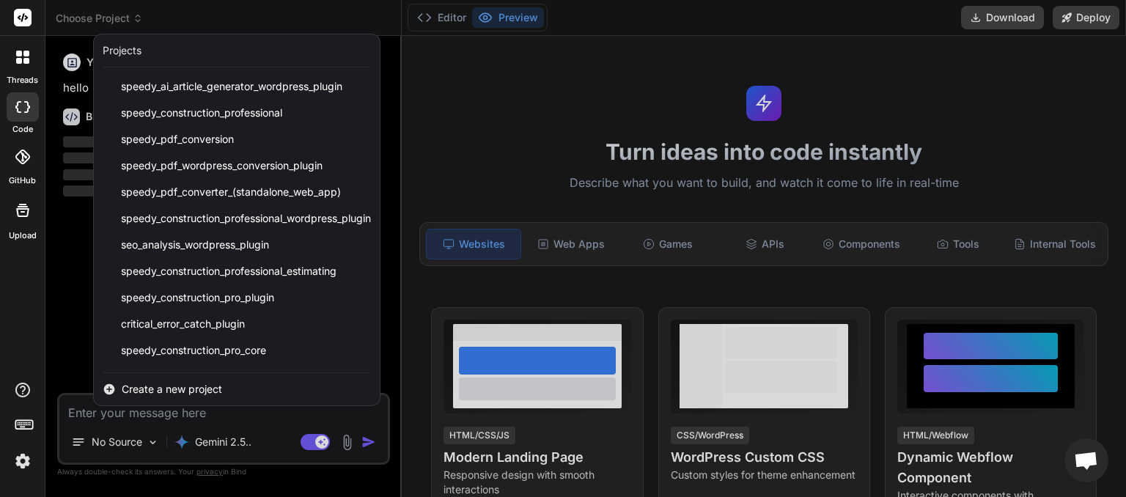
scroll to position [155, 0]
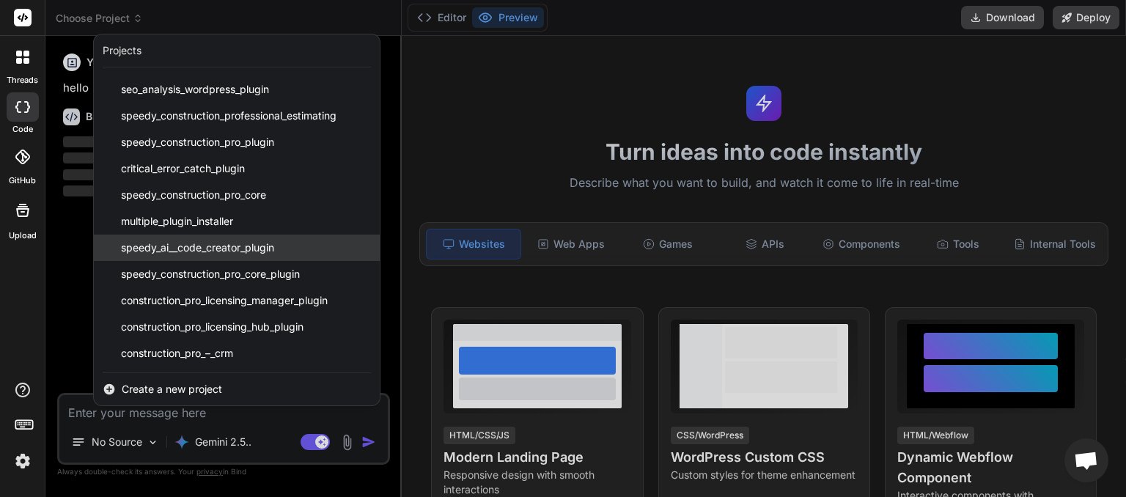
click at [209, 251] on span "speedy_ai__code_creator_plugin" at bounding box center [197, 247] width 153 height 15
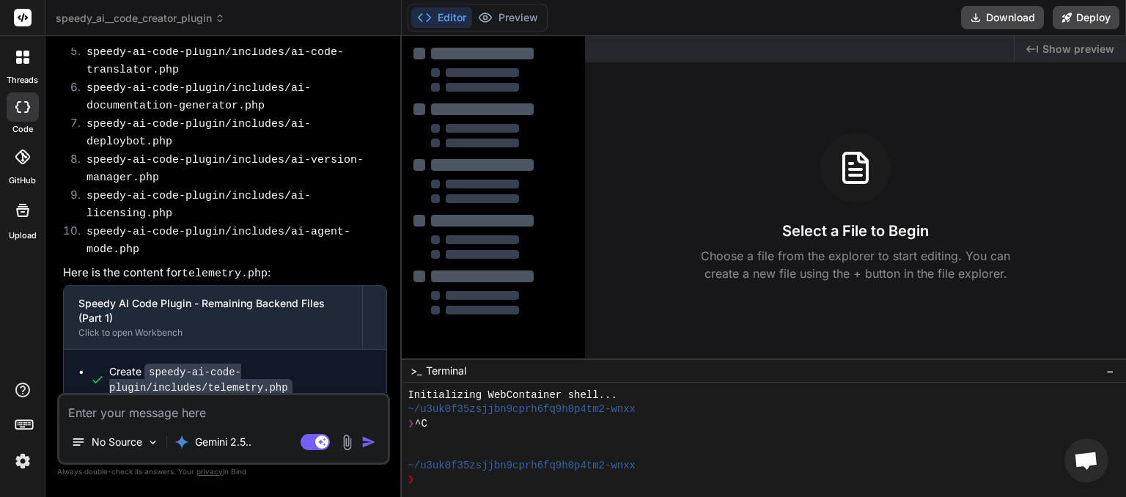
click at [146, 415] on textarea at bounding box center [223, 408] width 328 height 26
type textarea "x"
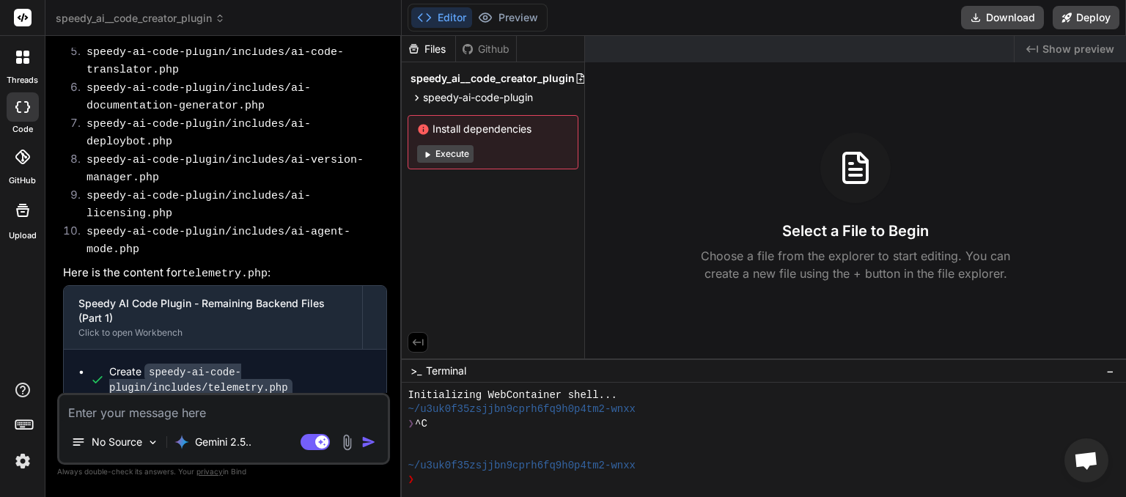
type textarea "i"
type textarea "x"
type textarea "is"
type textarea "x"
type textarea "is"
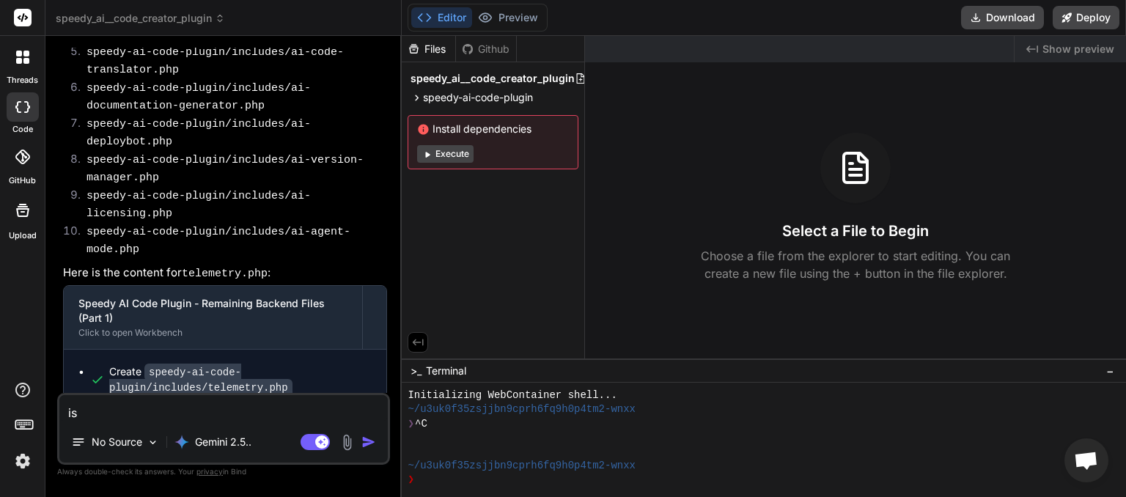
type textarea "x"
type textarea "is t"
type textarea "x"
type textarea "is th"
type textarea "x"
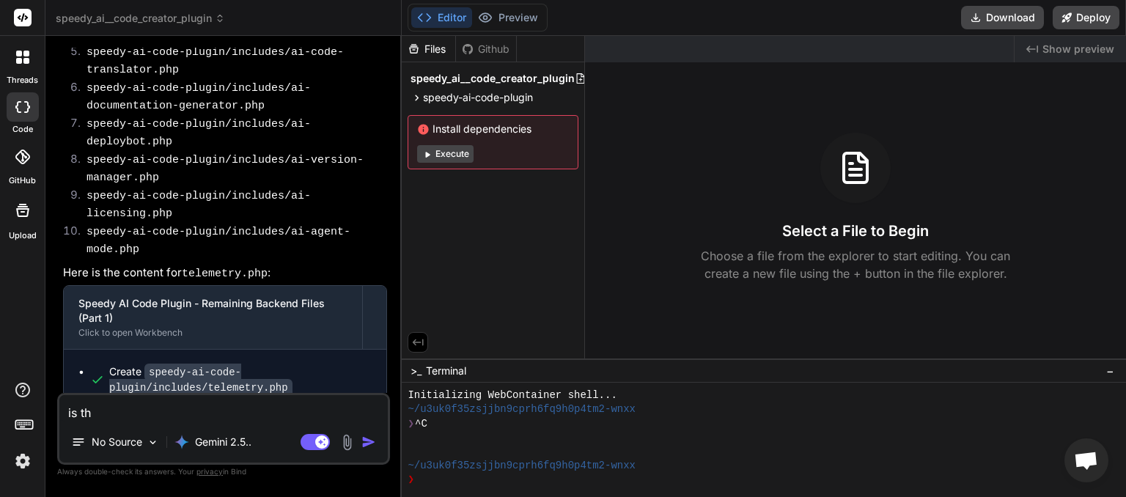
type textarea "is the"
type textarea "x"
type textarea "is ther"
type textarea "x"
type textarea "is there"
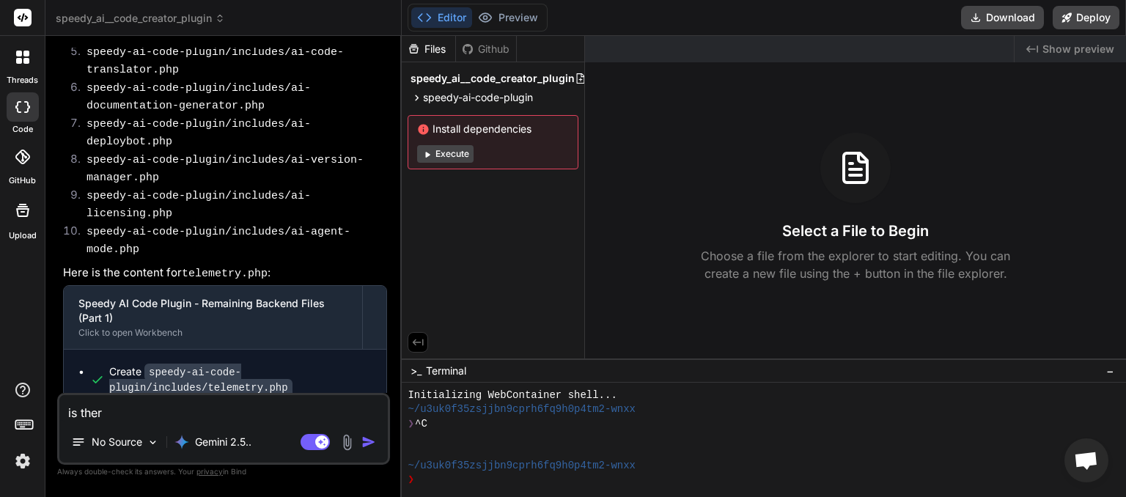
type textarea "x"
type textarea "is there"
type textarea "x"
type textarea "is there m"
type textarea "x"
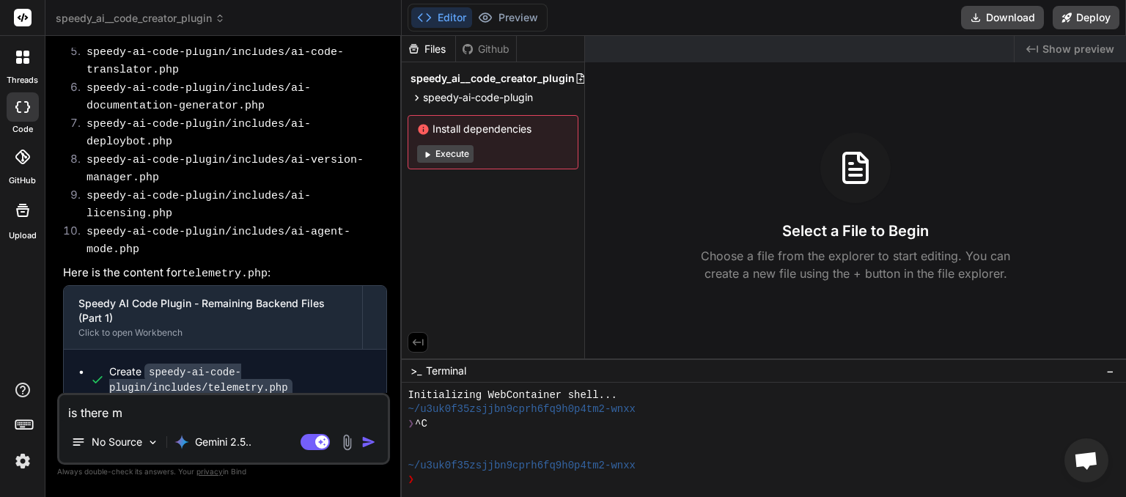
type textarea "is there mu"
type textarea "x"
type textarea "is there mukl"
type textarea "x"
type textarea "is there muk"
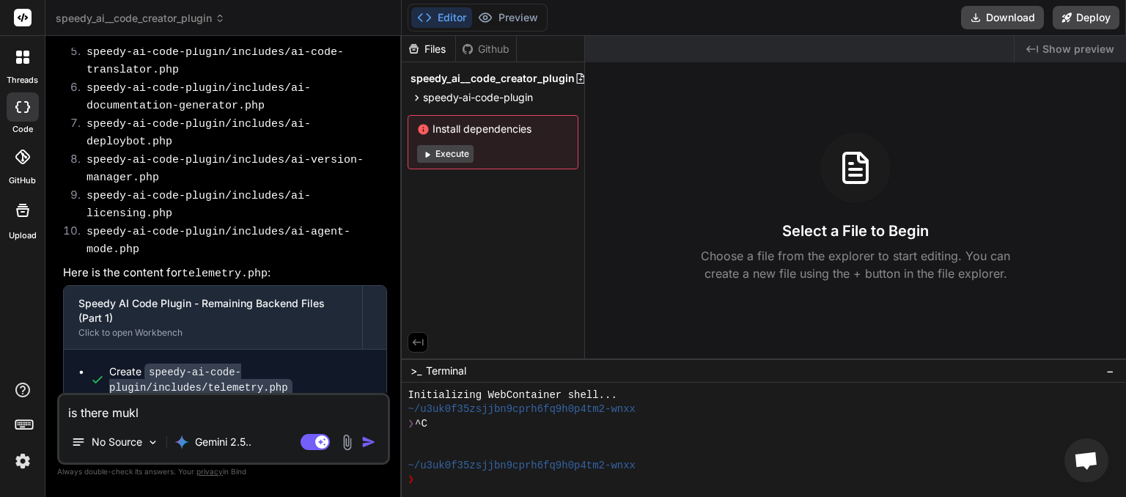
type textarea "x"
type textarea "is there mu"
type textarea "x"
type textarea "is there mul"
type textarea "x"
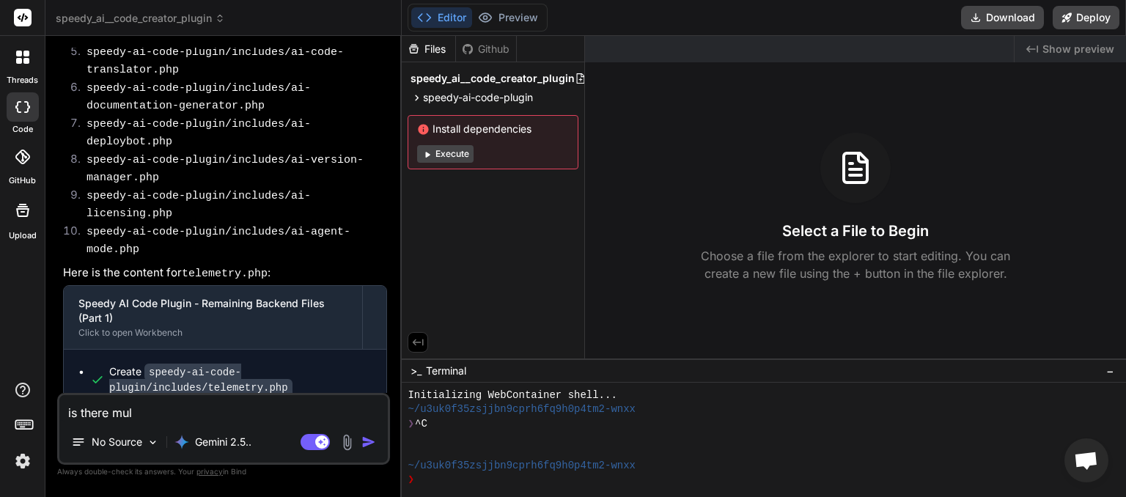
type textarea "is there mult"
type textarea "x"
type textarea "is there multi"
type textarea "x"
type textarea "is there multil"
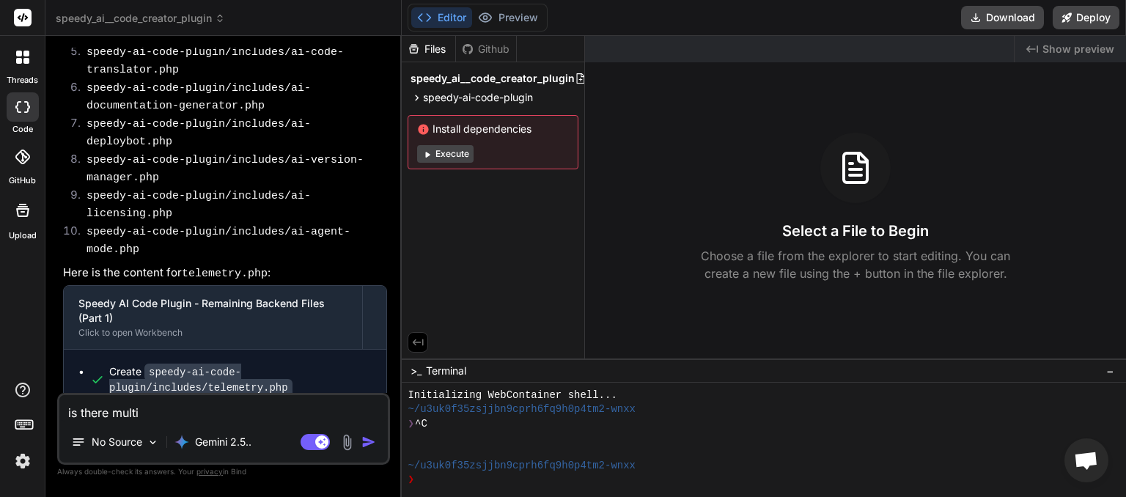
type textarea "x"
type textarea "is there multili"
type textarea "x"
type textarea "is there multilin"
type textarea "x"
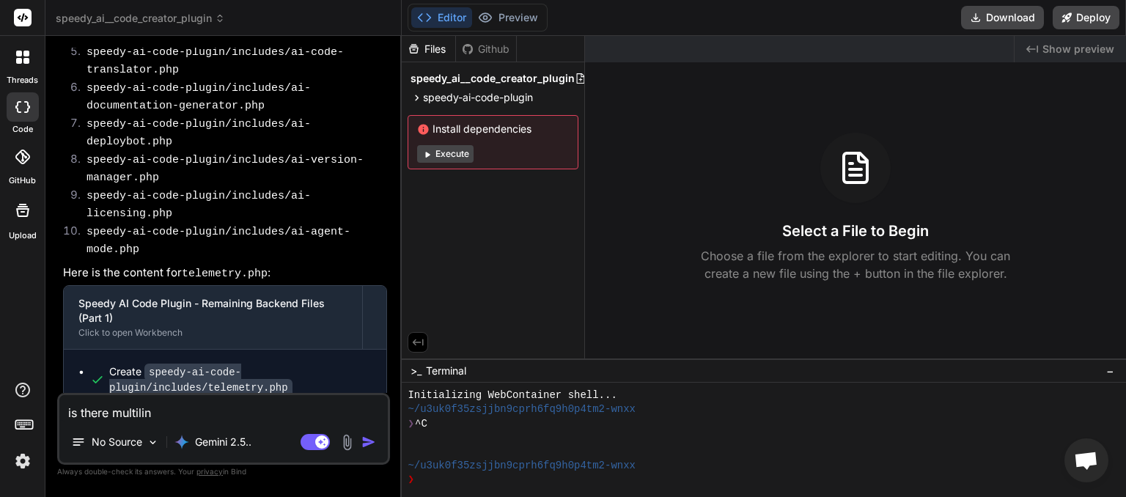
type textarea "is there multiling"
type textarea "x"
type textarea "is there multilingu"
type textarea "x"
type textarea "is there multilingua"
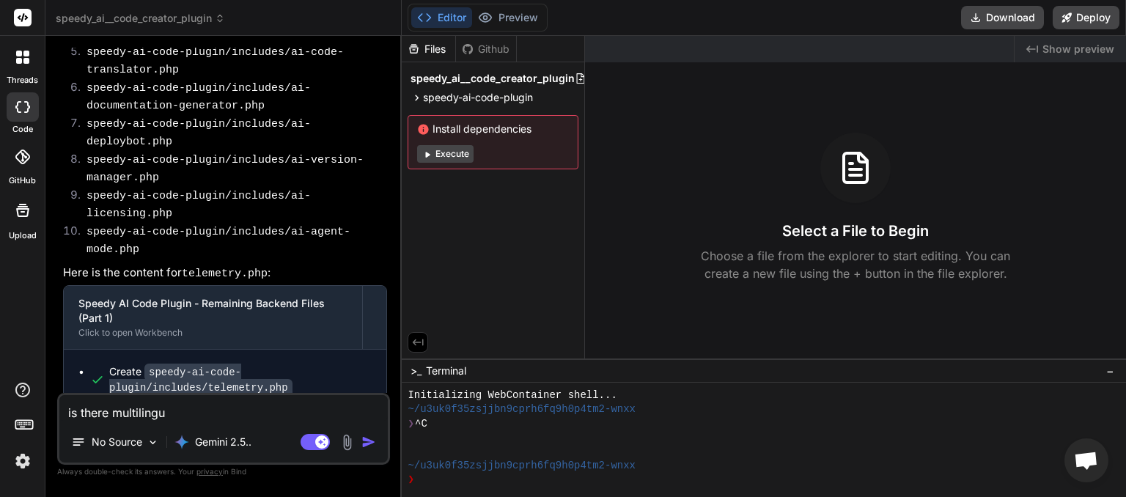
type textarea "x"
type textarea "is there multilingual"
type textarea "x"
type textarea "is there multilingual"
type textarea "x"
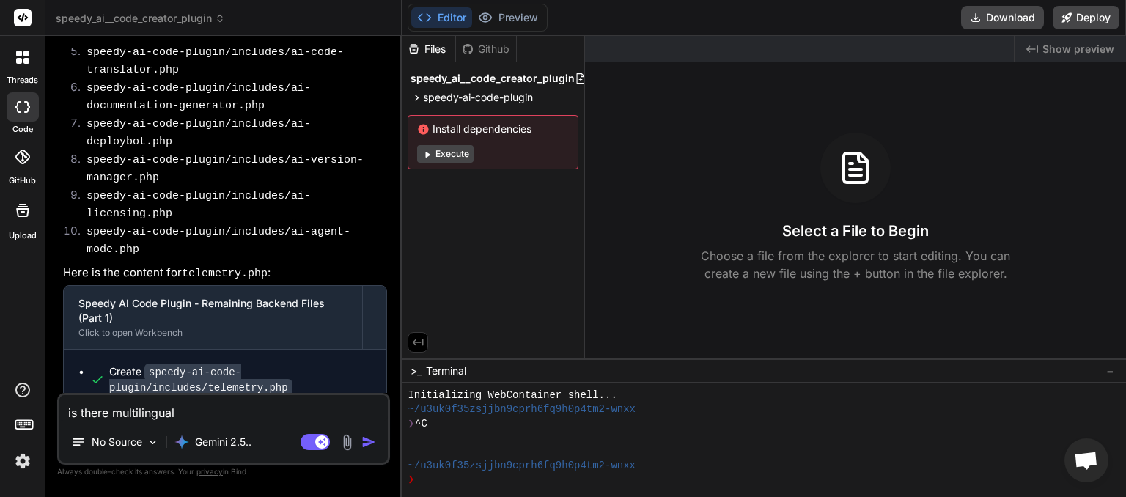
type textarea "is there multilingual s"
type textarea "x"
type textarea "is there multilingual su"
type textarea "x"
type textarea "is there multilingual sup"
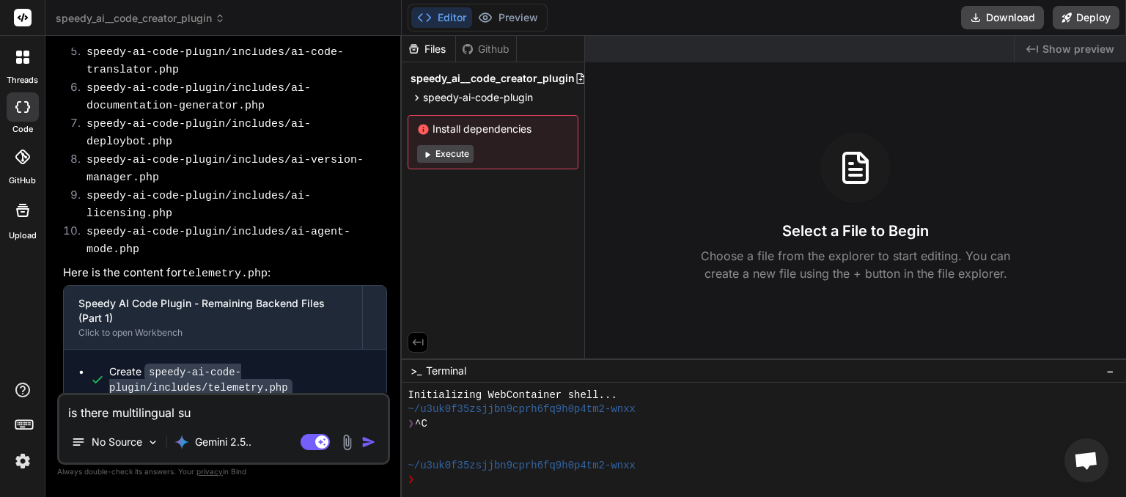
type textarea "x"
type textarea "is there multilingual supp"
type textarea "x"
type textarea "is there multilingual suppo"
type textarea "x"
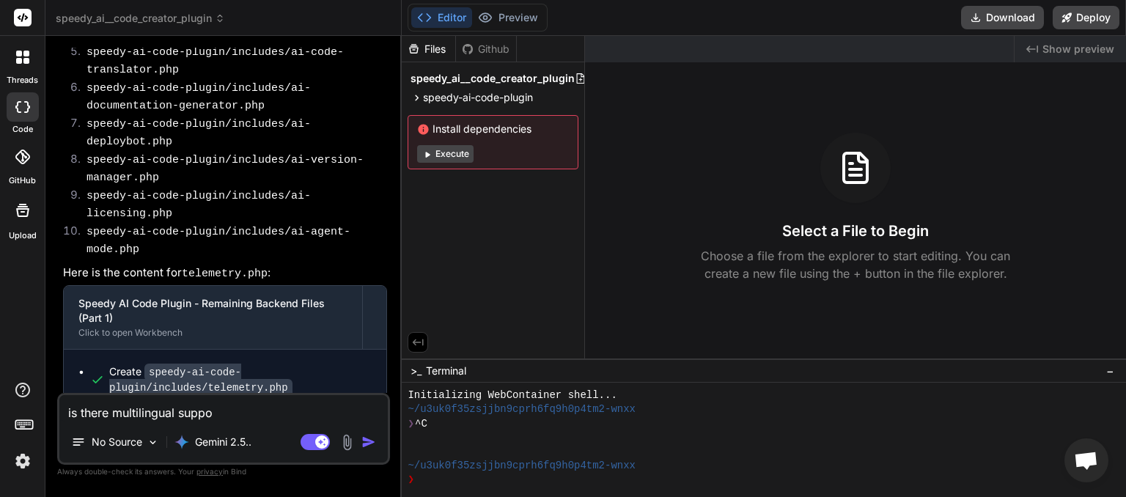
type textarea "is there multilingual suppor"
type textarea "x"
type textarea "is there multilingual support"
type textarea "x"
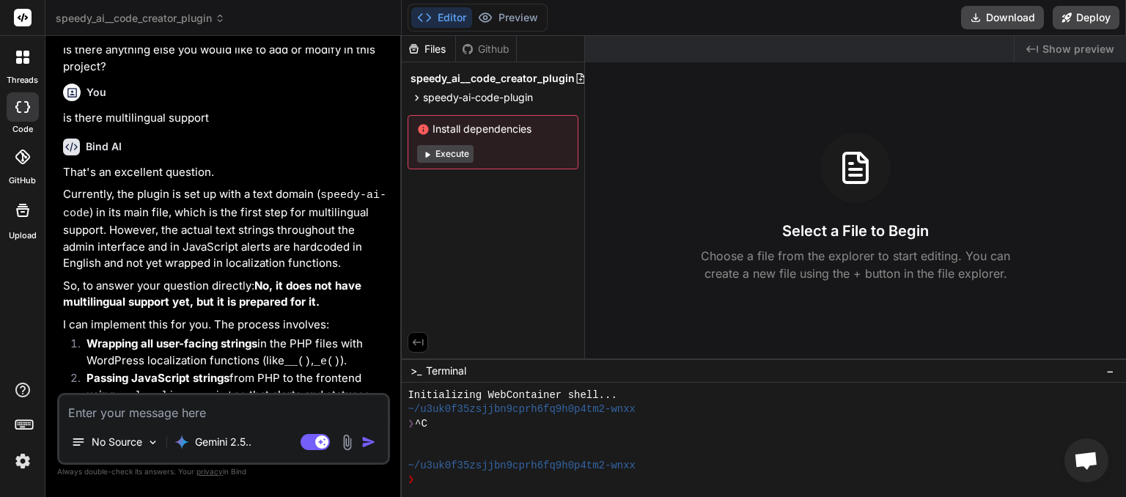
scroll to position [3426, 0]
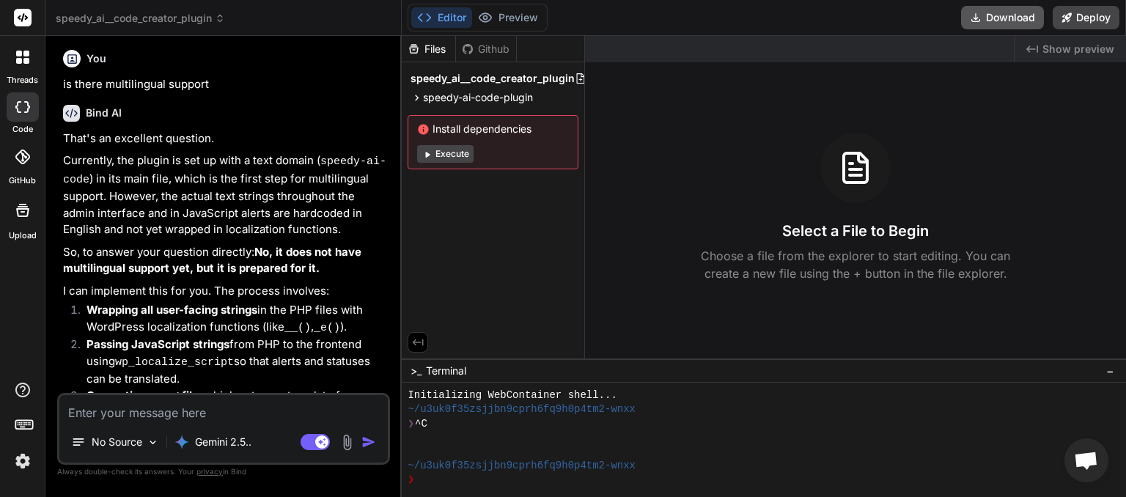
click at [997, 18] on button "Download" at bounding box center [1002, 17] width 83 height 23
type textarea "x"
click at [152, 408] on textarea at bounding box center [223, 408] width 328 height 26
type textarea "p"
type textarea "x"
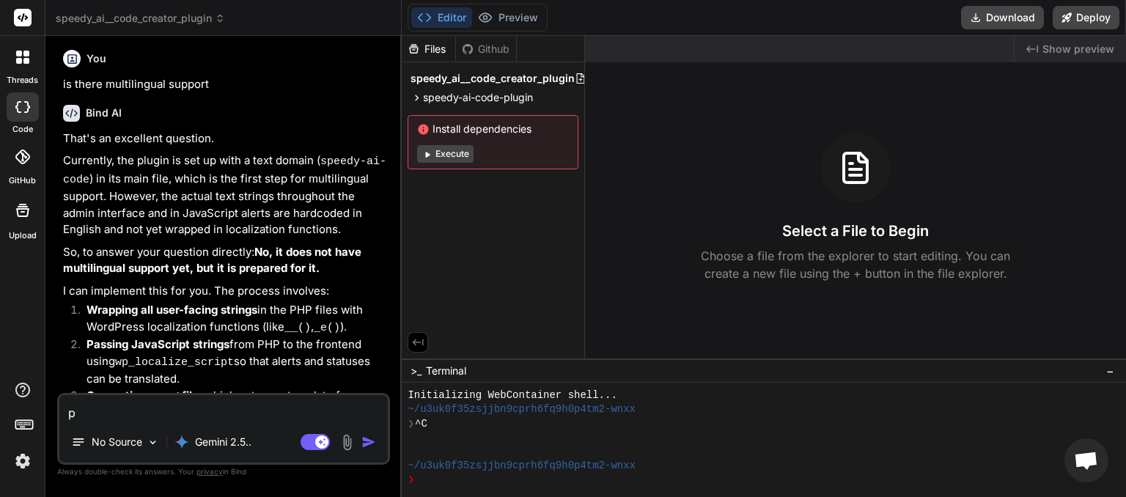
type textarea "pu"
type textarea "x"
type textarea "put"
type textarea "x"
type textarea "put"
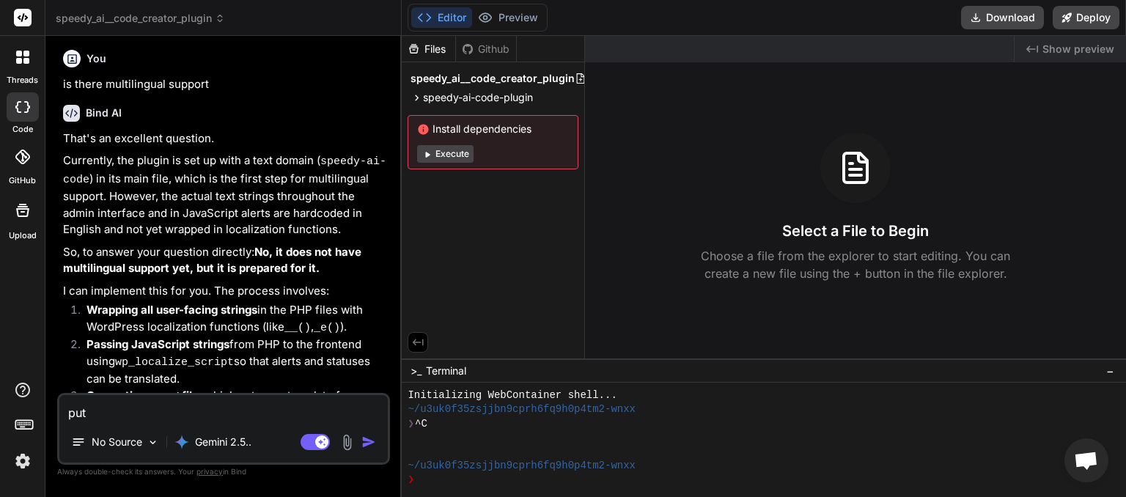
type textarea "x"
type textarea "put i"
type textarea "x"
type textarea "put it"
type textarea "x"
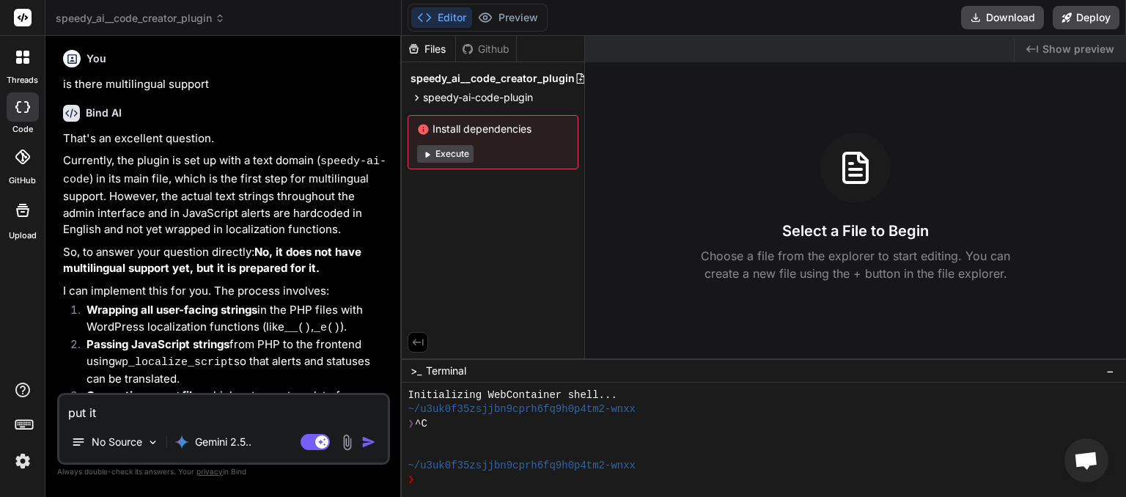
type textarea "put it"
type textarea "x"
type textarea "put it o"
type textarea "x"
type textarea "put it on"
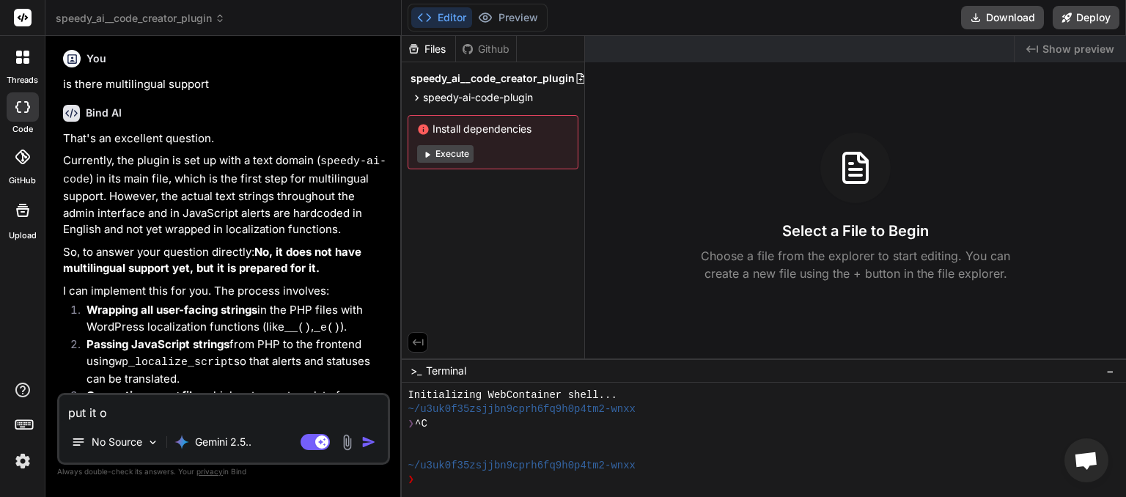
type textarea "x"
type textarea "put it on"
type textarea "x"
type textarea "put it on t"
type textarea "x"
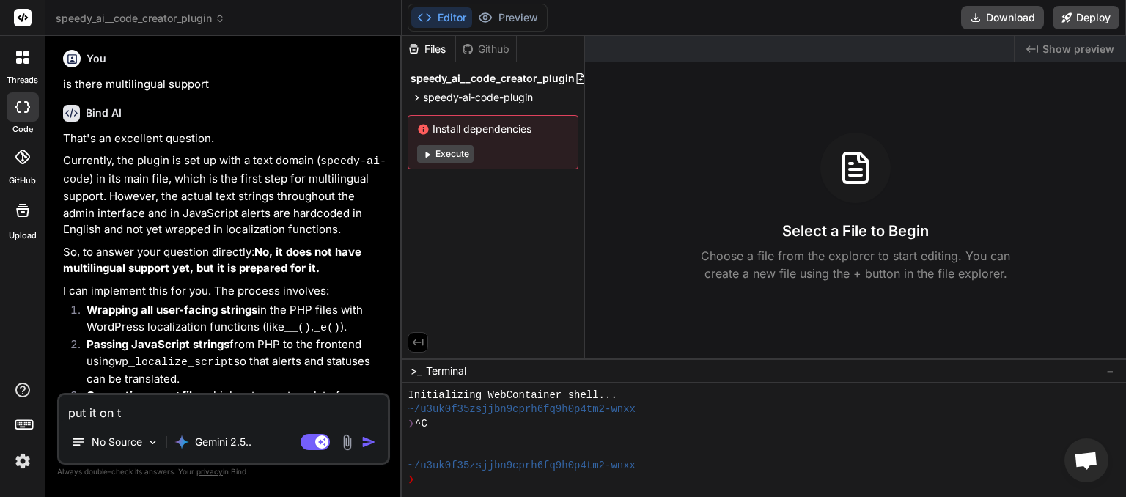
type textarea "put it on th"
type textarea "x"
type textarea "put it on the"
type textarea "x"
type textarea "put it on the"
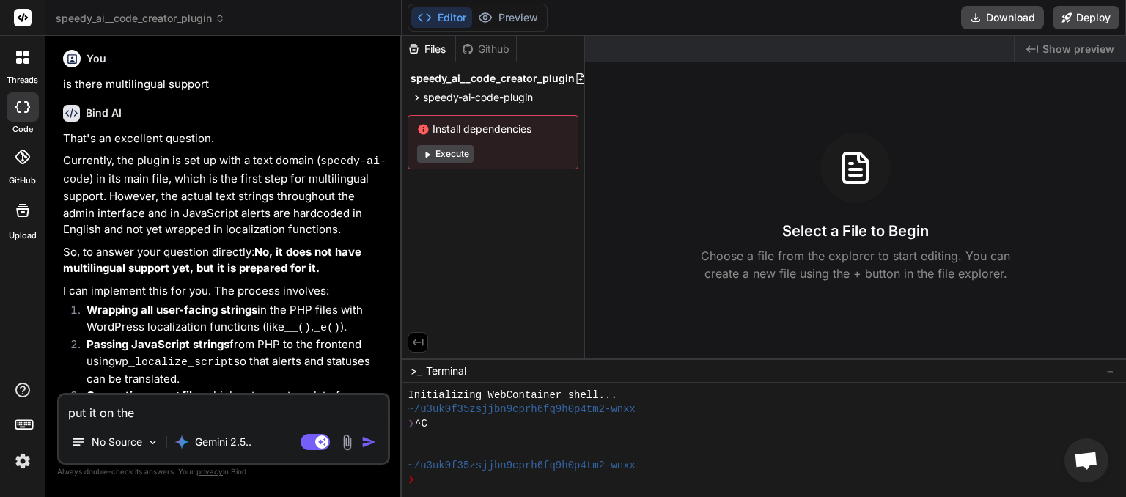
type textarea "x"
type textarea "put it on the l"
type textarea "x"
type textarea "put it on the li"
type textarea "x"
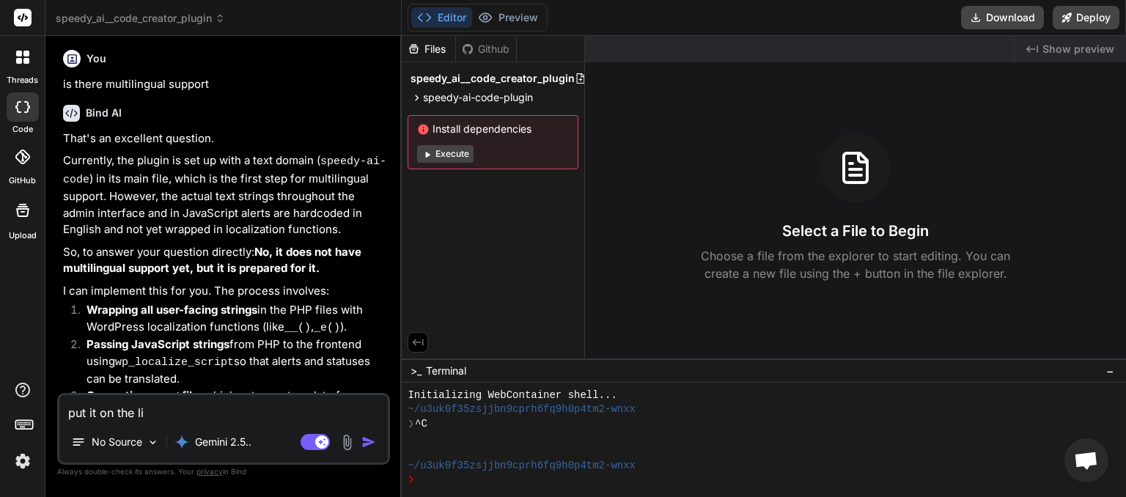
type textarea "put it on the lis"
type textarea "x"
type textarea "put it on the list"
type textarea "x"
type textarea "put it on the list"
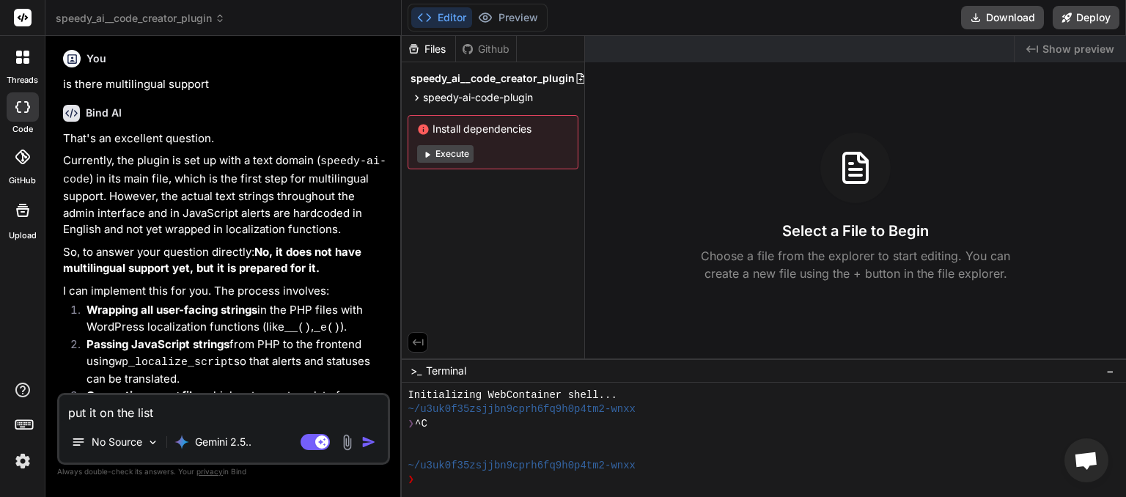
type textarea "x"
type textarea "put it on the list o"
type textarea "x"
type textarea "put it on the list of"
type textarea "x"
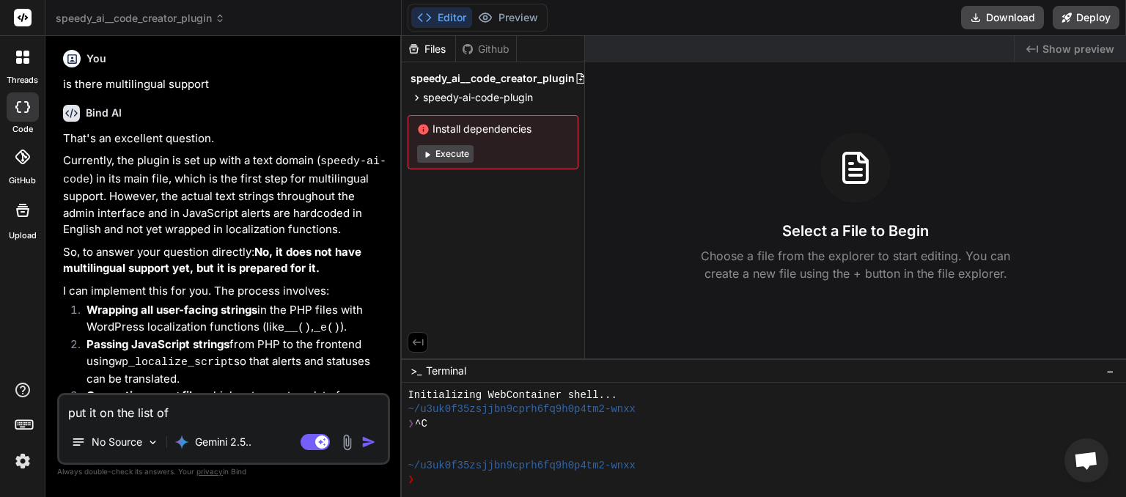
type textarea "put it on the list of"
type textarea "x"
type textarea "put it on the list of u"
type textarea "x"
type textarea "put it on the list of up"
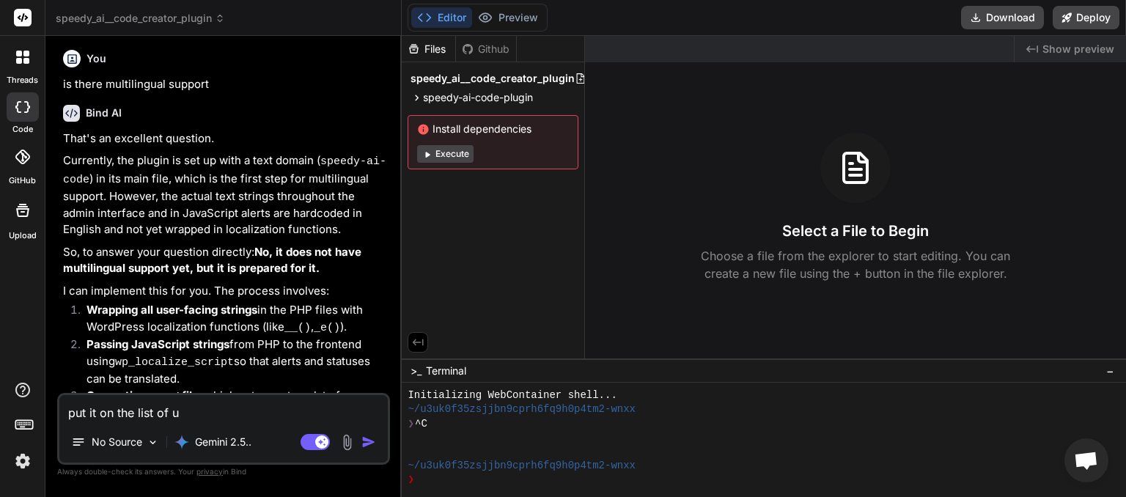
type textarea "x"
type textarea "put it on the list of upg"
type textarea "x"
type textarea "put it on the list of upgr"
type textarea "x"
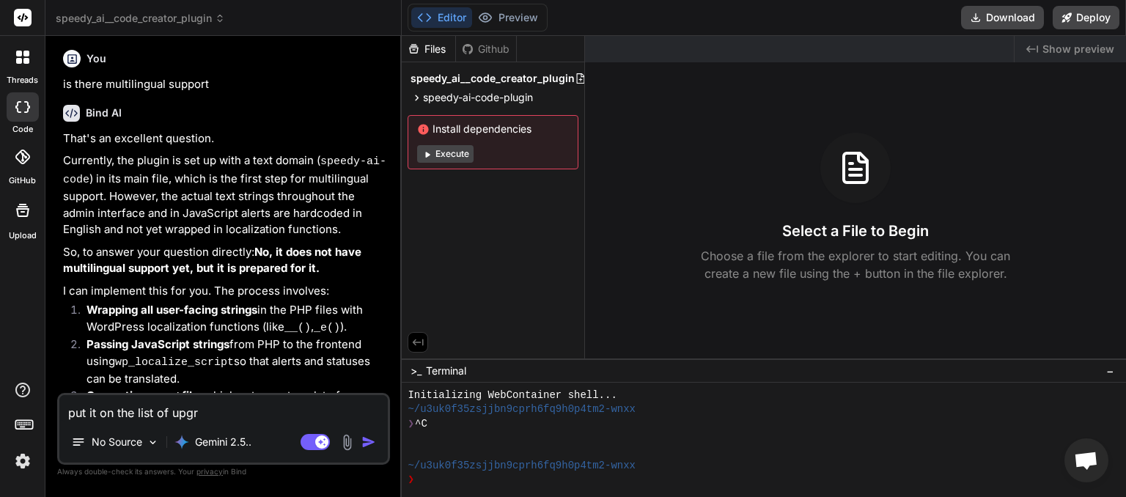
type textarea "put it on the list of upgra"
type textarea "x"
type textarea "put it on the list of upgrad"
type textarea "x"
type textarea "put it on the list of upgrade"
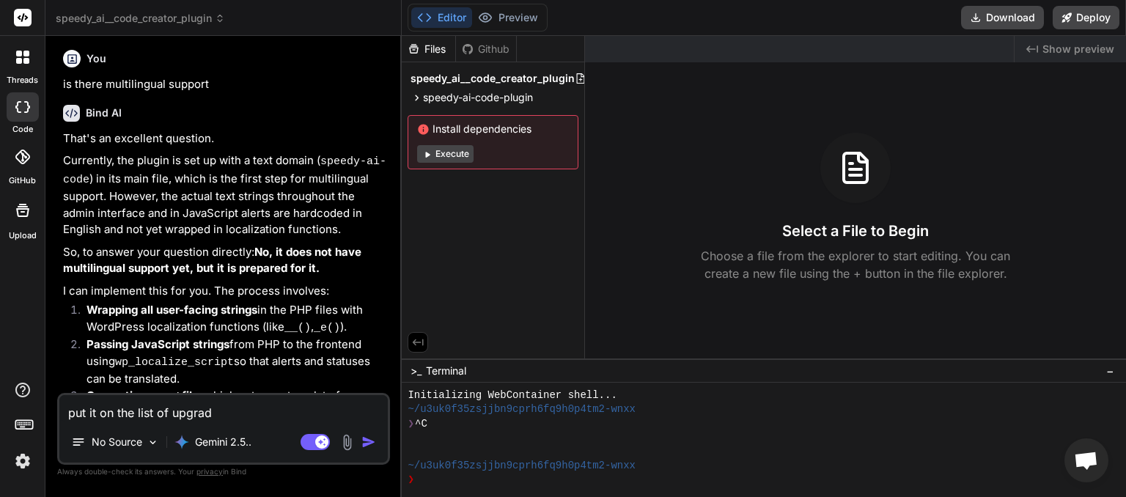
type textarea "x"
type textarea "put it on the list of upgrades"
type textarea "x"
type textarea "put it on the list of upgrades"
type textarea "x"
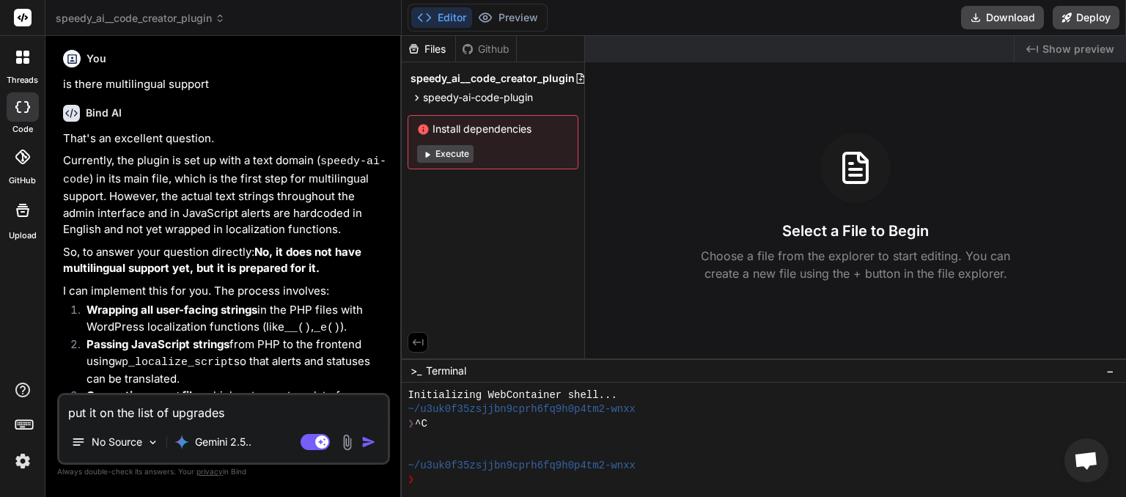
type textarea "put it on the list of upgrades t"
type textarea "x"
type textarea "put it on the list of upgrades to"
type textarea "x"
type textarea "put it on the list of upgrades to"
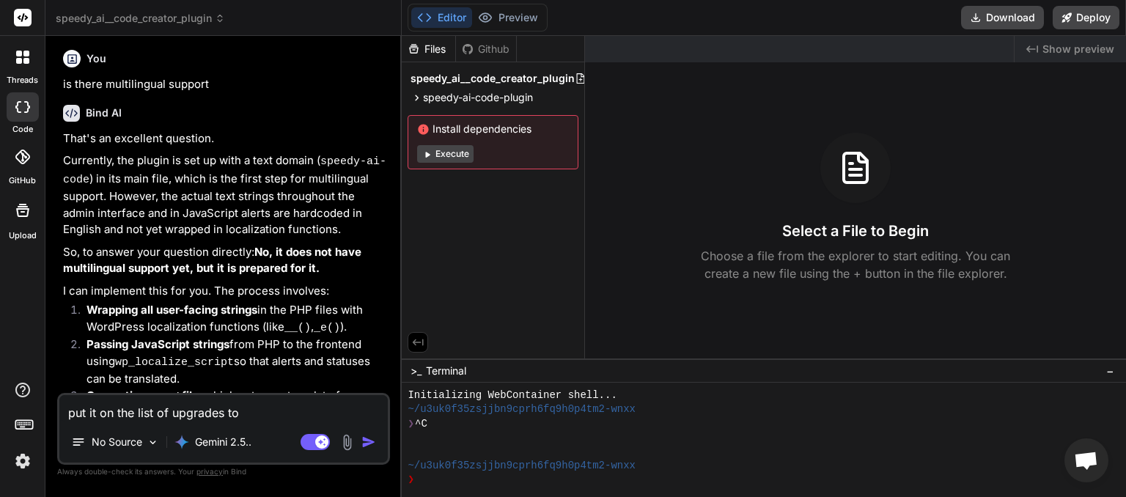
type textarea "x"
type textarea "put it on the list of upgrades to c"
type textarea "x"
type textarea "put it on the list of upgrades to co"
type textarea "x"
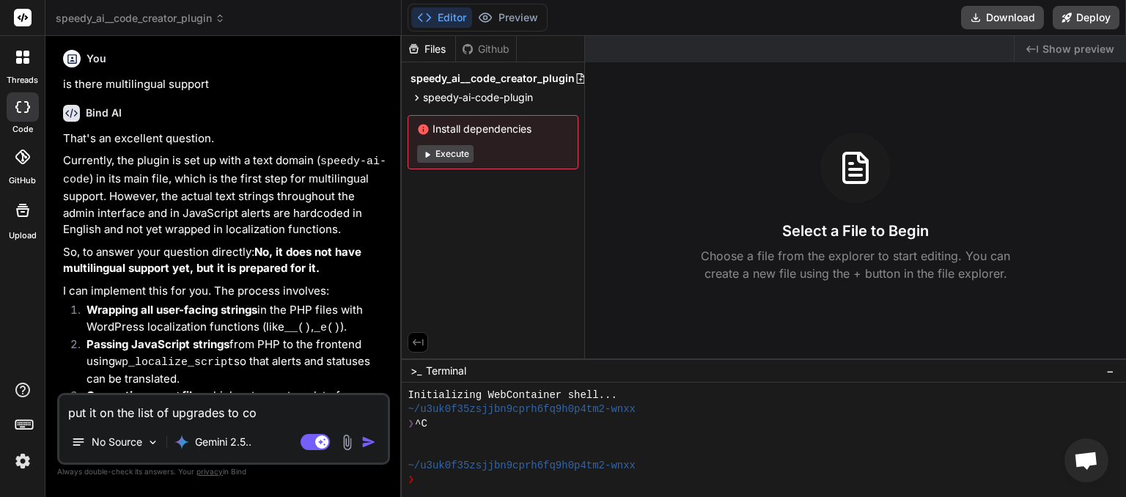
type textarea "put it on the list of upgrades to con"
type textarea "x"
type textarea "put it on the list of upgrades to cons"
type textarea "x"
type textarea "put it on the list of upgrades to consi"
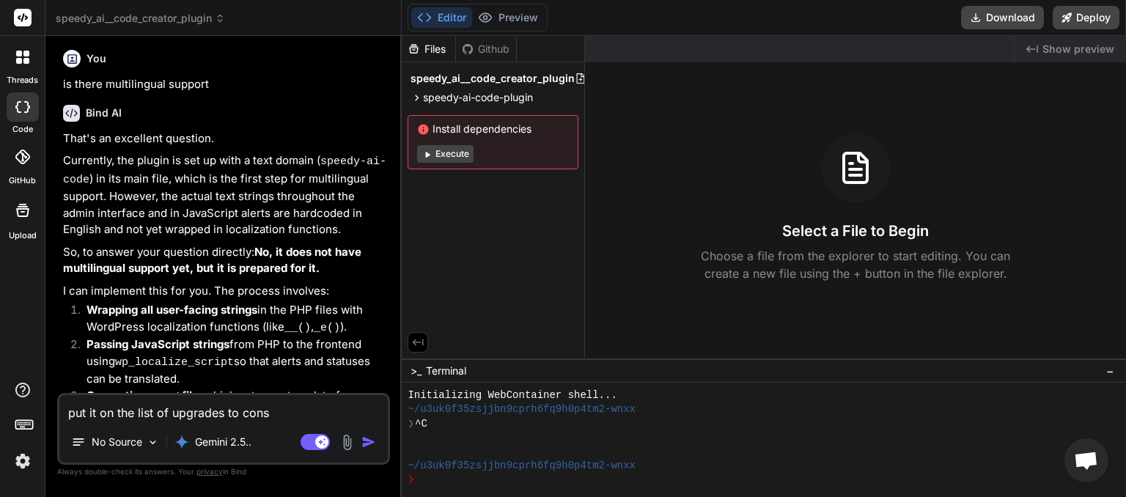
type textarea "x"
type textarea "put it on the list of upgrades to consid"
type textarea "x"
type textarea "put it on the list of upgrades to conside"
type textarea "x"
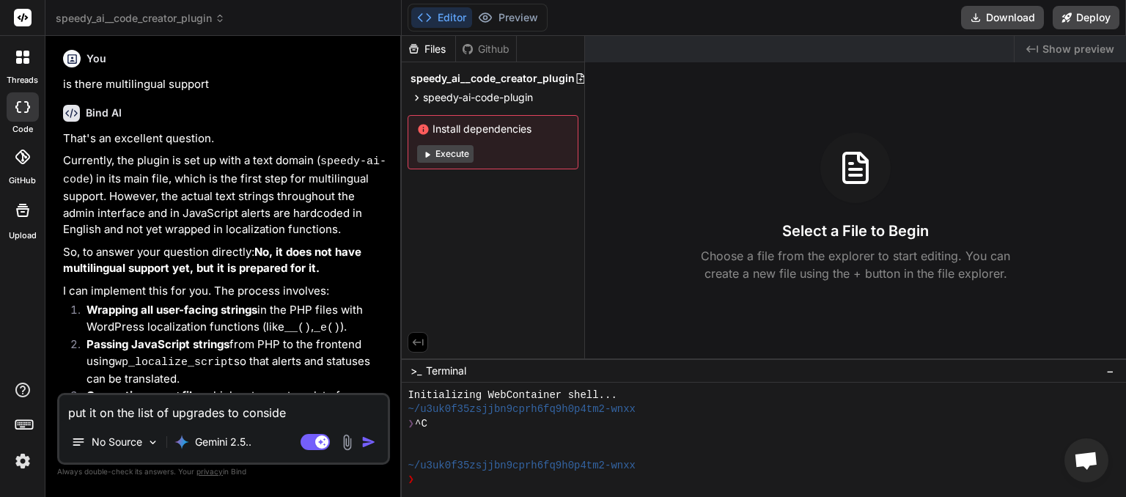
type textarea "put it on the list of upgrades to consider"
type textarea "x"
type textarea "put it on the list of upgrades to consider"
type textarea "x"
type textarea "put it on the list of upgrades to consider l"
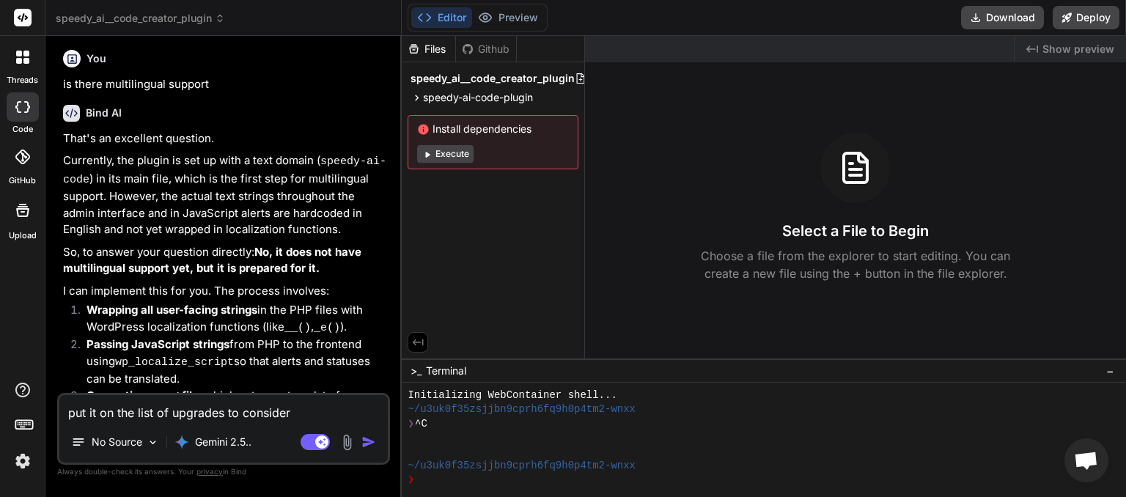
type textarea "x"
type textarea "put it on the list of upgrades to consider la"
type textarea "x"
type textarea "put it on the list of upgrades to consider lat"
type textarea "x"
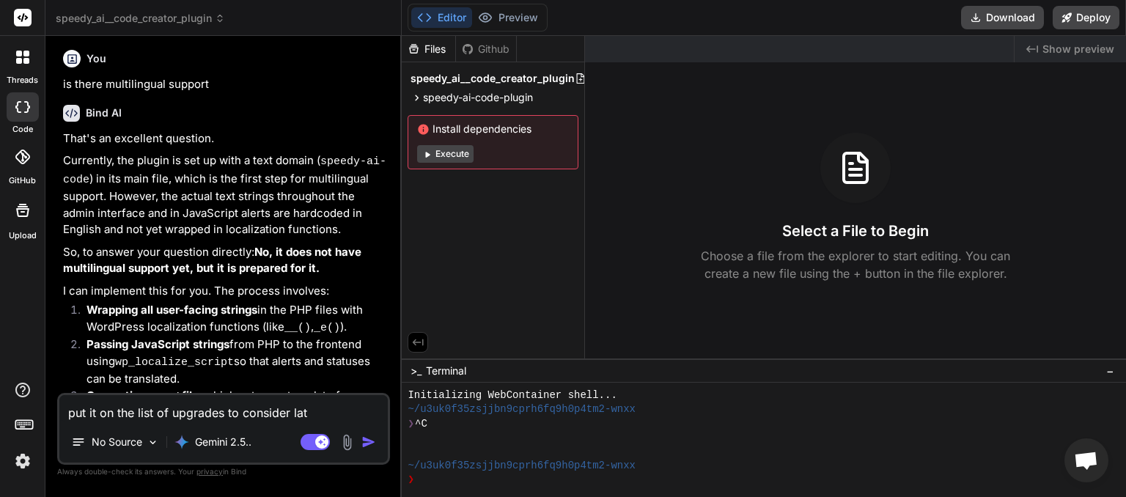
type textarea "put it on the list of upgrades to consider late"
type textarea "x"
type textarea "put it on the list of upgrades to consider later"
type textarea "x"
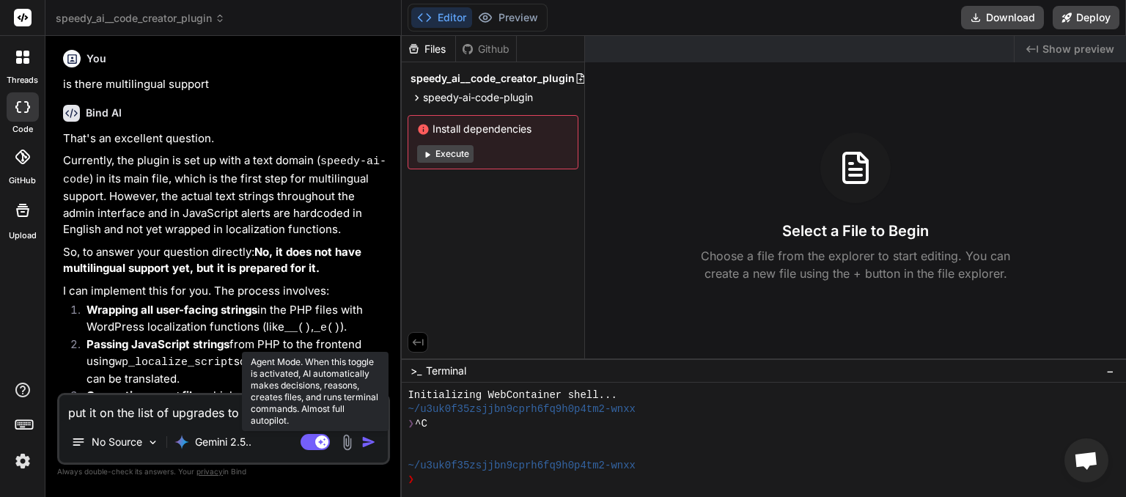
type textarea "put it on the list of upgrades to consider later"
click at [312, 438] on rect at bounding box center [314, 442] width 29 height 16
type textarea "x"
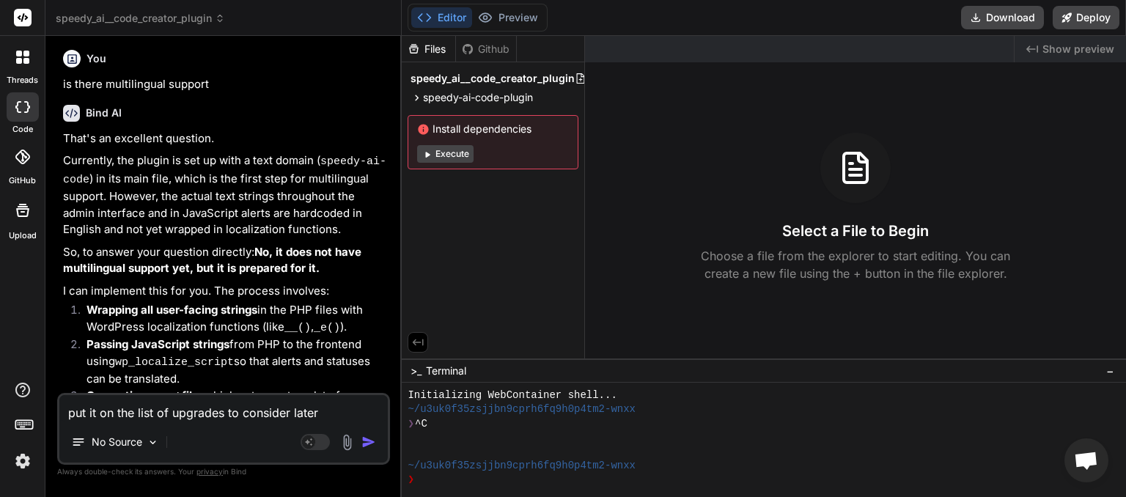
drag, startPoint x: 97, startPoint y: 417, endPoint x: 88, endPoint y: 420, distance: 10.0
click at [88, 420] on textarea "put it on the list of upgrades to consider later" at bounding box center [223, 408] width 328 height 26
type textarea "put mon the list of upgrades to consider later"
type textarea "x"
type textarea "put muon the list of upgrades to consider later"
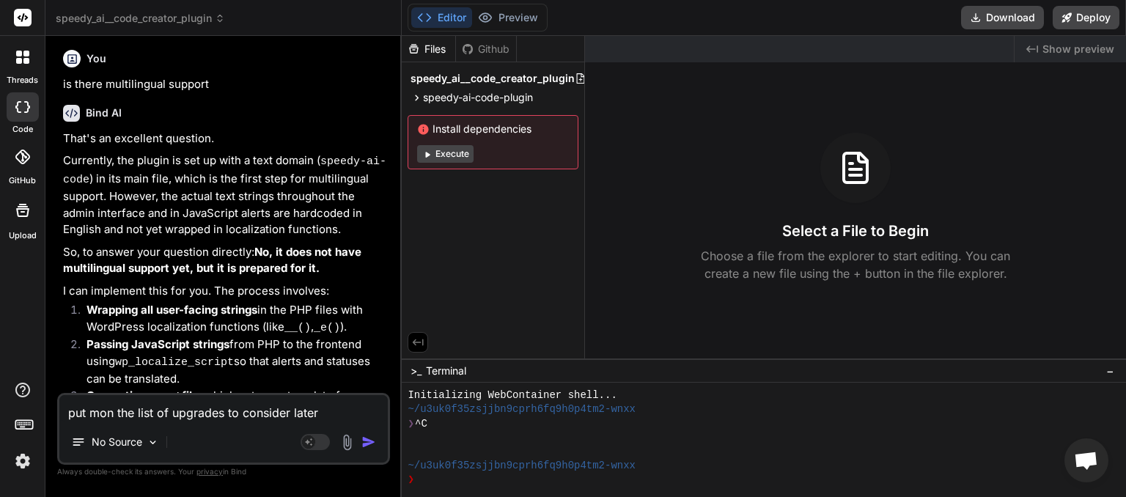
type textarea "x"
type textarea "put mulon the list of upgrades to consider later"
type textarea "x"
type textarea "put mul;on the list of upgrades to consider later"
type textarea "x"
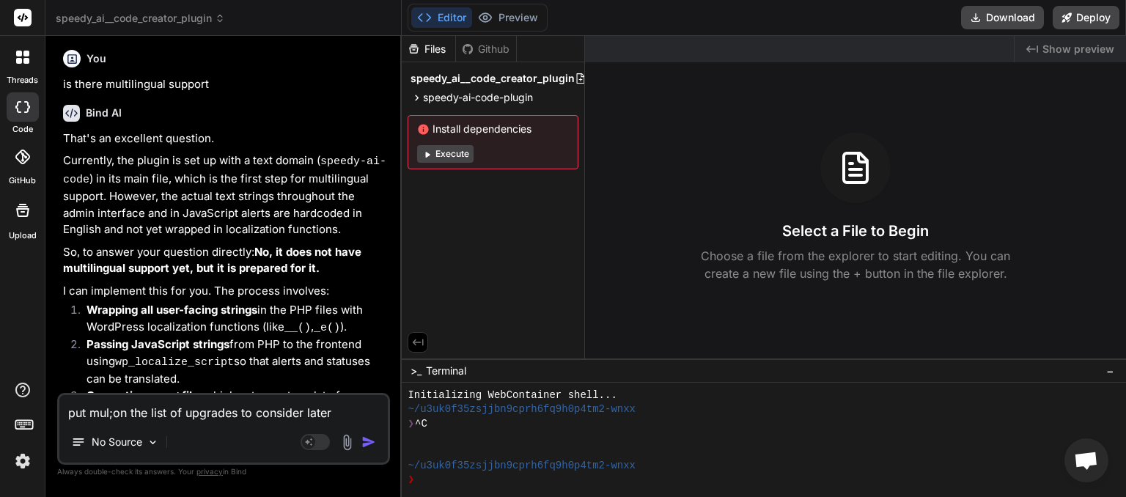
type textarea "put mul;ton the list of upgrades to consider later"
type textarea "x"
type textarea "put mul;tion the list of upgrades to consider later"
type textarea "x"
type textarea "put multion the list of upgrades to consider later"
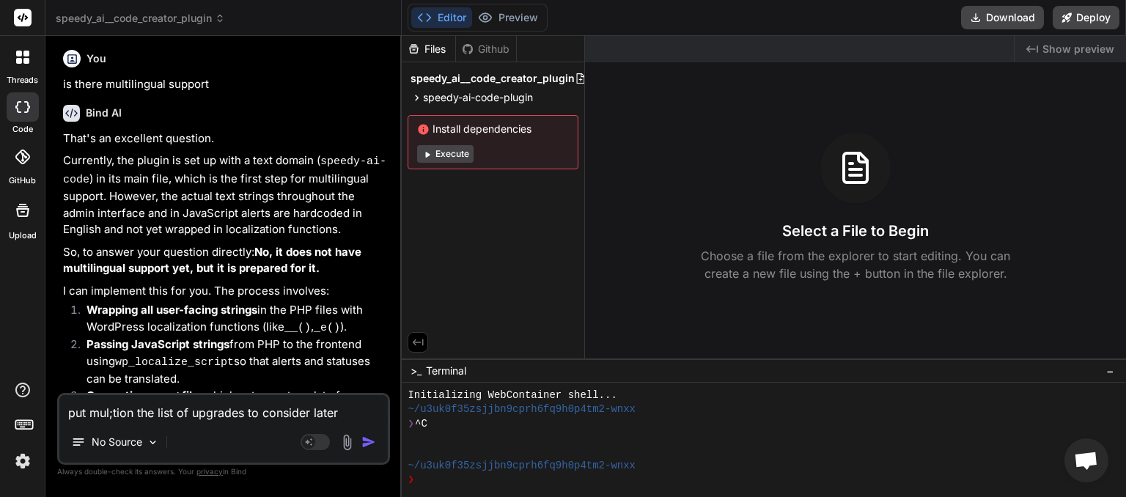
type textarea "x"
type textarea "put mult ion the list of upgrades to consider later"
type textarea "x"
type textarea "put multion the list of upgrades to consider later"
type textarea "x"
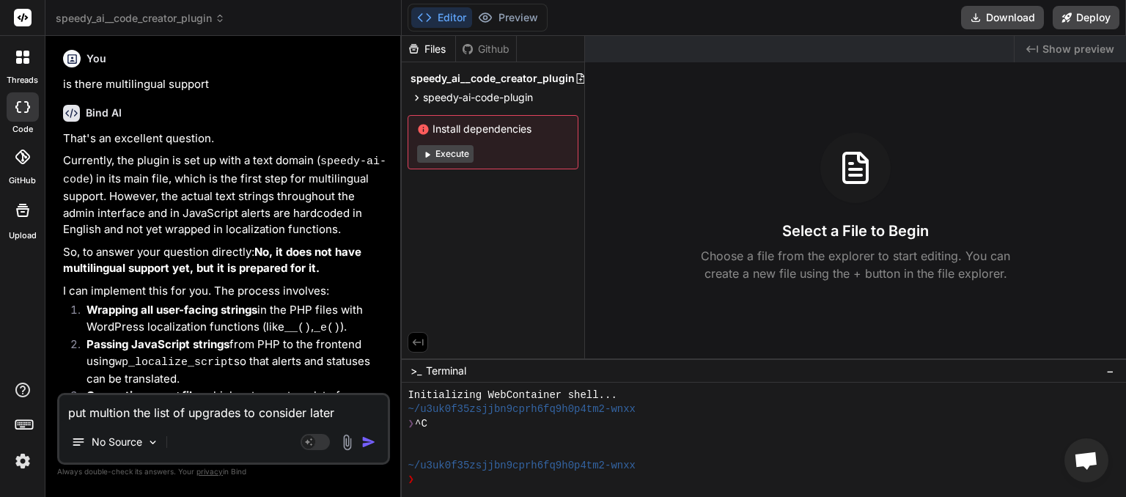
type textarea "put multi on the list of upgrades to consider later"
type textarea "x"
type textarea "put multi lon the list of upgrades to consider later"
type textarea "x"
type textarea "put multi lion the list of upgrades to consider later"
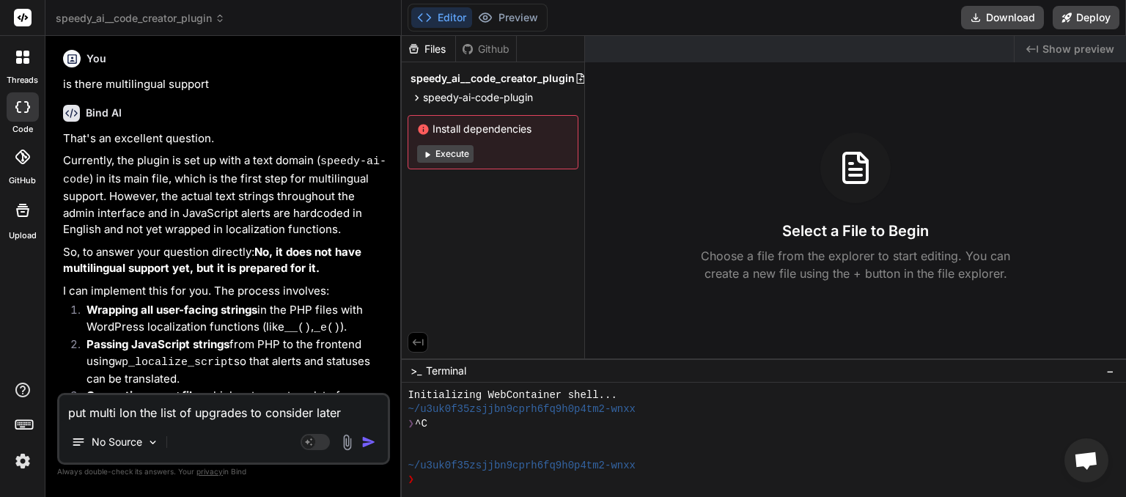
type textarea "x"
type textarea "put multi linon the list of upgrades to consider later"
type textarea "x"
type textarea "put multi lingon the list of upgrades to consider later"
type textarea "x"
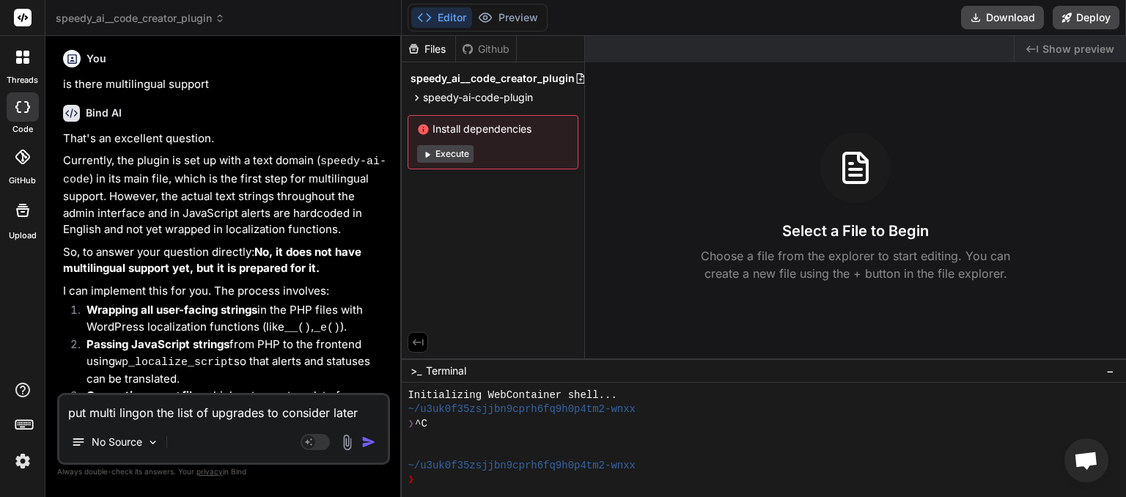
type textarea "put multi linguon the list of upgrades to consider later"
type textarea "x"
type textarea "put multi linguaon the list of upgrades to consider later"
type textarea "x"
type textarea "put multi lingualon the list of upgrades to consider later"
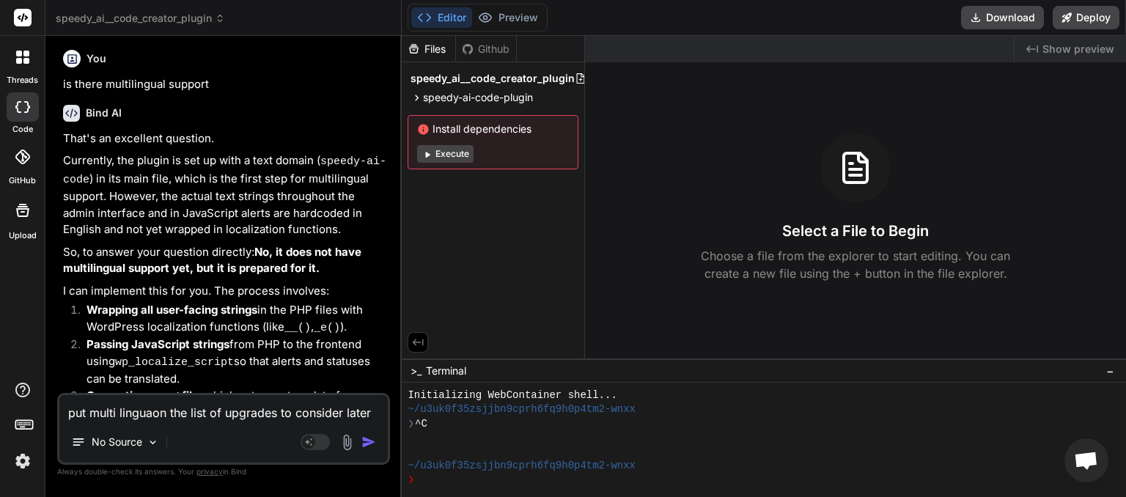
type textarea "x"
type textarea "put multi lingual on the list of upgrades to consider later"
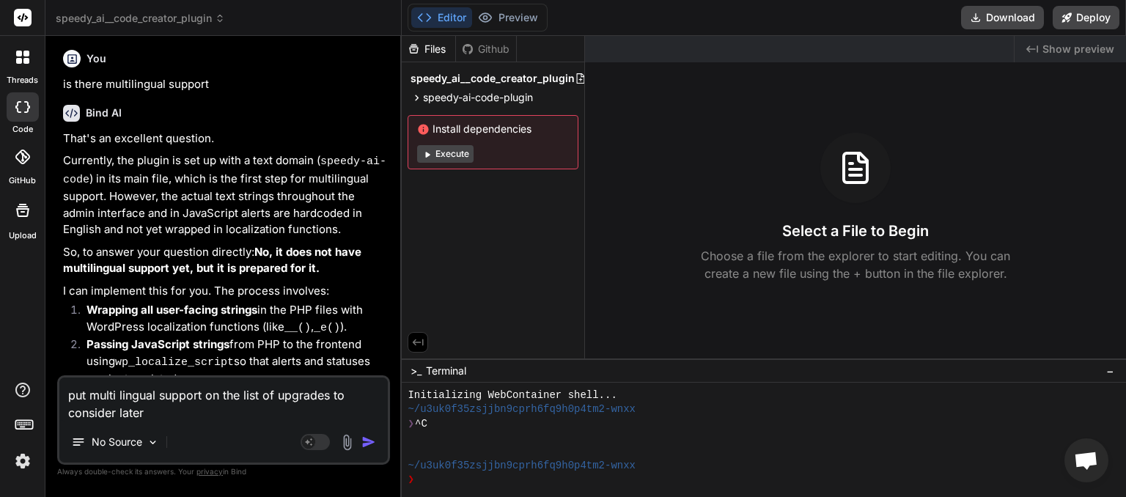
click at [368, 445] on img "button" at bounding box center [368, 442] width 15 height 15
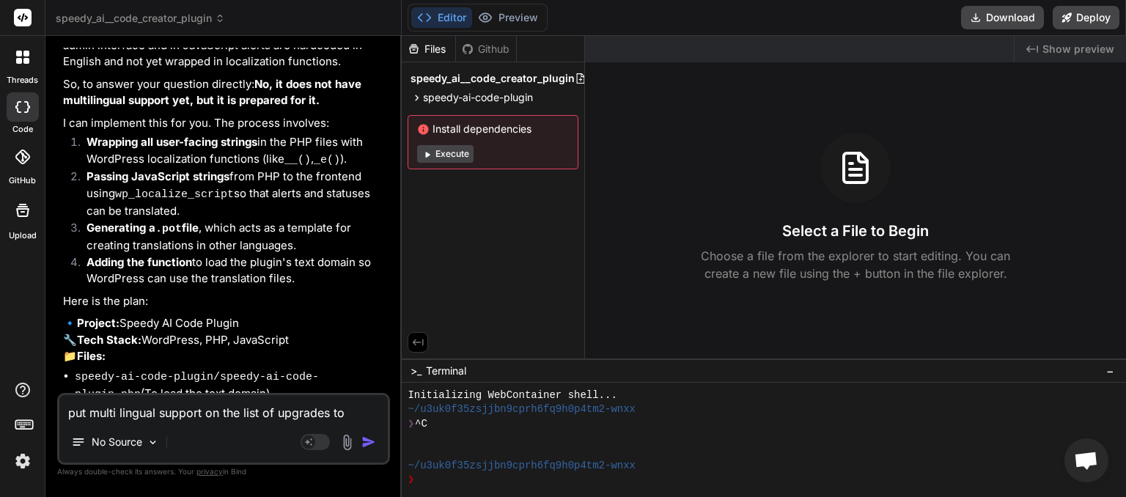
scroll to position [3595, 0]
paste textarea "Plugin could not be activated because it triggered a fatal error."
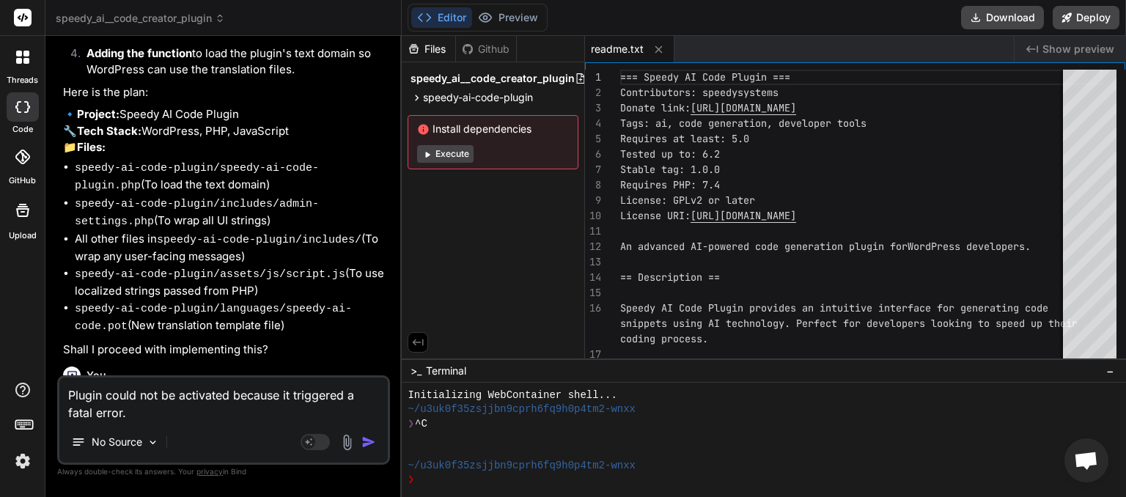
scroll to position [3828, 0]
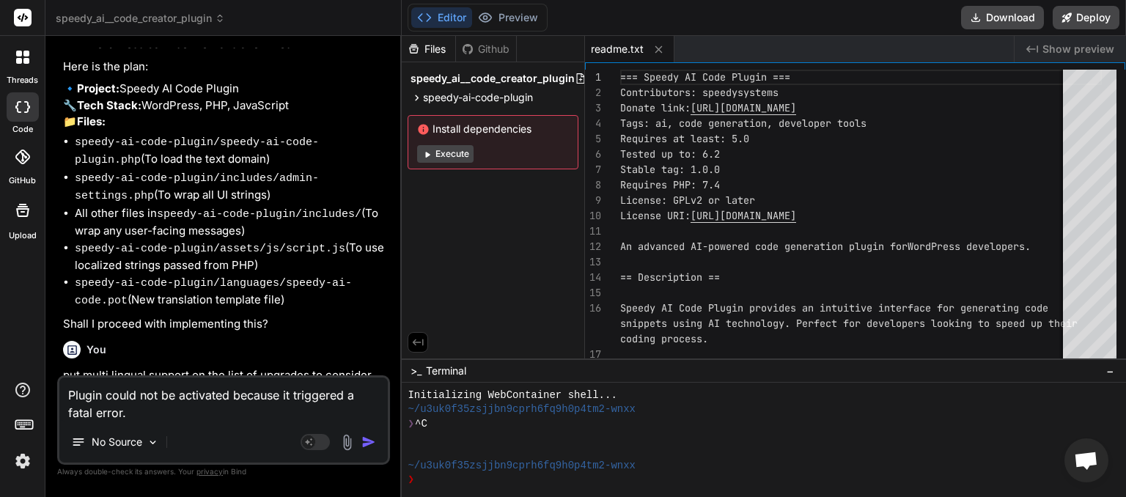
click at [374, 442] on img "button" at bounding box center [368, 442] width 15 height 15
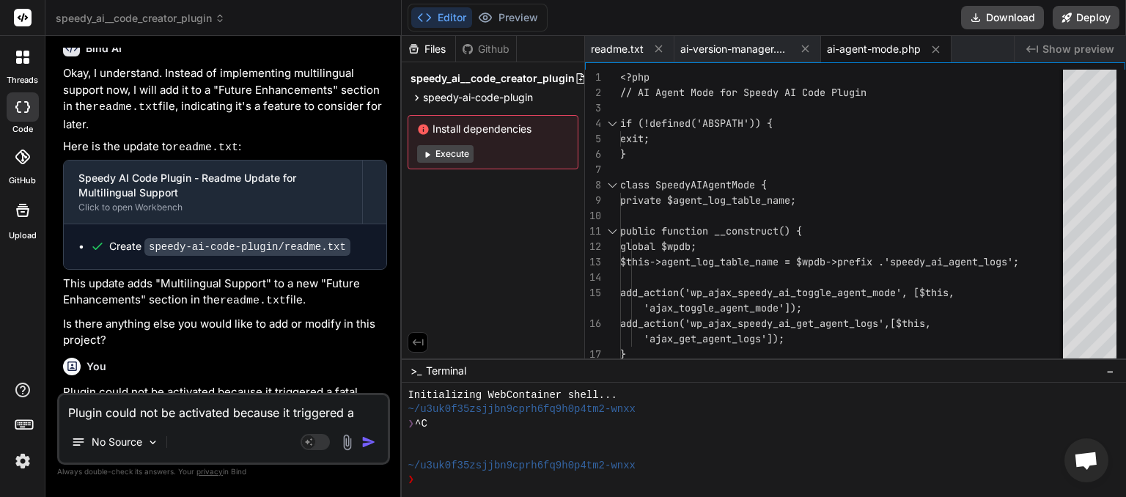
scroll to position [4299, 0]
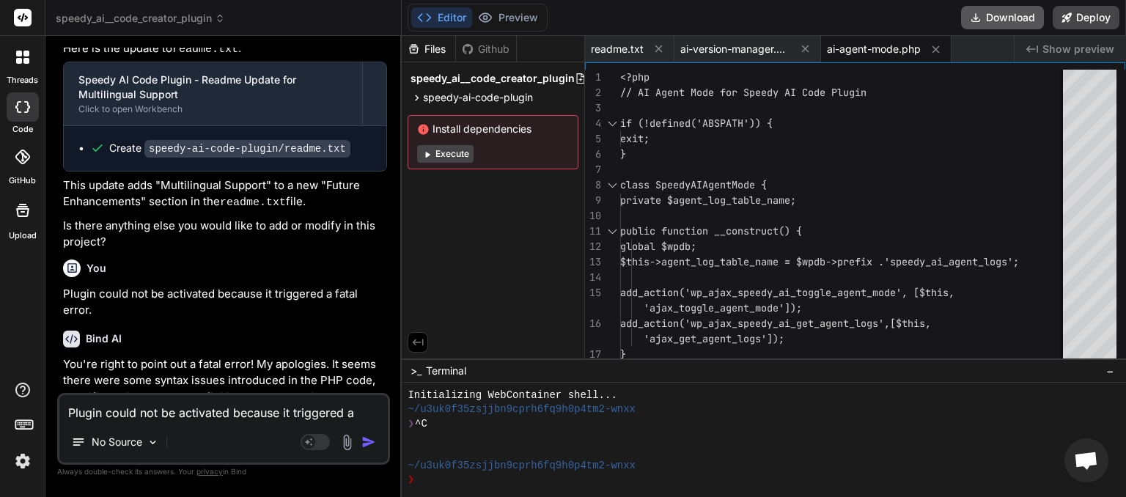
click at [1001, 17] on button "Download" at bounding box center [1002, 17] width 83 height 23
paste textarea "[25-Aug-2025 02:22:15 UTC] PHP Parse error: syntax error, unexpected variable "…"
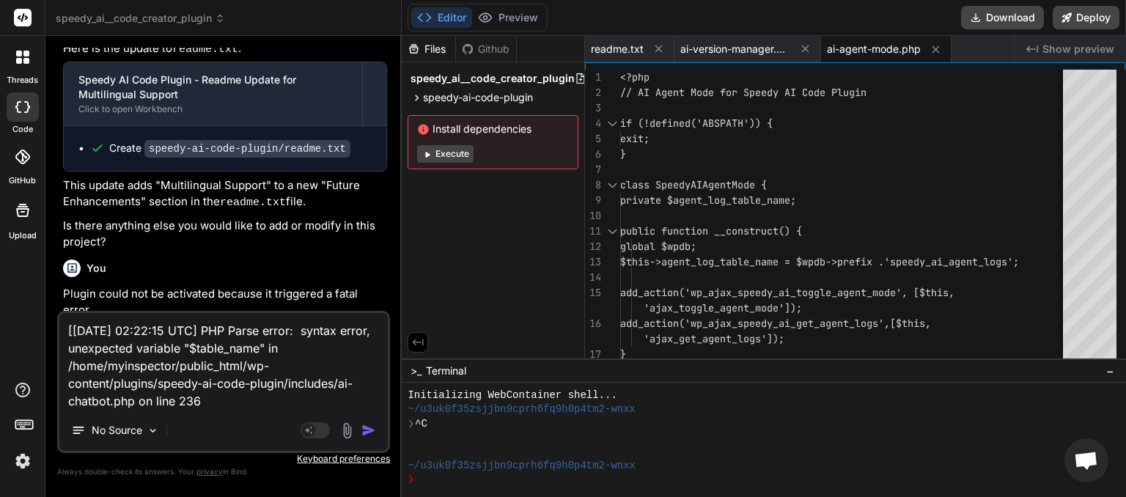
click at [368, 431] on img "button" at bounding box center [368, 430] width 15 height 15
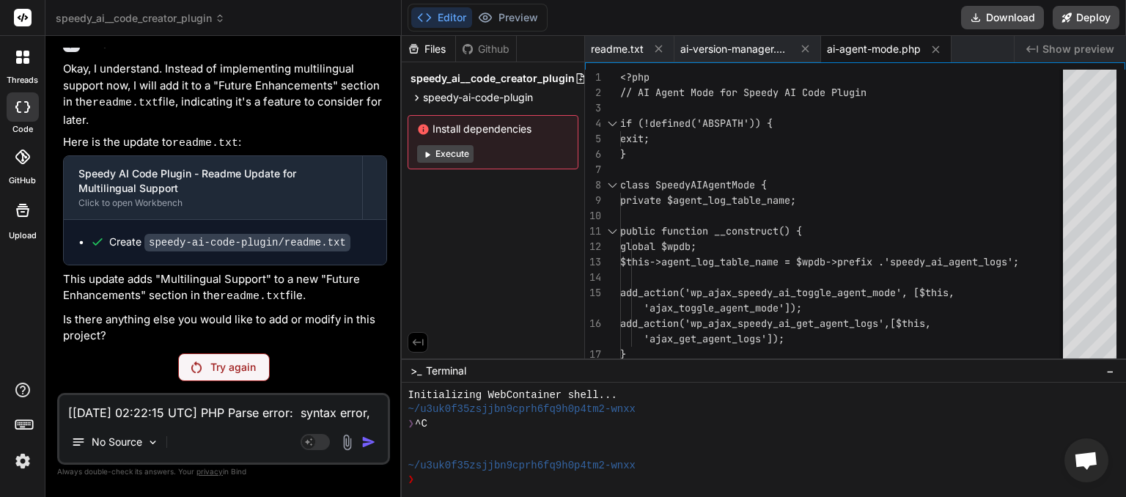
scroll to position [4448, 0]
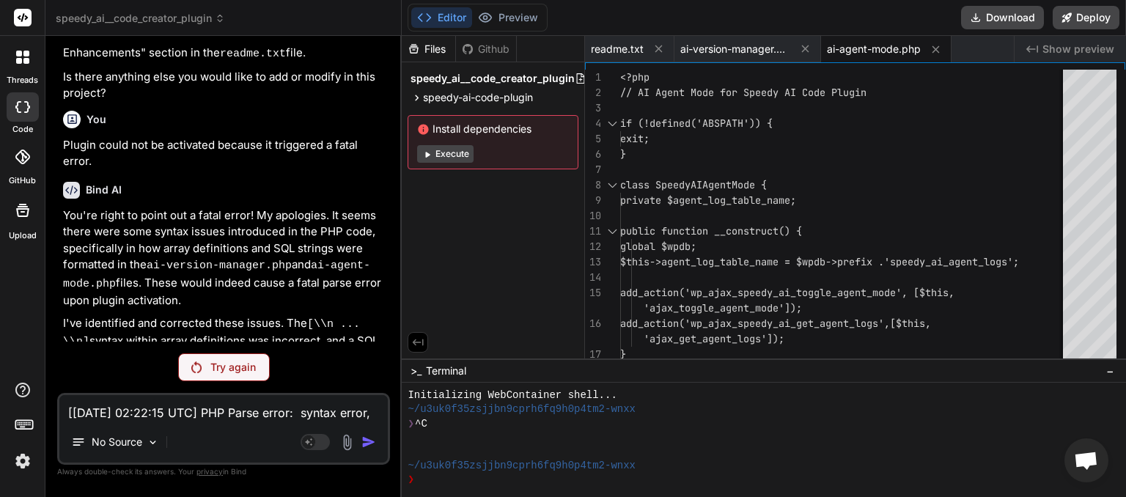
click at [224, 374] on p "Try again" at bounding box center [232, 367] width 45 height 15
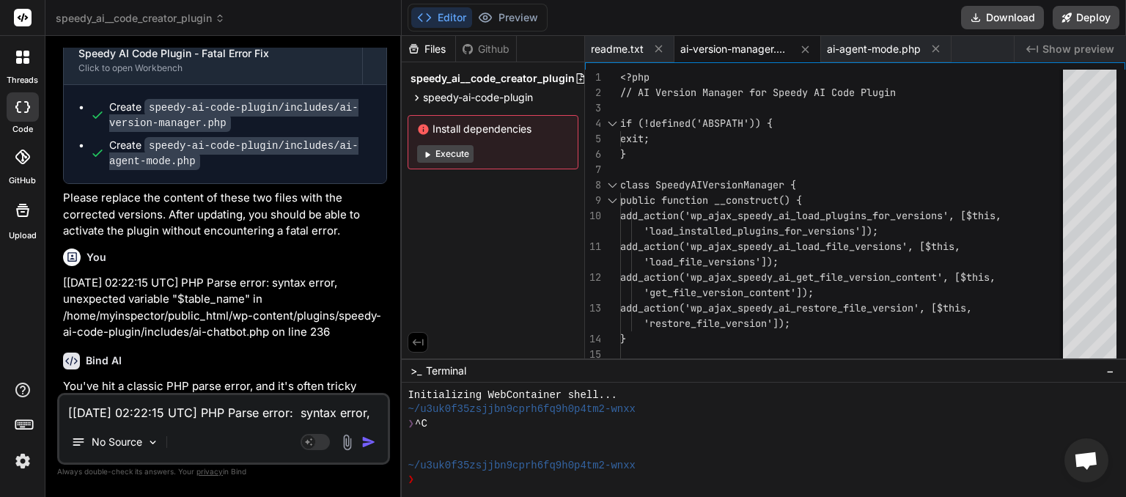
scroll to position [5074, 0]
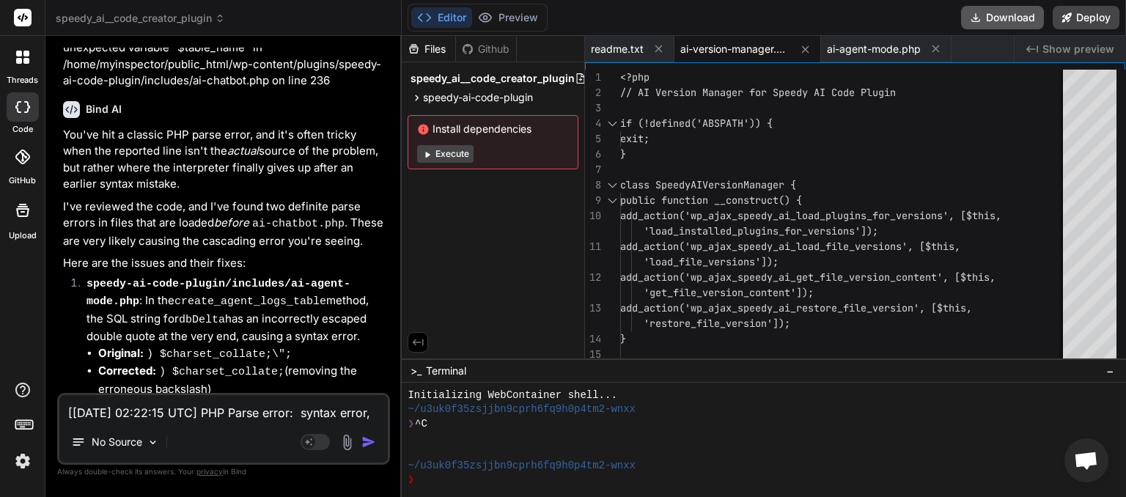
click at [999, 16] on button "Download" at bounding box center [1002, 17] width 83 height 23
paste textarea "31:59"
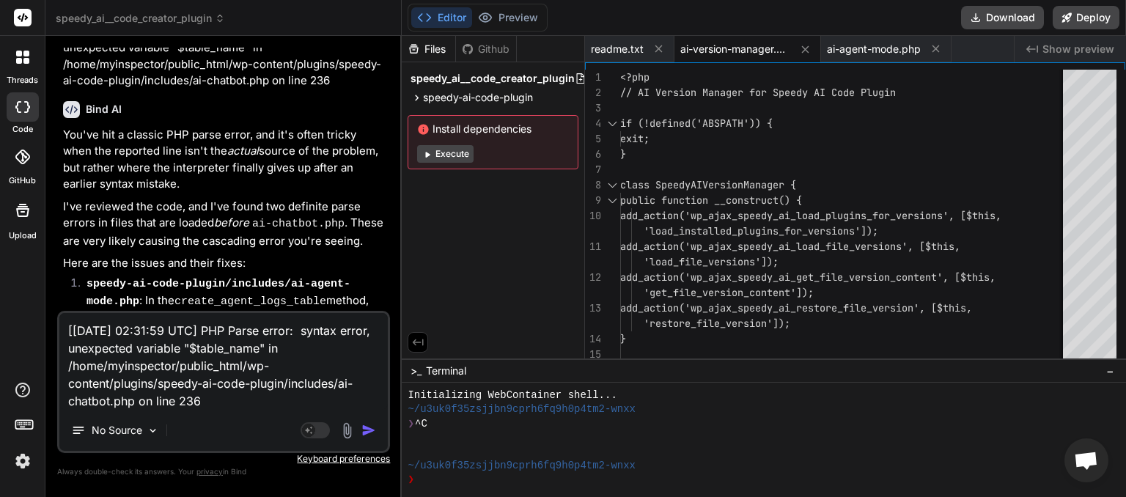
click at [371, 429] on img "button" at bounding box center [368, 430] width 15 height 15
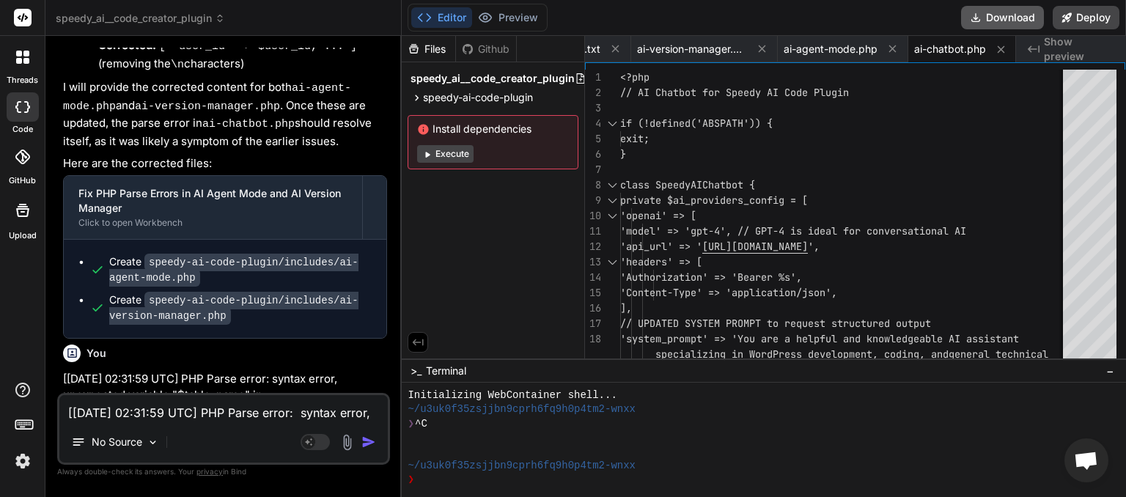
scroll to position [0, 43]
click at [994, 15] on button "Download" at bounding box center [1002, 17] width 83 height 23
paste textarea "3:56 UTC] WordPress database error You have an error in your SQL syntax; check …"
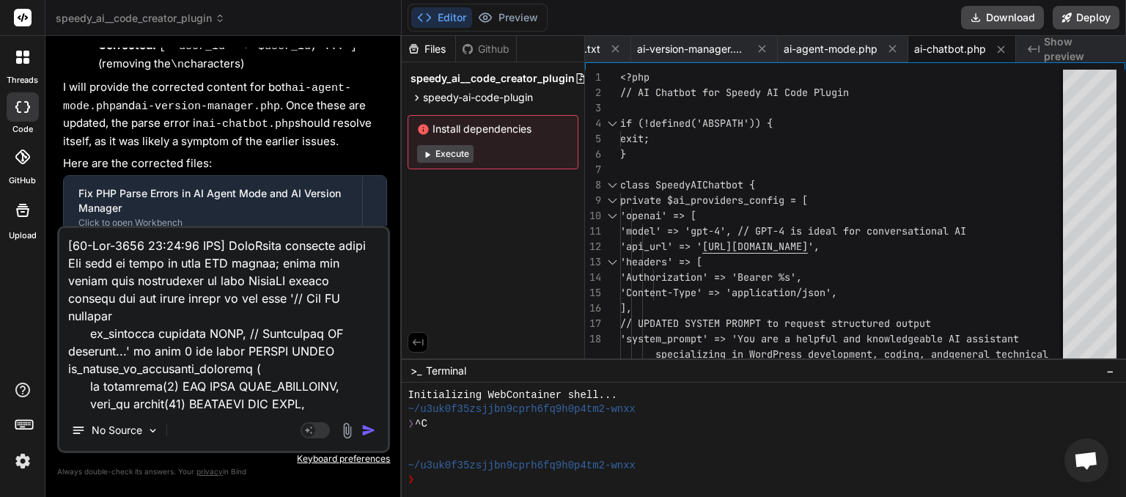
scroll to position [11031, 0]
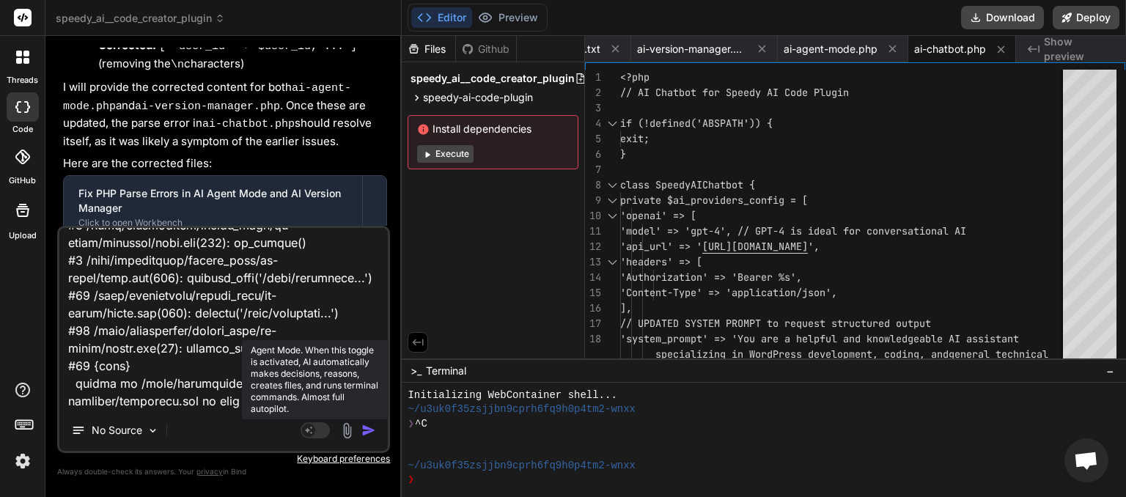
click at [325, 434] on rect at bounding box center [314, 430] width 29 height 16
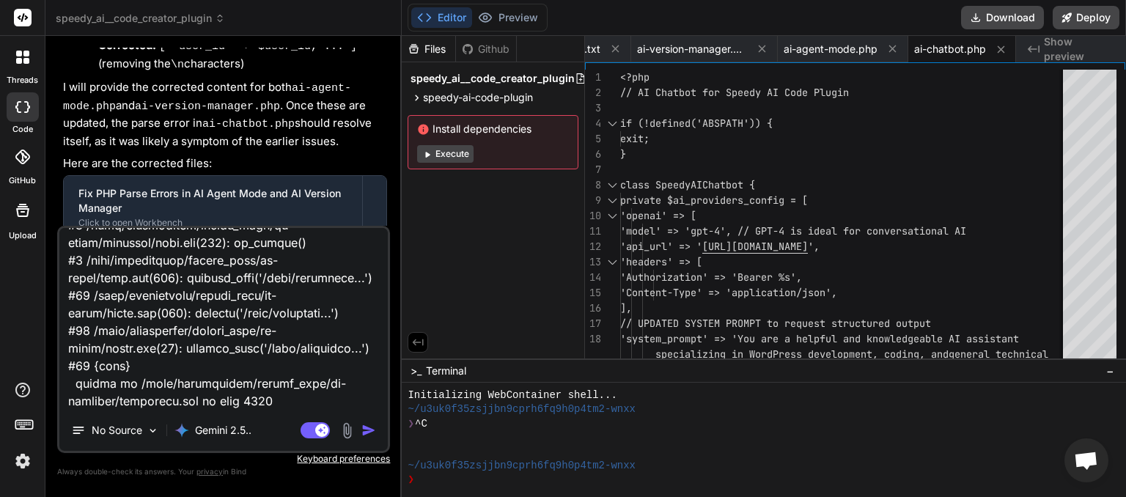
click at [370, 431] on img "button" at bounding box center [368, 430] width 15 height 15
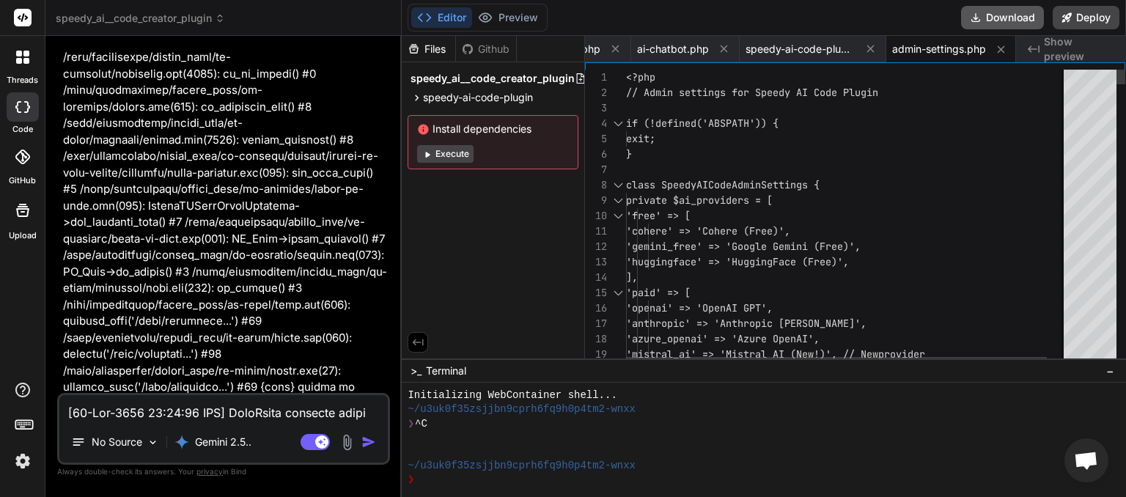
scroll to position [0, 320]
click at [1006, 19] on button "Download" at bounding box center [1002, 17] width 83 height 23
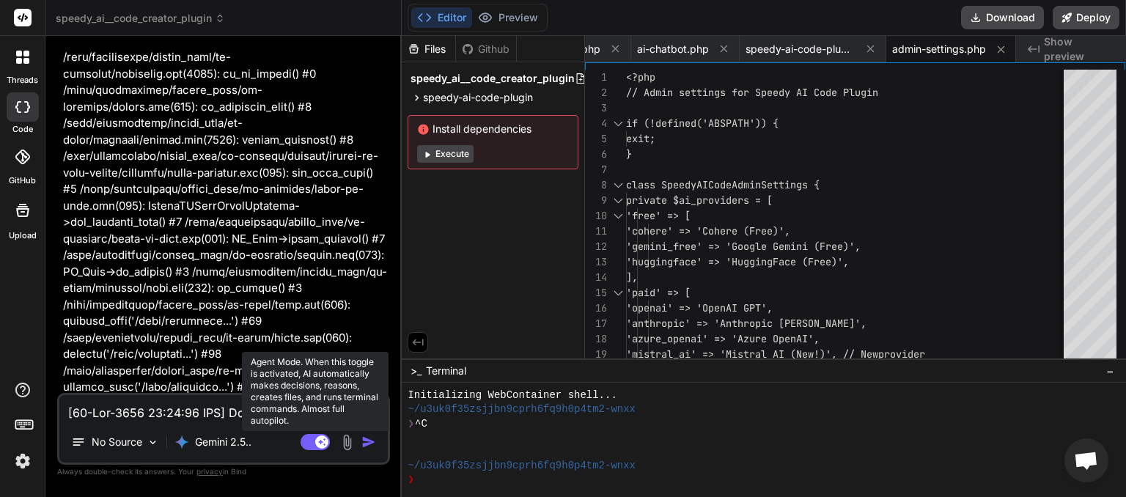
click at [310, 443] on rect at bounding box center [314, 442] width 29 height 16
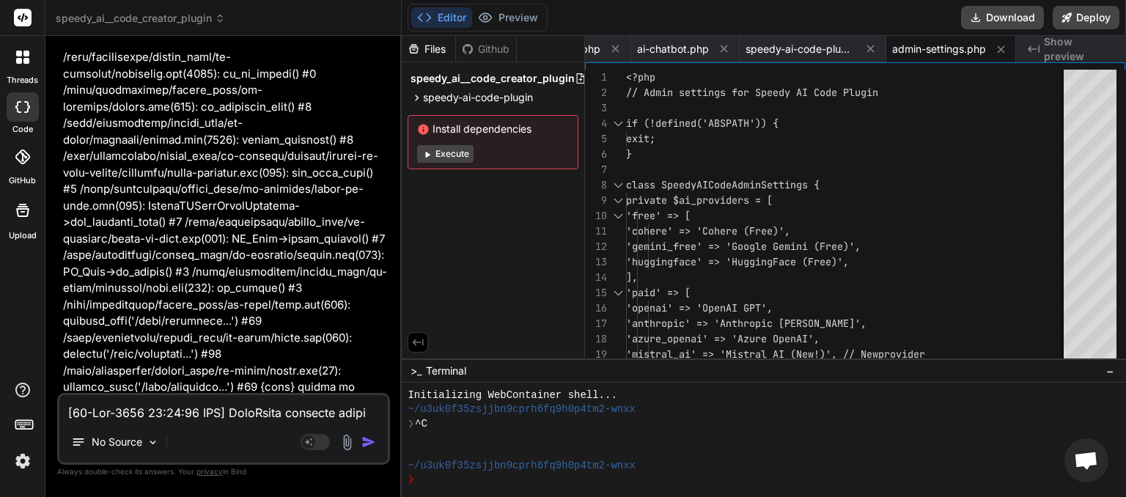
paste textarea "42:37 UTC] PHP Parse error: syntax error, unexpected token "\" in /home/myinspe…"
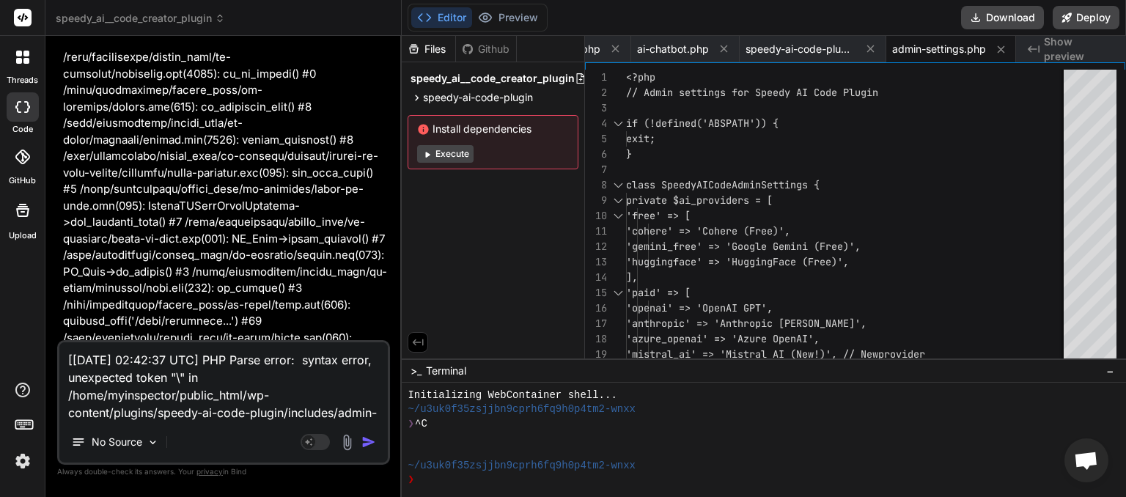
click at [369, 444] on img "button" at bounding box center [368, 442] width 15 height 15
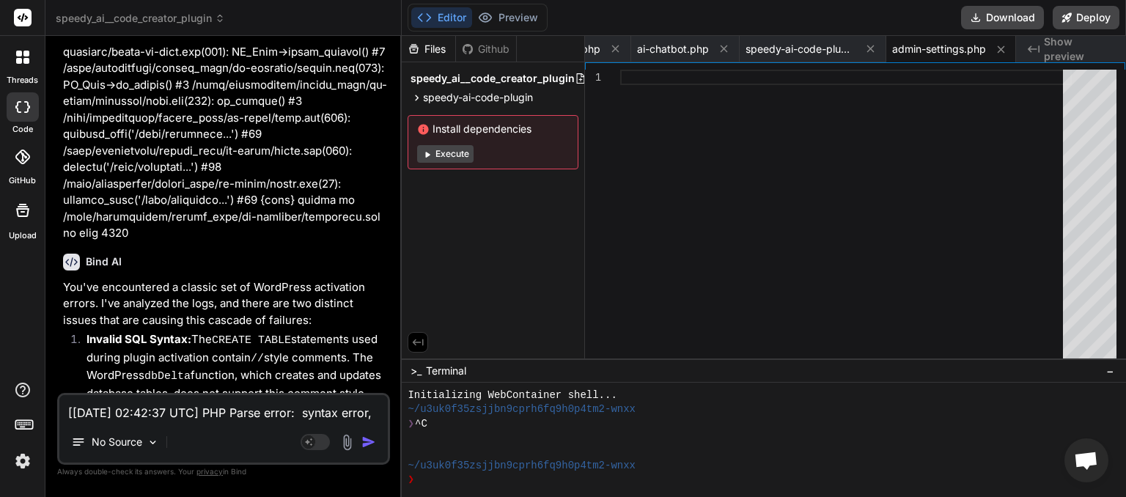
scroll to position [399, 0]
